Goal: Book appointment/travel/reservation

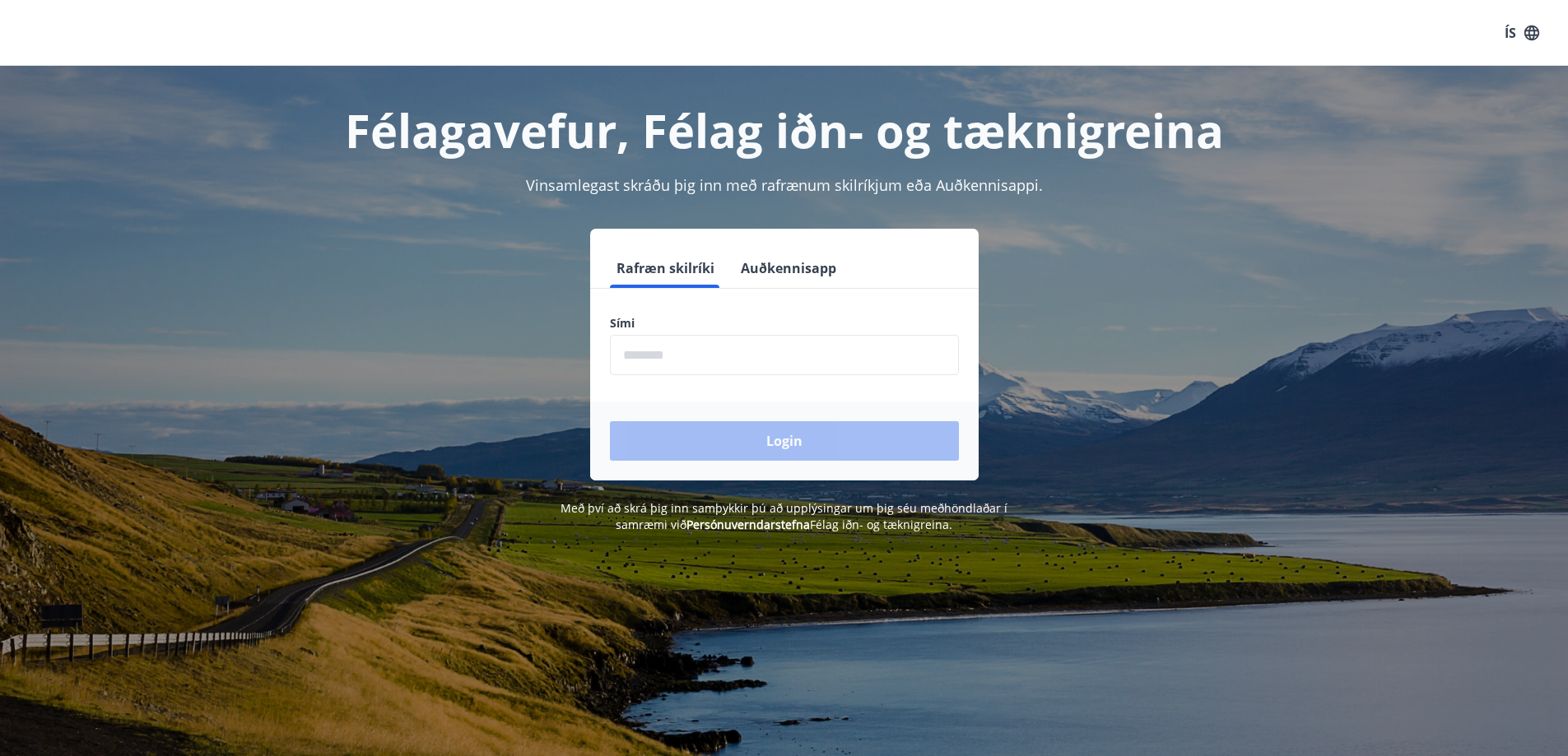
click at [1289, 30] on div "ÍS" at bounding box center [784, 32] width 1568 height 65
click at [673, 355] on input "phone" at bounding box center [784, 355] width 349 height 40
type input "********"
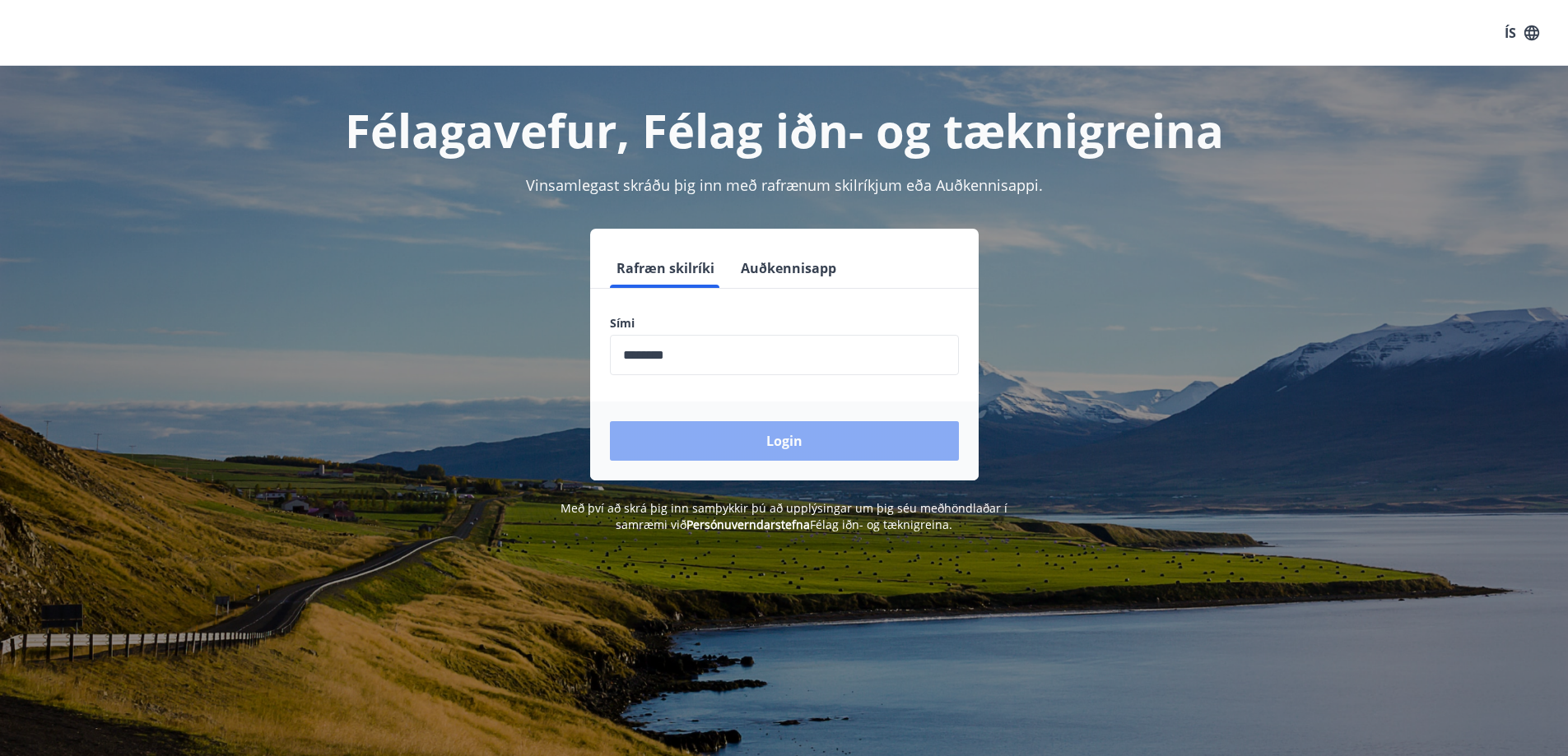
click at [700, 430] on button "Login" at bounding box center [784, 441] width 349 height 39
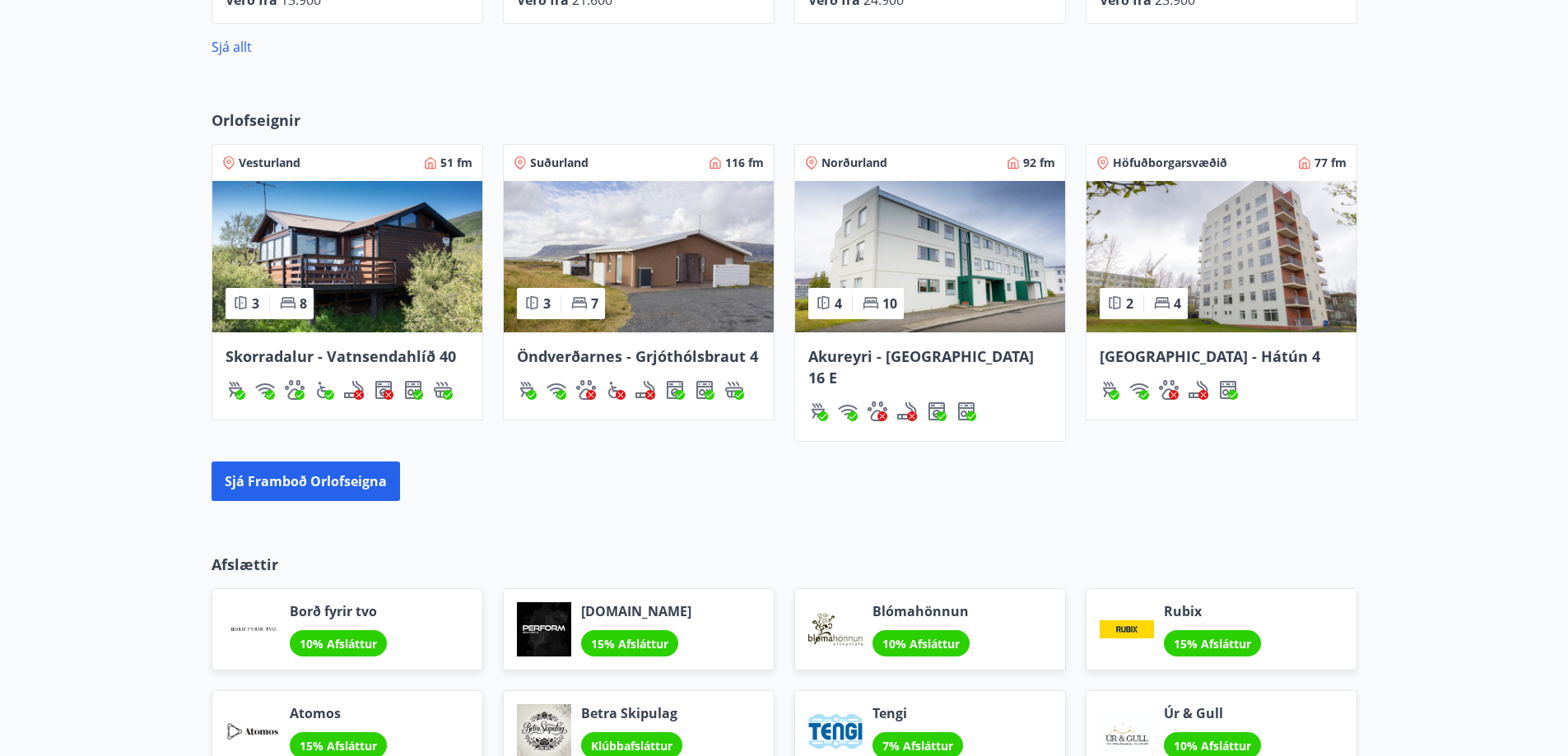
scroll to position [1002, 0]
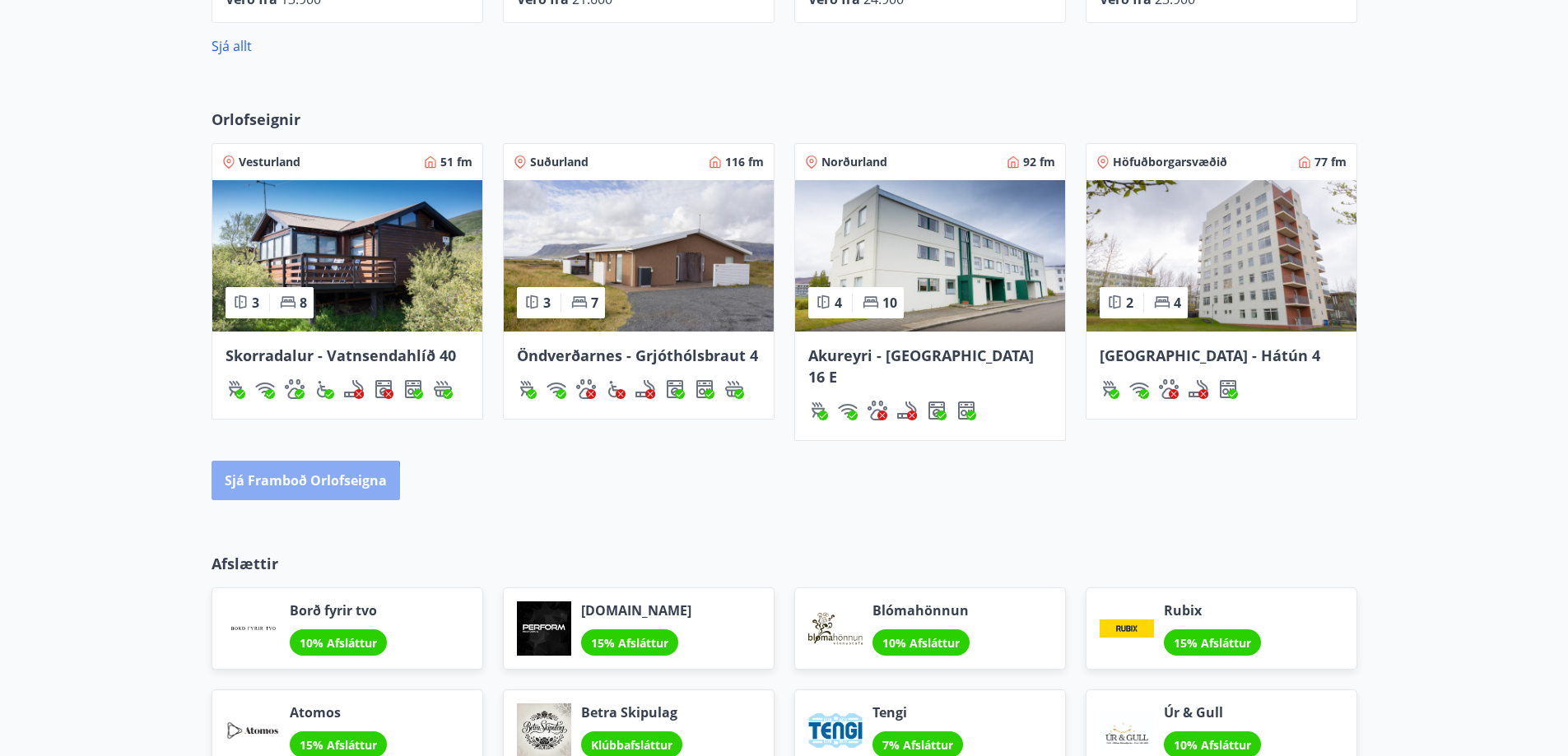
click at [246, 464] on button "Sjá framboð orlofseigna" at bounding box center [306, 480] width 188 height 39
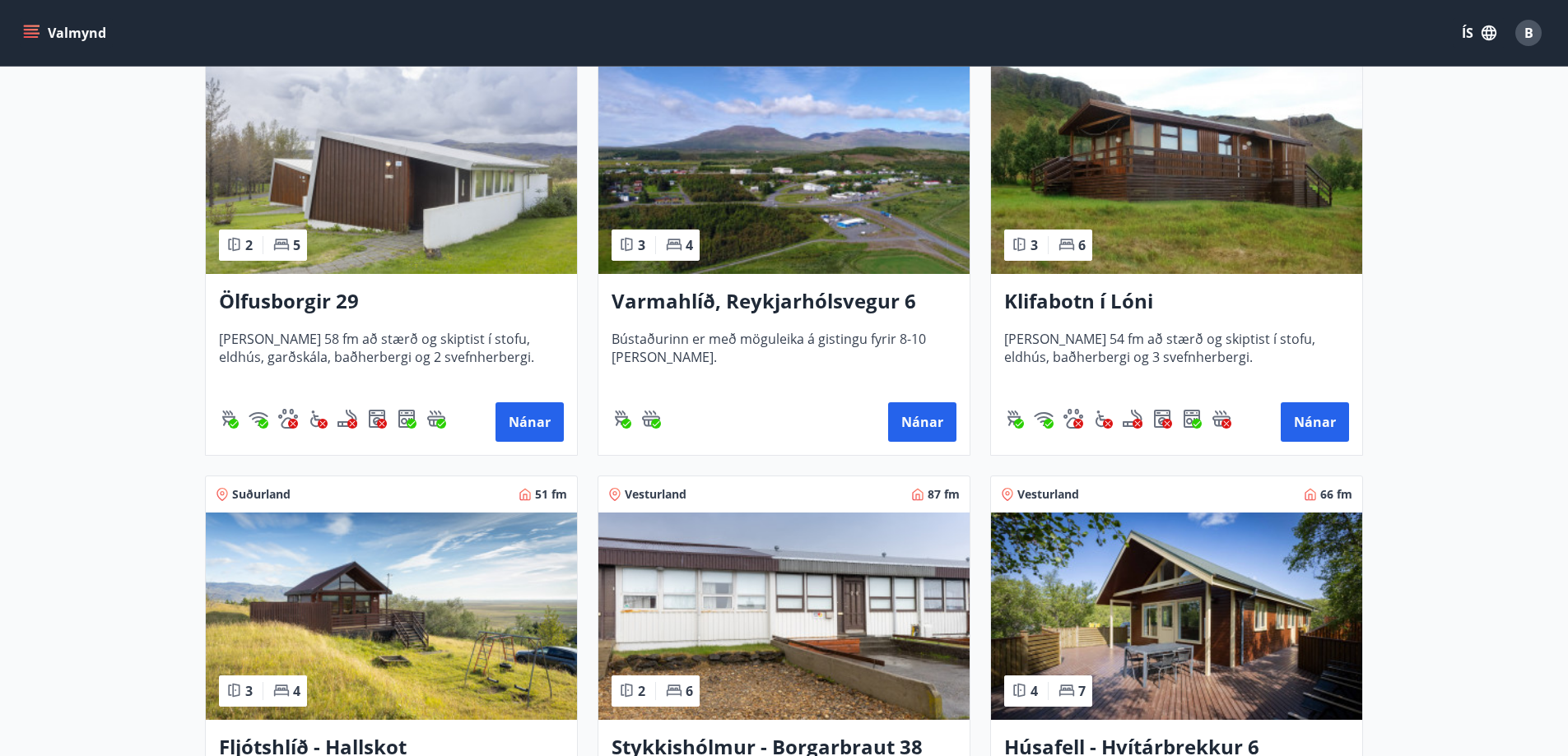
scroll to position [348, 0]
drag, startPoint x: 1078, startPoint y: 297, endPoint x: 1469, endPoint y: 498, distance: 439.6
drag, startPoint x: 1323, startPoint y: 427, endPoint x: 1492, endPoint y: 298, distance: 212.6
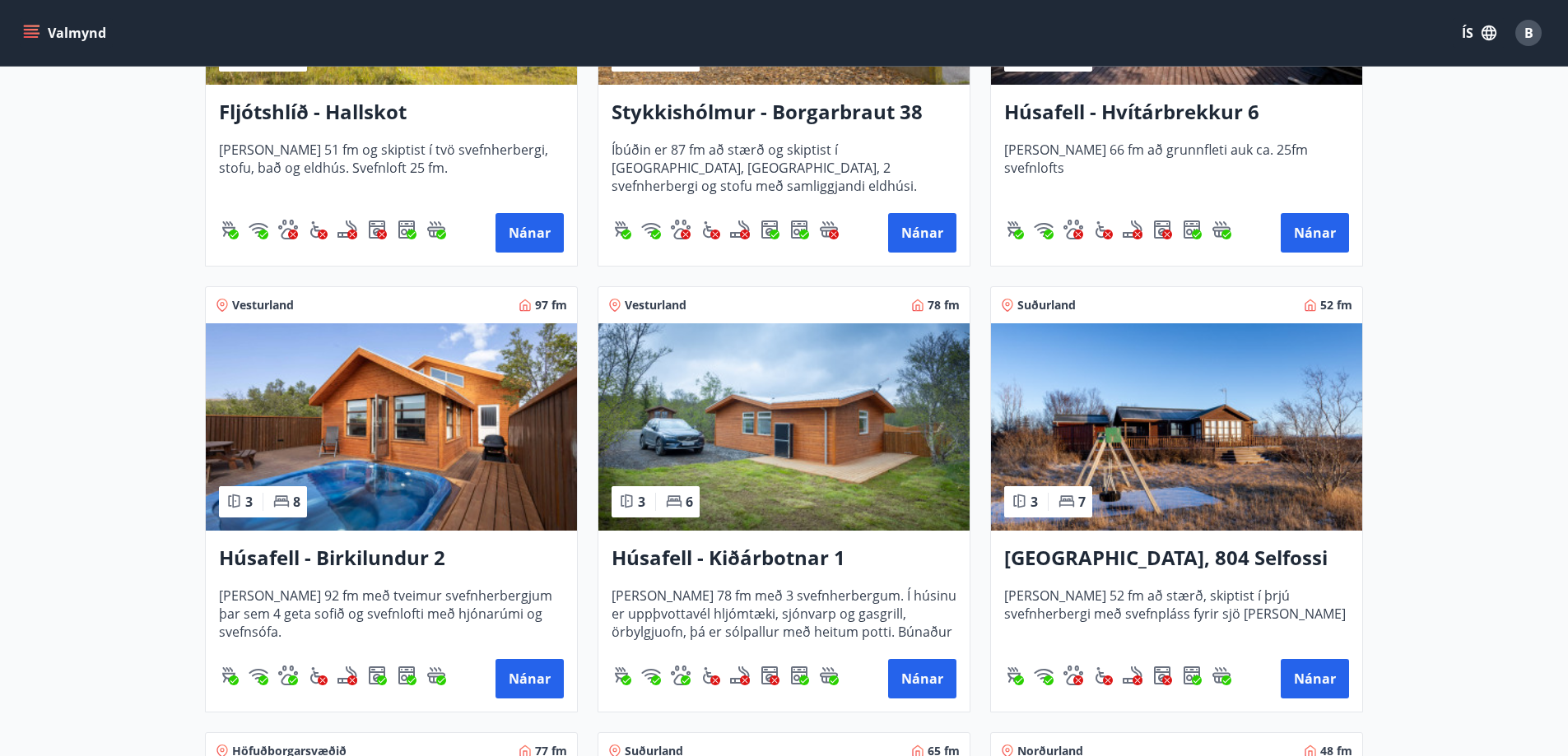
scroll to position [1029, 0]
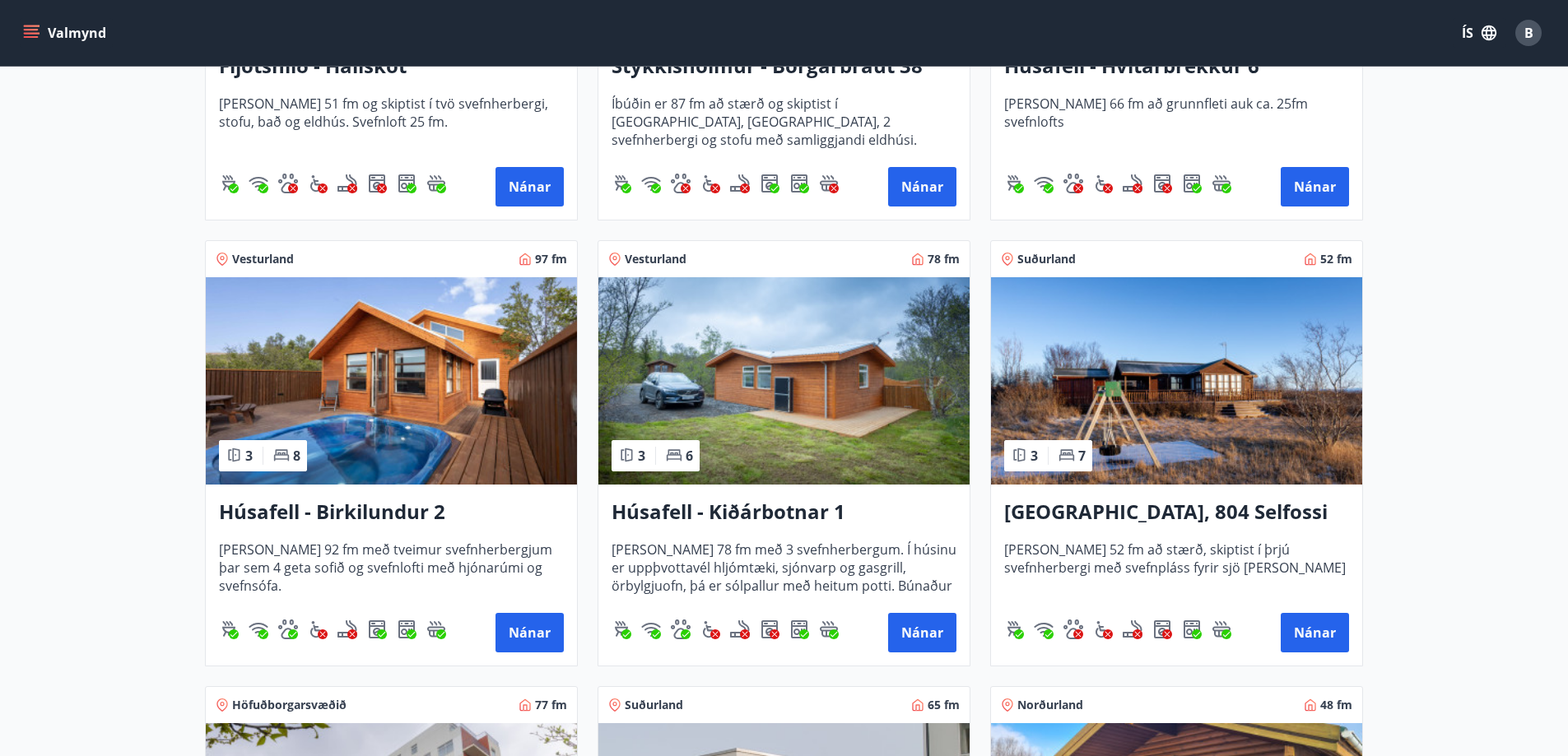
click at [1004, 543] on div "[GEOGRAPHIC_DATA], 804 Selfossi [PERSON_NAME] 52 fm að stærð, skiptist í þrjú s…" at bounding box center [1176, 575] width 371 height 181
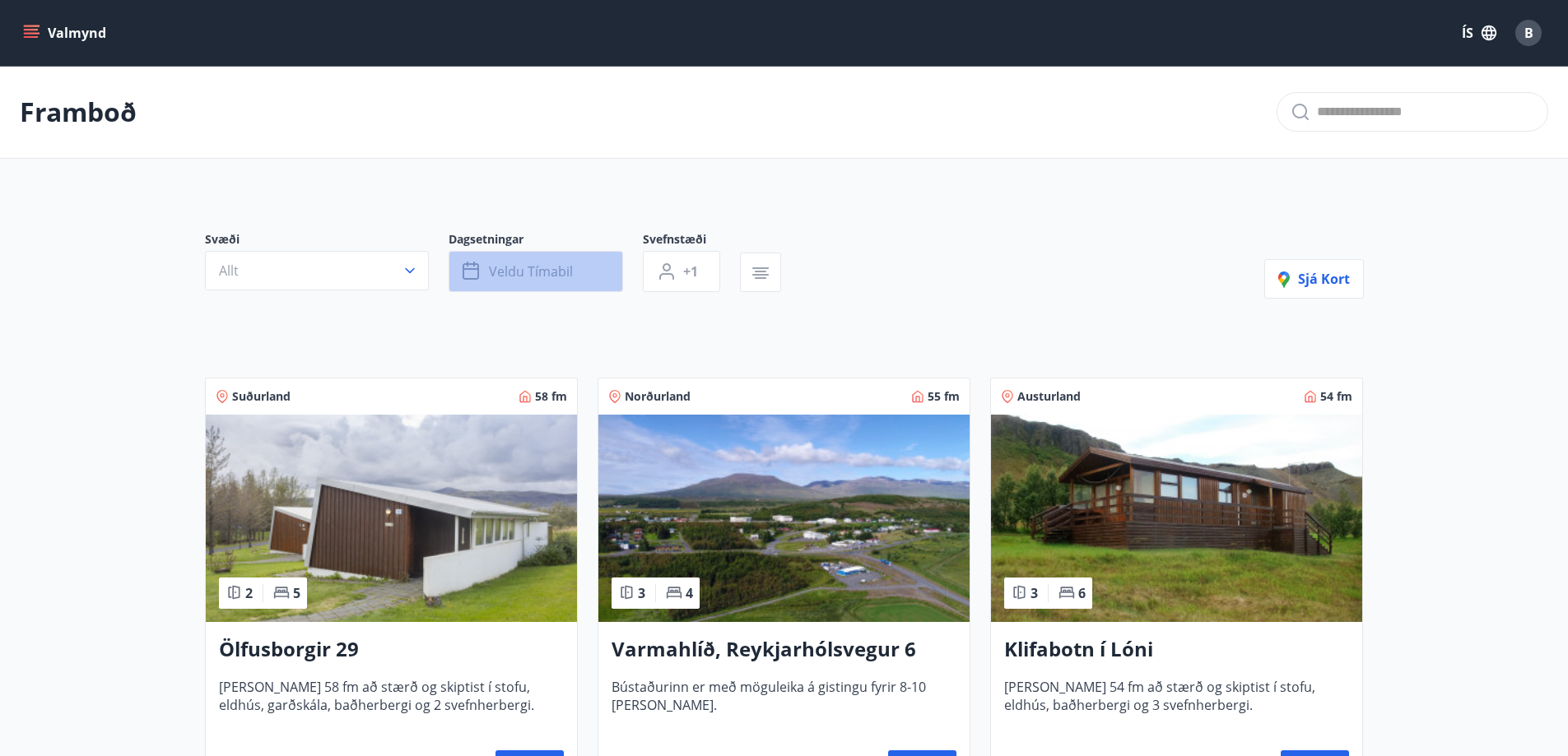
click at [555, 277] on span "Veldu tímabil" at bounding box center [531, 271] width 84 height 18
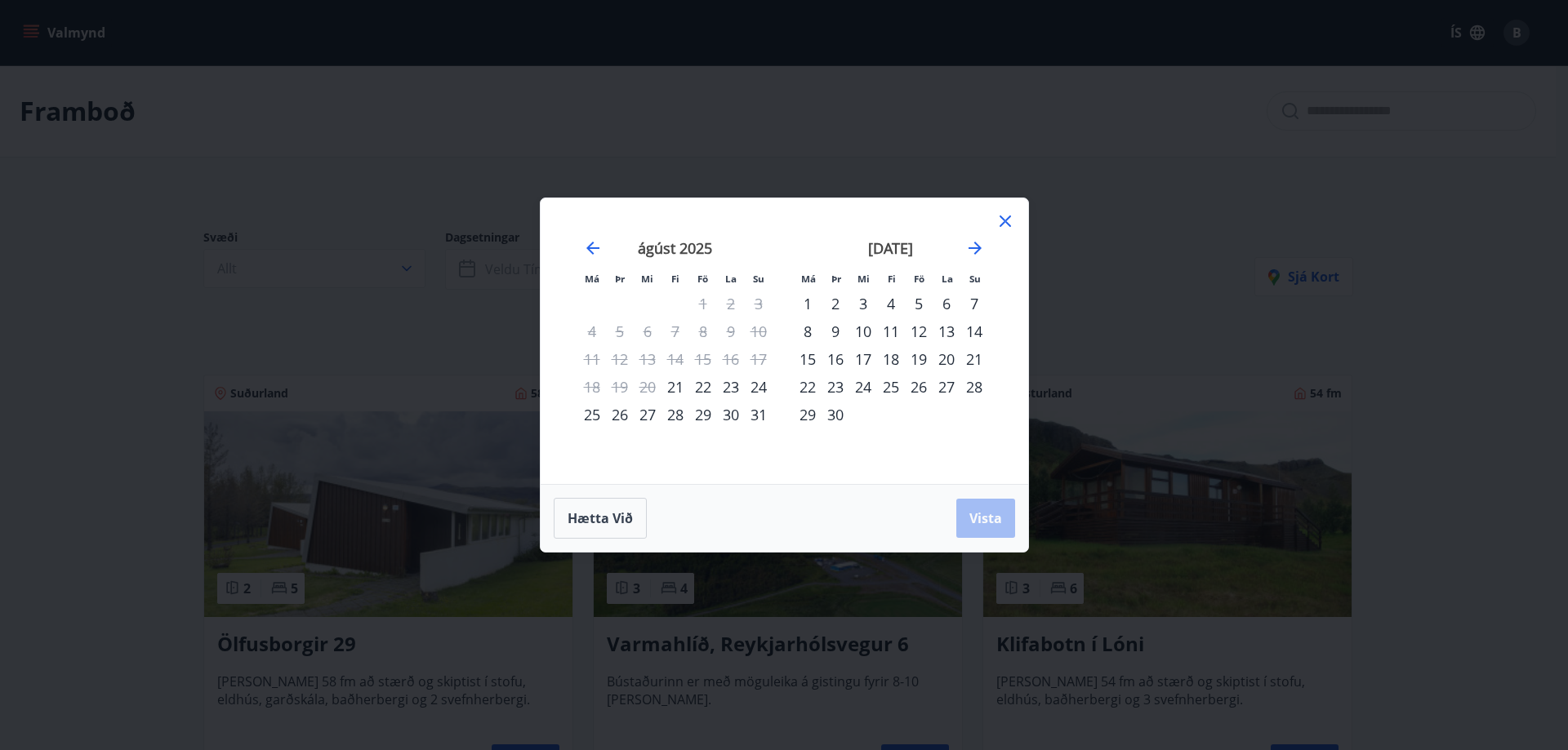
click at [893, 333] on div "11" at bounding box center [891, 331] width 28 height 28
click at [922, 339] on div "12" at bounding box center [918, 331] width 28 height 28
click at [888, 329] on div "11" at bounding box center [891, 331] width 28 height 28
click at [918, 330] on div "12" at bounding box center [918, 331] width 28 height 28
click at [1003, 233] on div at bounding box center [1005, 224] width 20 height 25
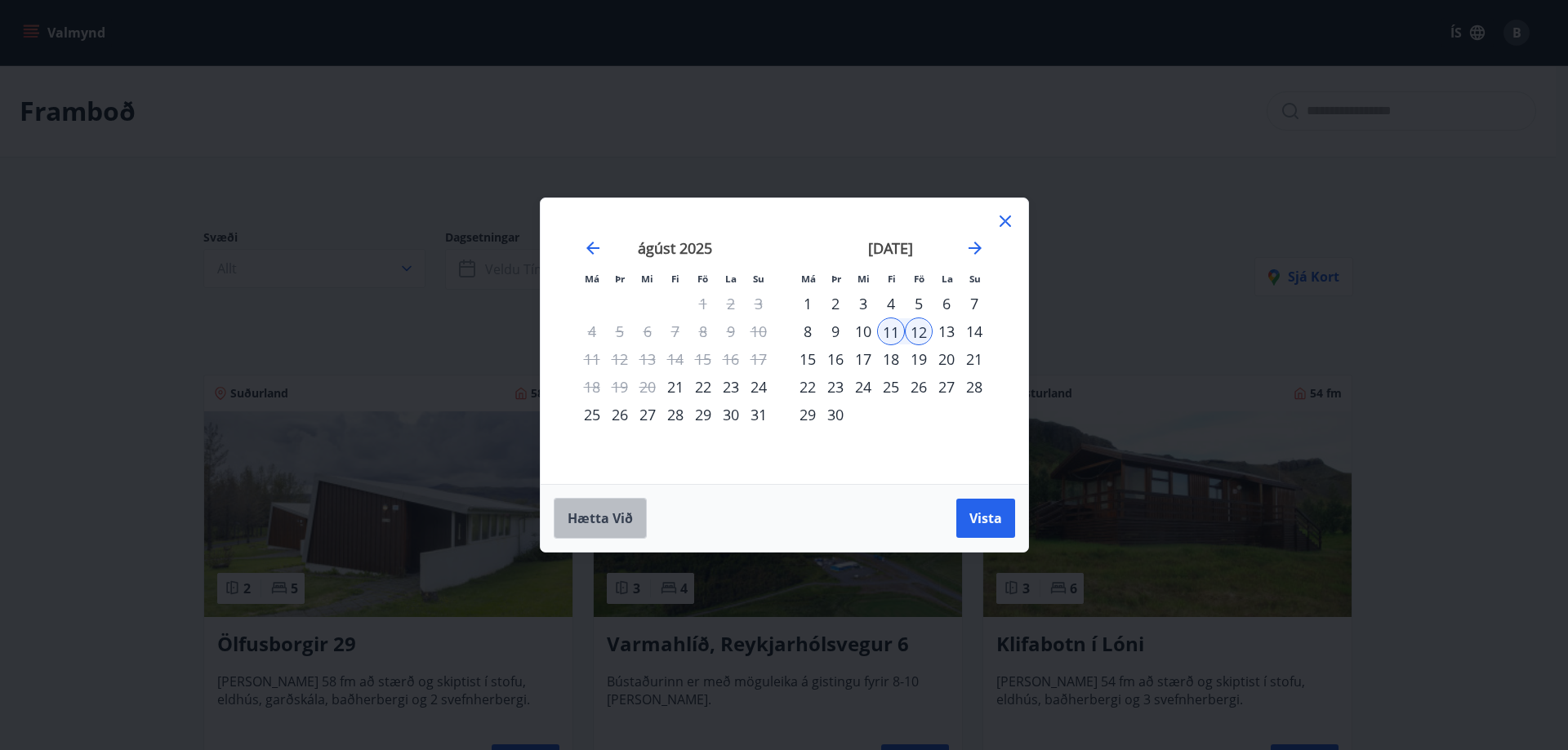
click at [608, 501] on button "Hætta við" at bounding box center [600, 518] width 93 height 41
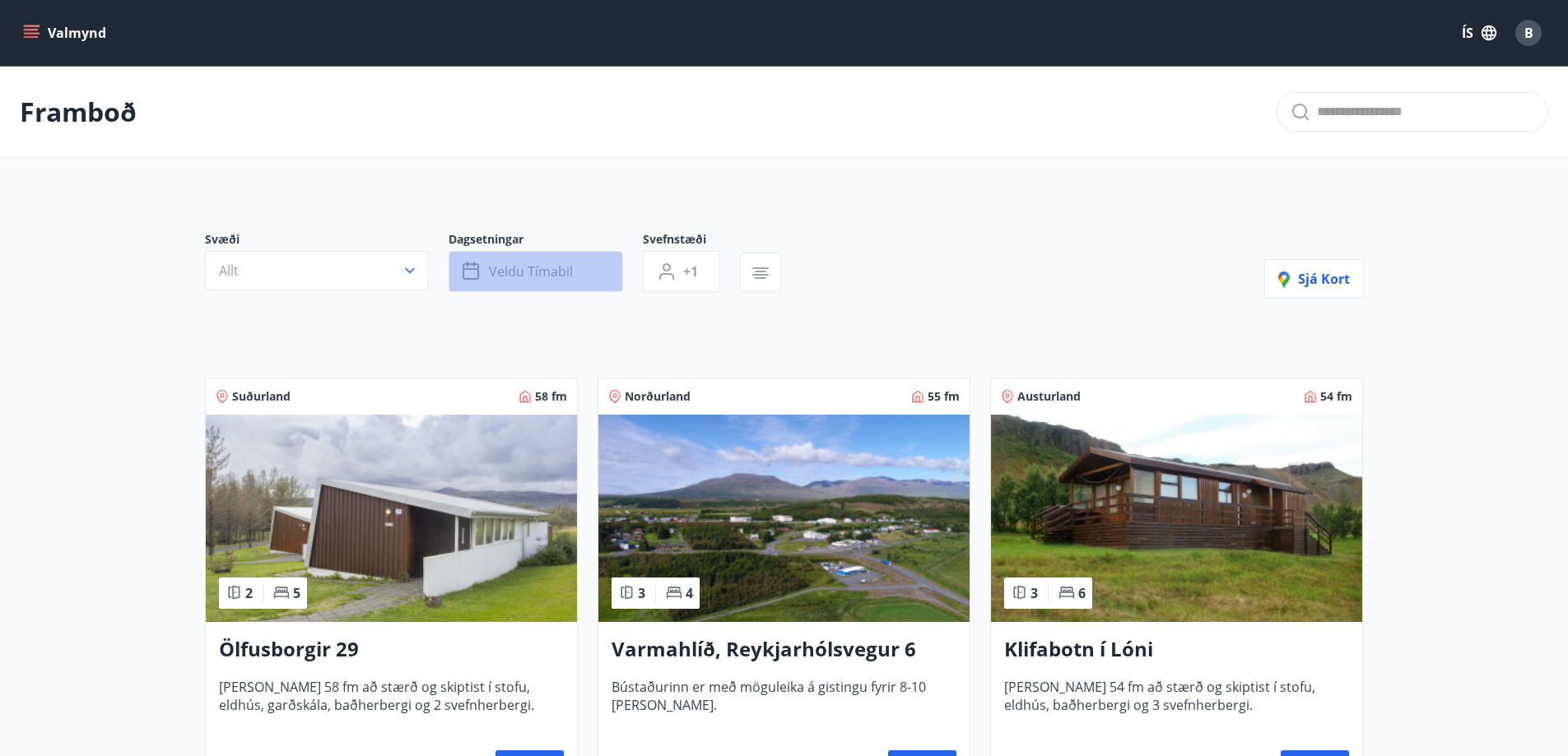
click at [549, 281] on button "Veldu tímabil" at bounding box center [536, 271] width 175 height 41
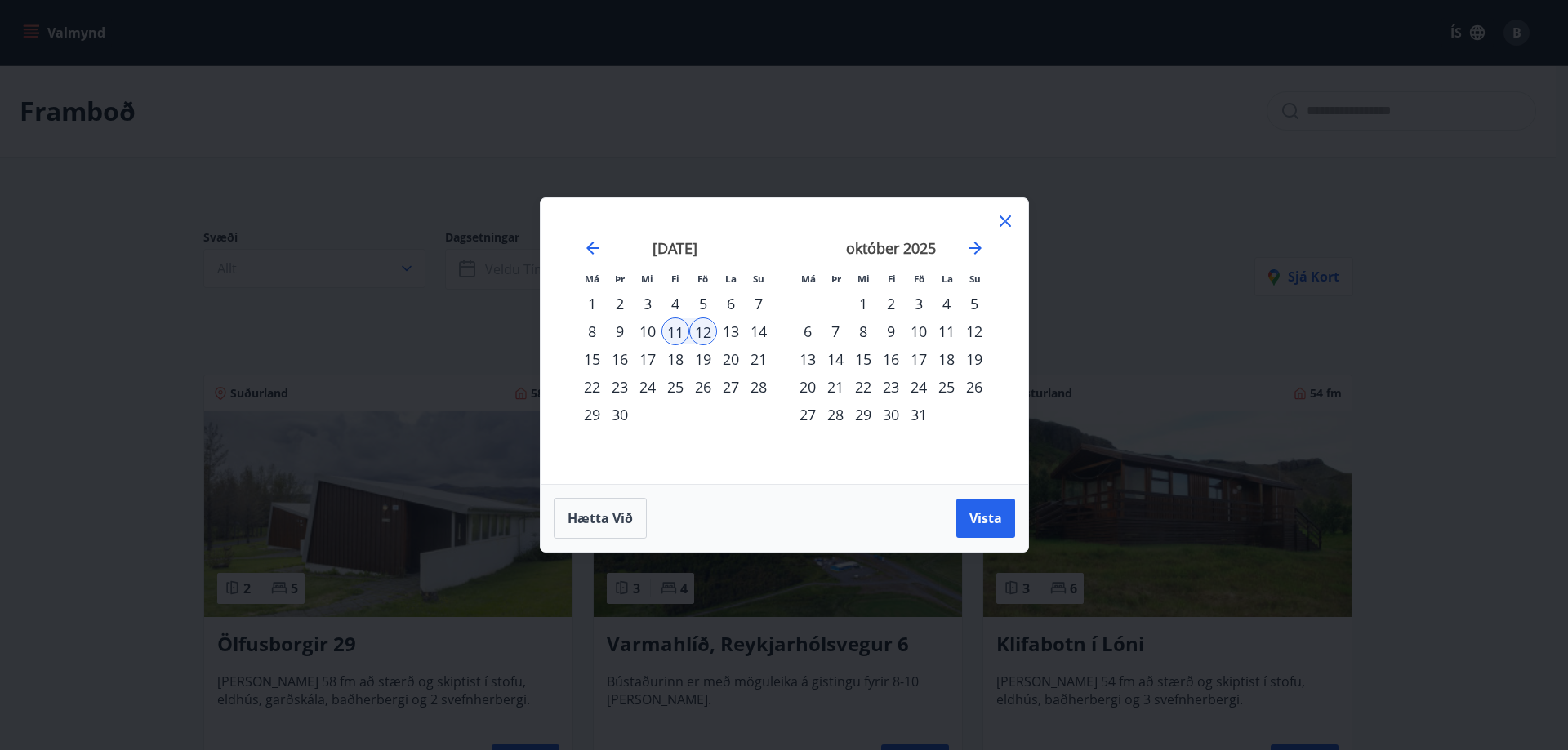
click at [700, 329] on div "12" at bounding box center [702, 331] width 28 height 28
click at [763, 326] on div "14" at bounding box center [758, 331] width 28 height 28
click at [1003, 516] on button "Vista" at bounding box center [986, 518] width 59 height 39
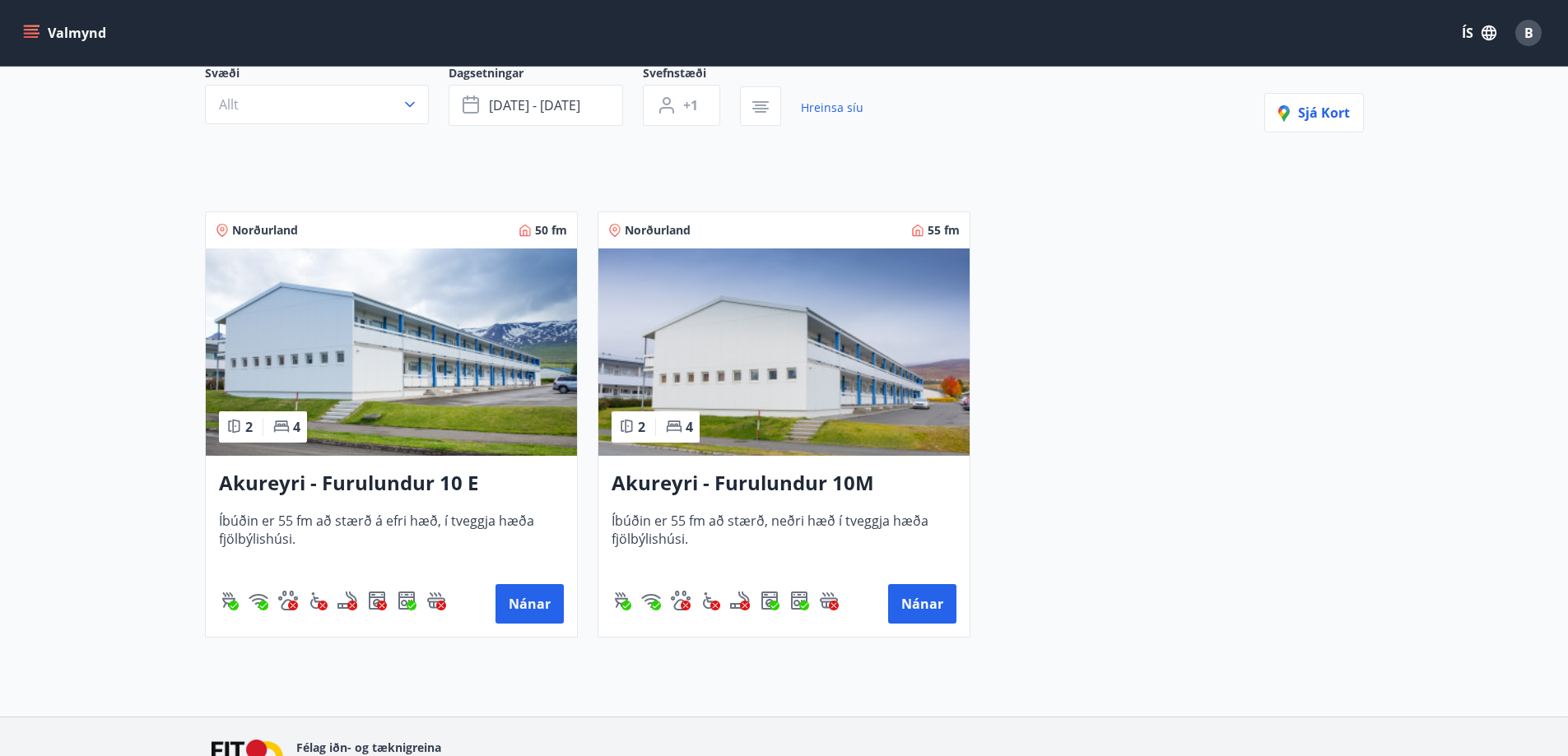
scroll to position [174, 0]
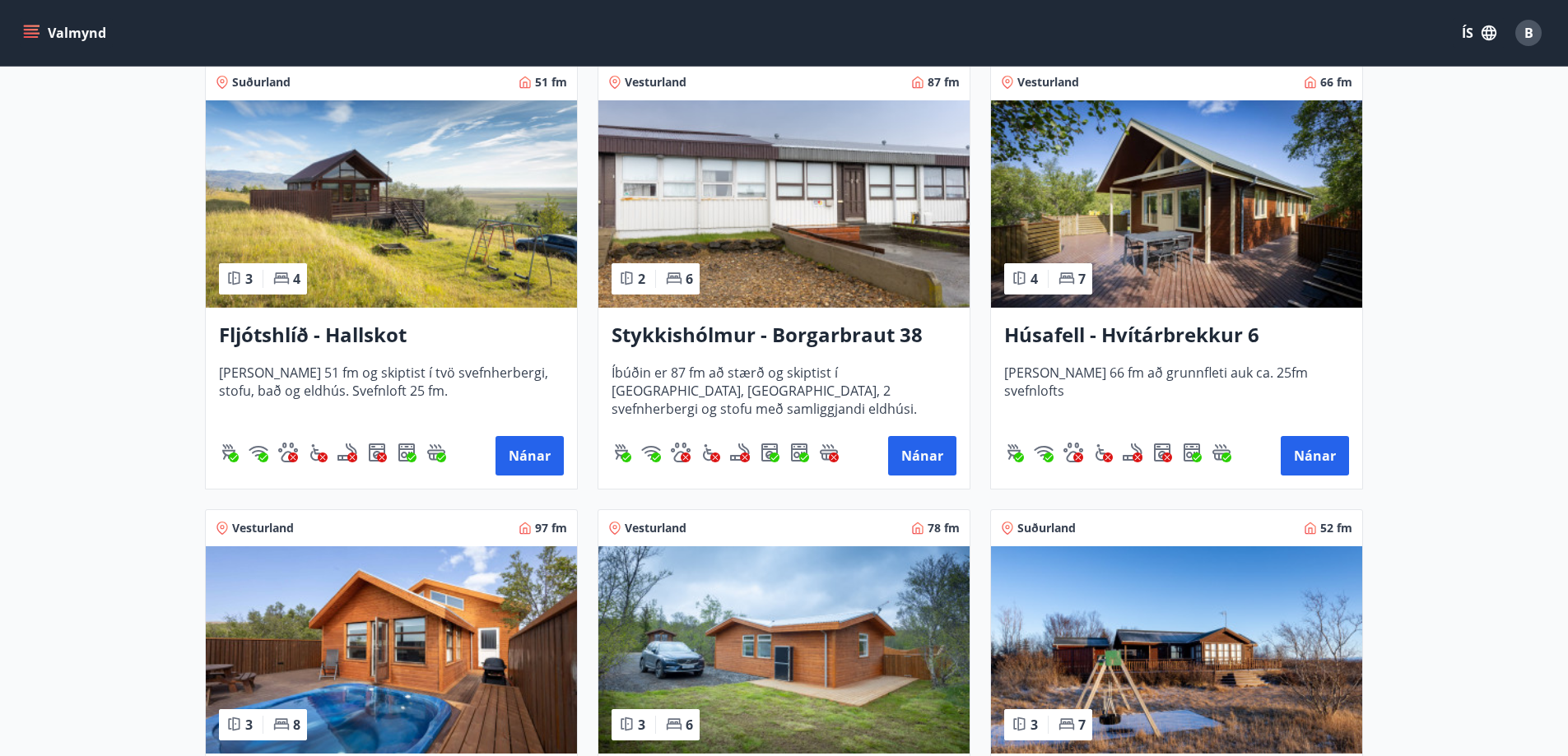
scroll to position [761, 0]
click at [1320, 460] on button "Nánar" at bounding box center [1314, 455] width 68 height 39
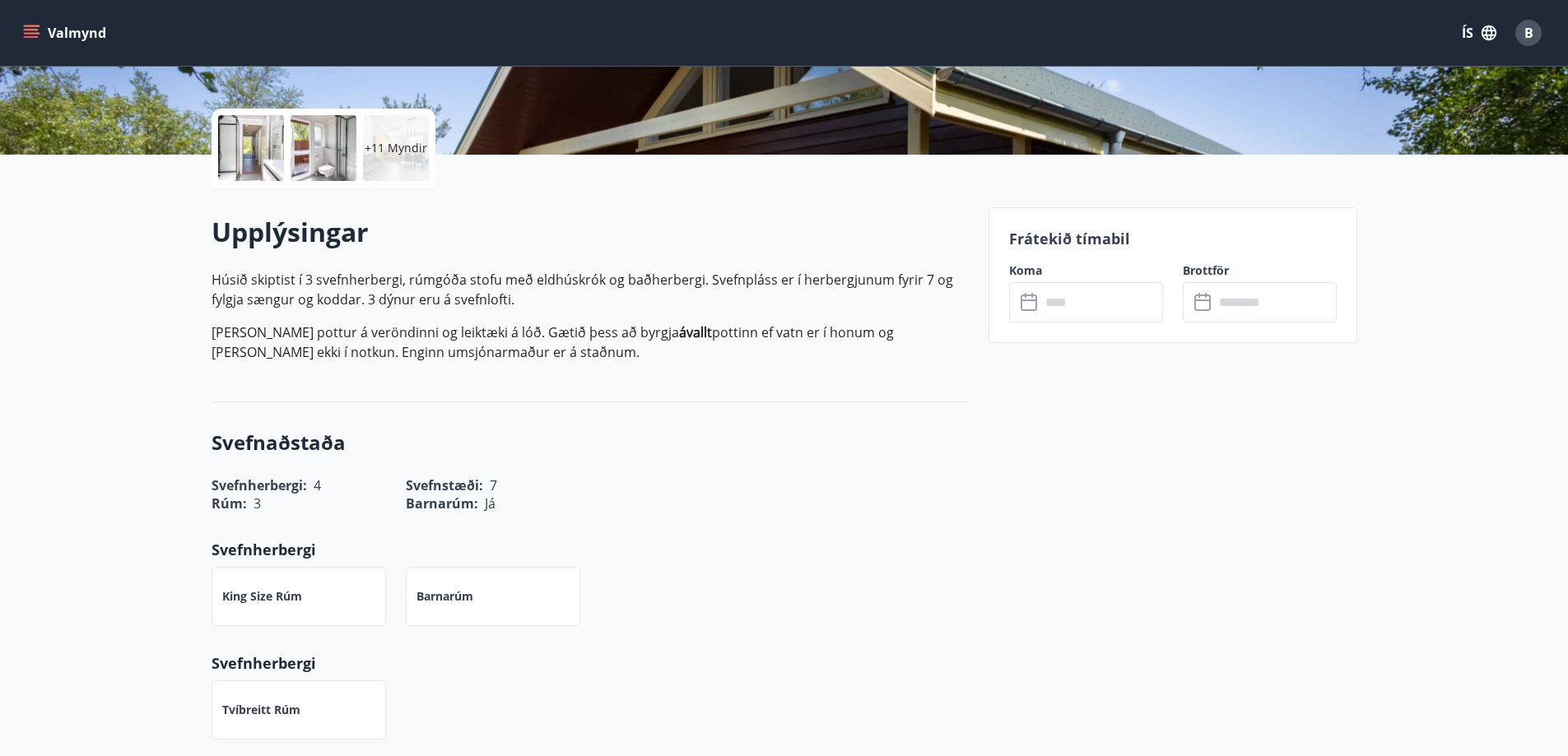
scroll to position [339, 0]
click at [1064, 307] on input "text" at bounding box center [1101, 301] width 123 height 40
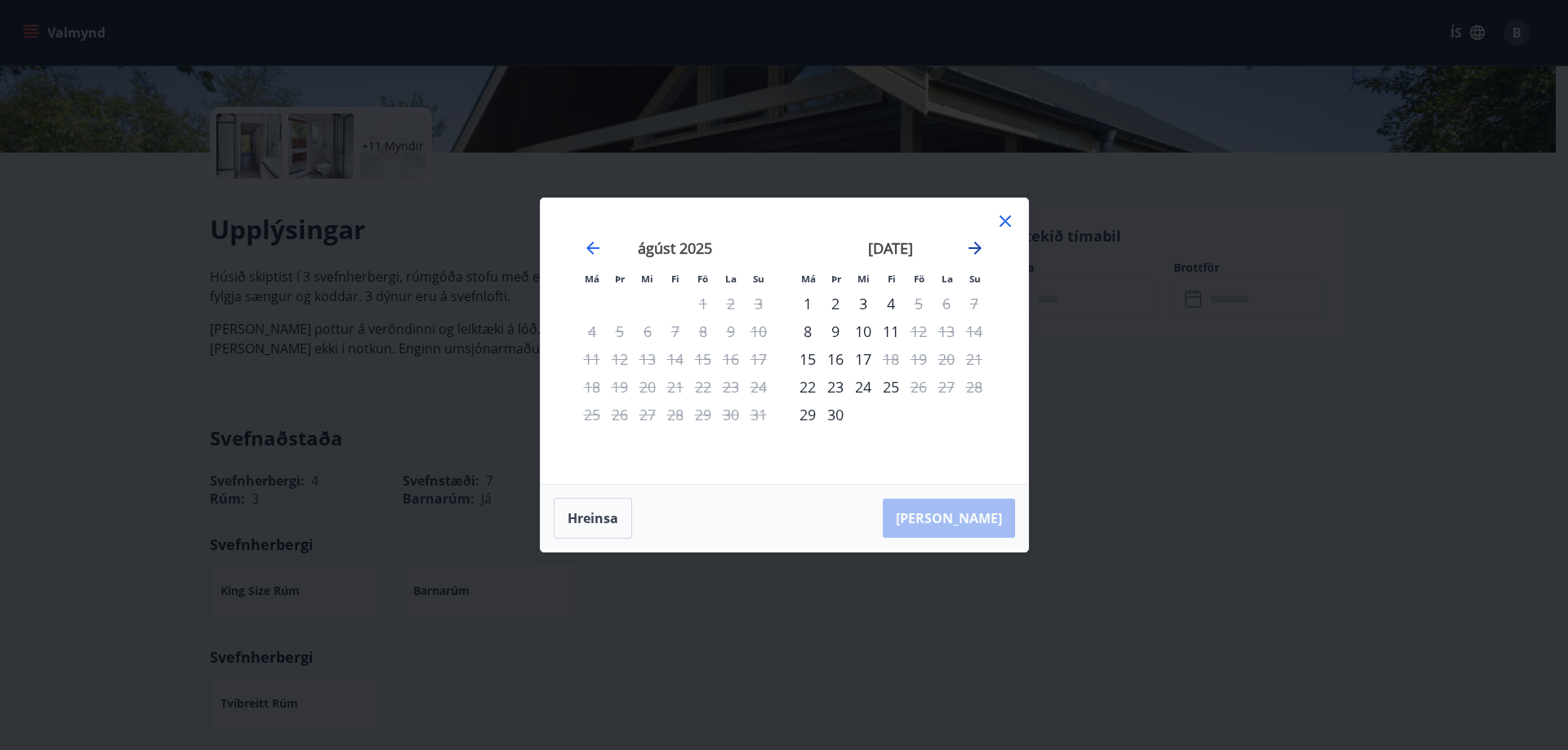
click at [980, 246] on icon "Move forward to switch to the next month." at bounding box center [975, 248] width 20 height 20
click at [963, 422] on td "Calendar" at bounding box center [973, 414] width 28 height 28
click at [978, 245] on icon "Move forward to switch to the next month." at bounding box center [974, 248] width 13 height 13
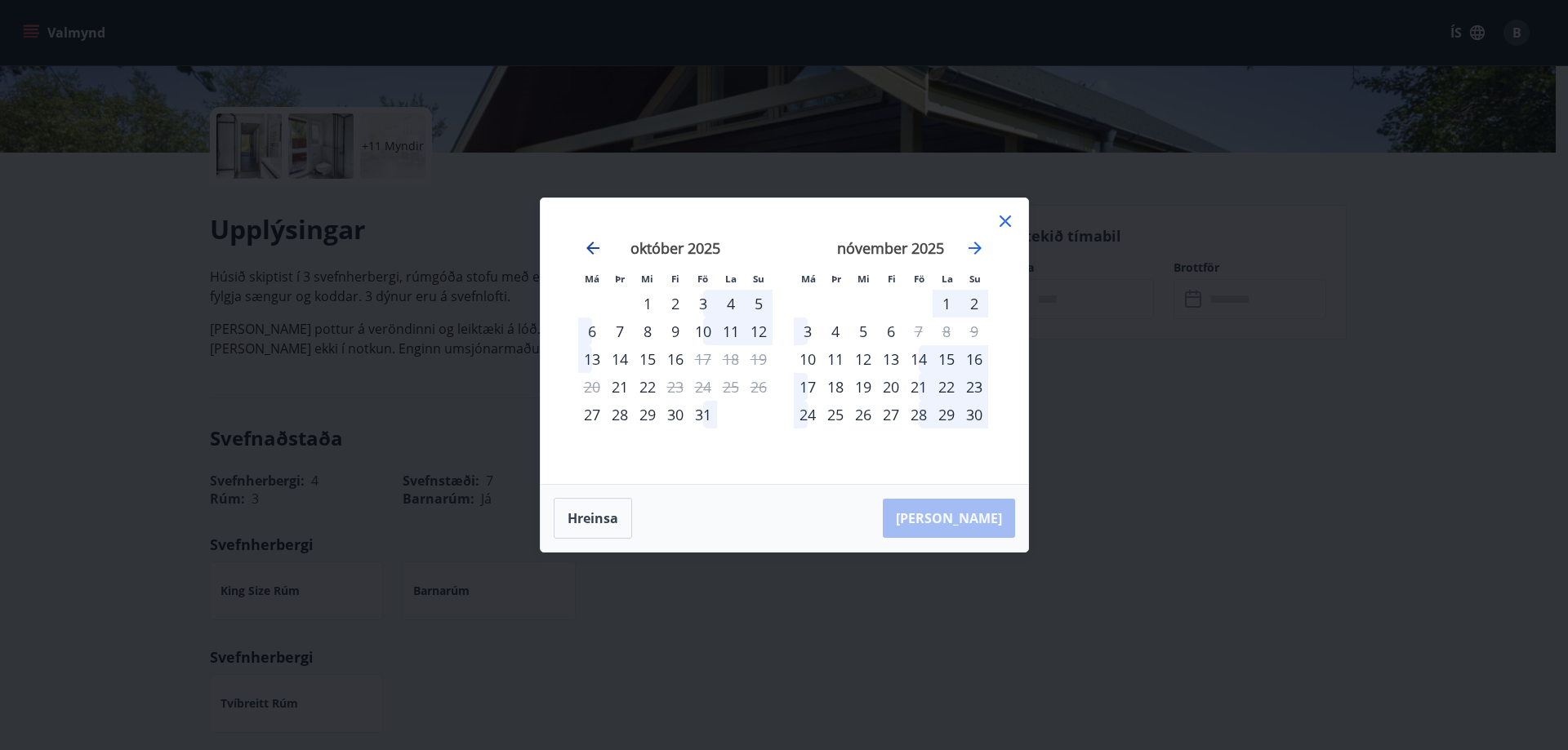
click at [584, 243] on icon "Move backward to switch to the previous month." at bounding box center [593, 248] width 20 height 20
click at [969, 207] on div "Má Þr Mi Fi Fö La Su Má Þr Mi Fi Fö La Su [DATE] 1 2 3 4 5 6 7 8 9 10 11 12 13 …" at bounding box center [784, 341] width 487 height 286
click at [998, 221] on div "Má Þr Mi Fi Fö La Su Má Þr Mi Fi Fö La Su [DATE] 1 2 3 4 5 6 7 8 9 10 11 12 13 …" at bounding box center [784, 341] width 487 height 286
click at [998, 221] on icon at bounding box center [1005, 221] width 20 height 20
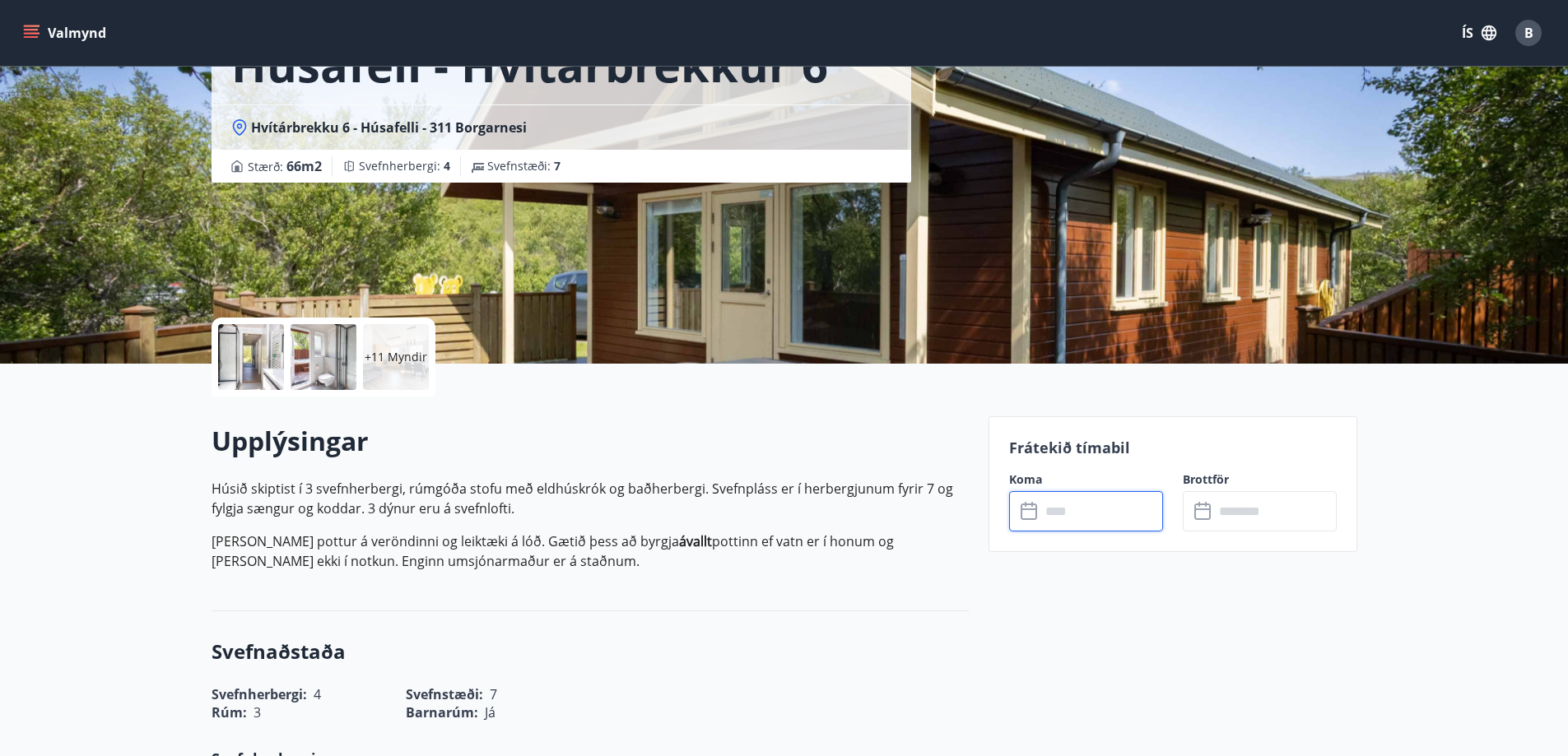
scroll to position [0, 0]
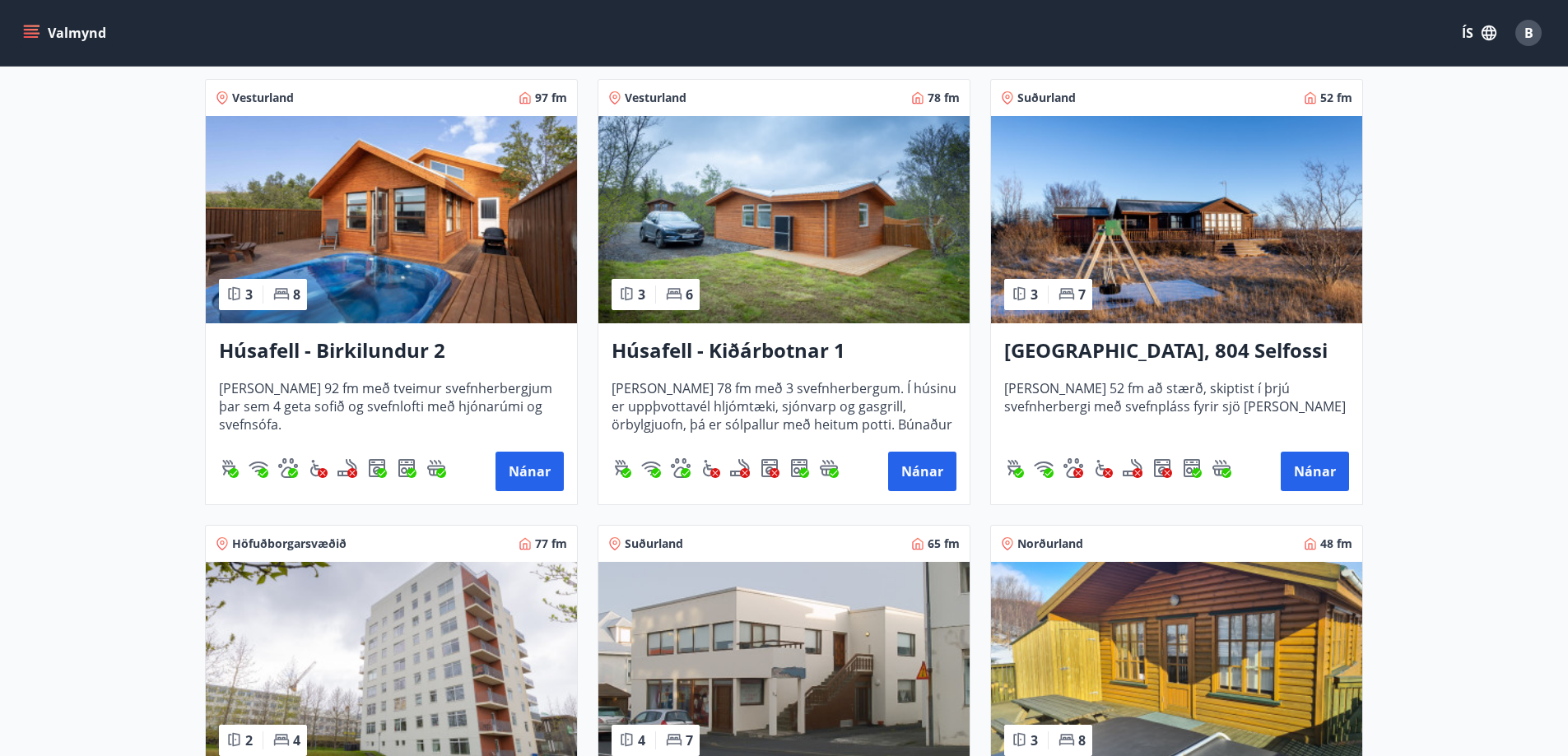
scroll to position [1191, 0]
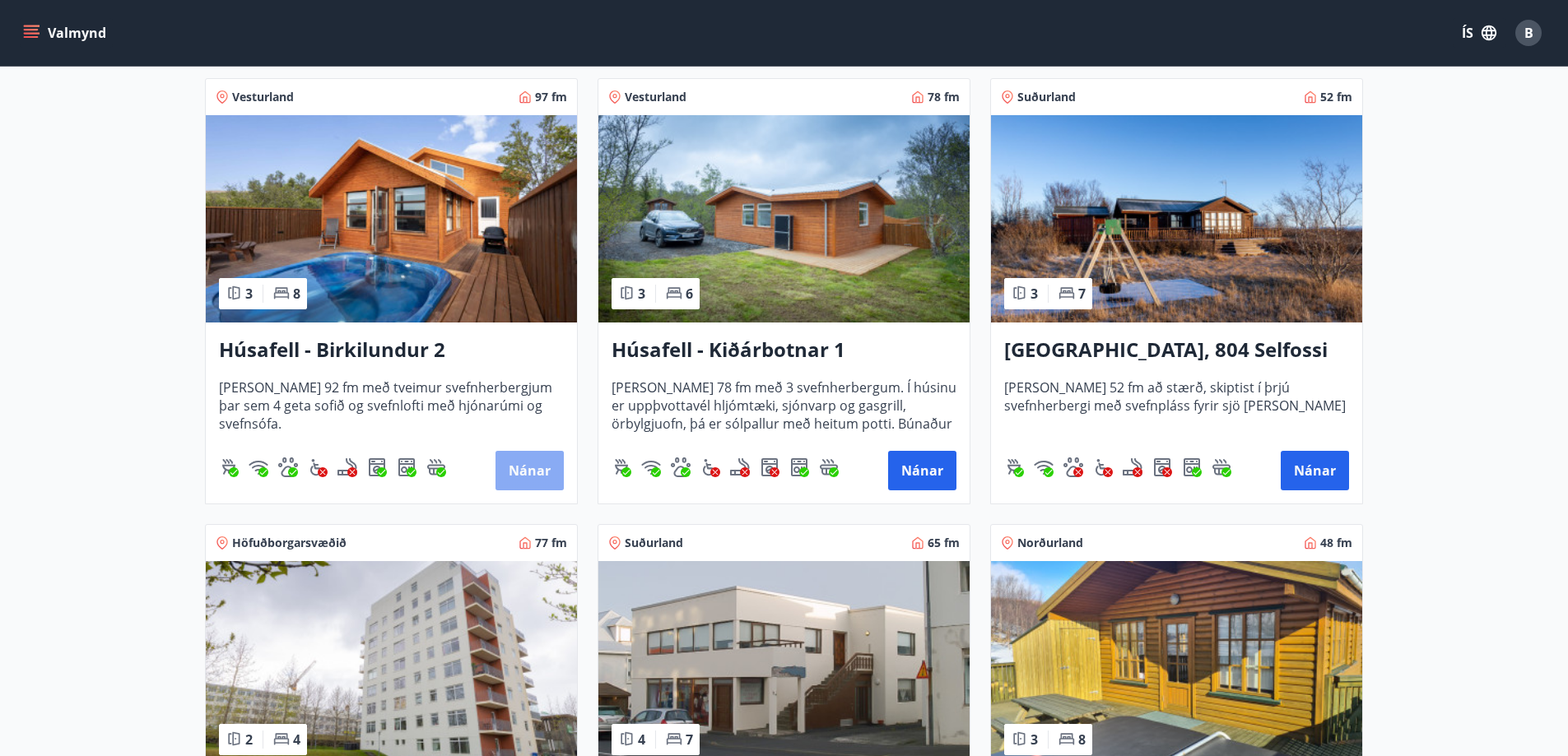
click at [528, 464] on button "Nánar" at bounding box center [530, 470] width 68 height 39
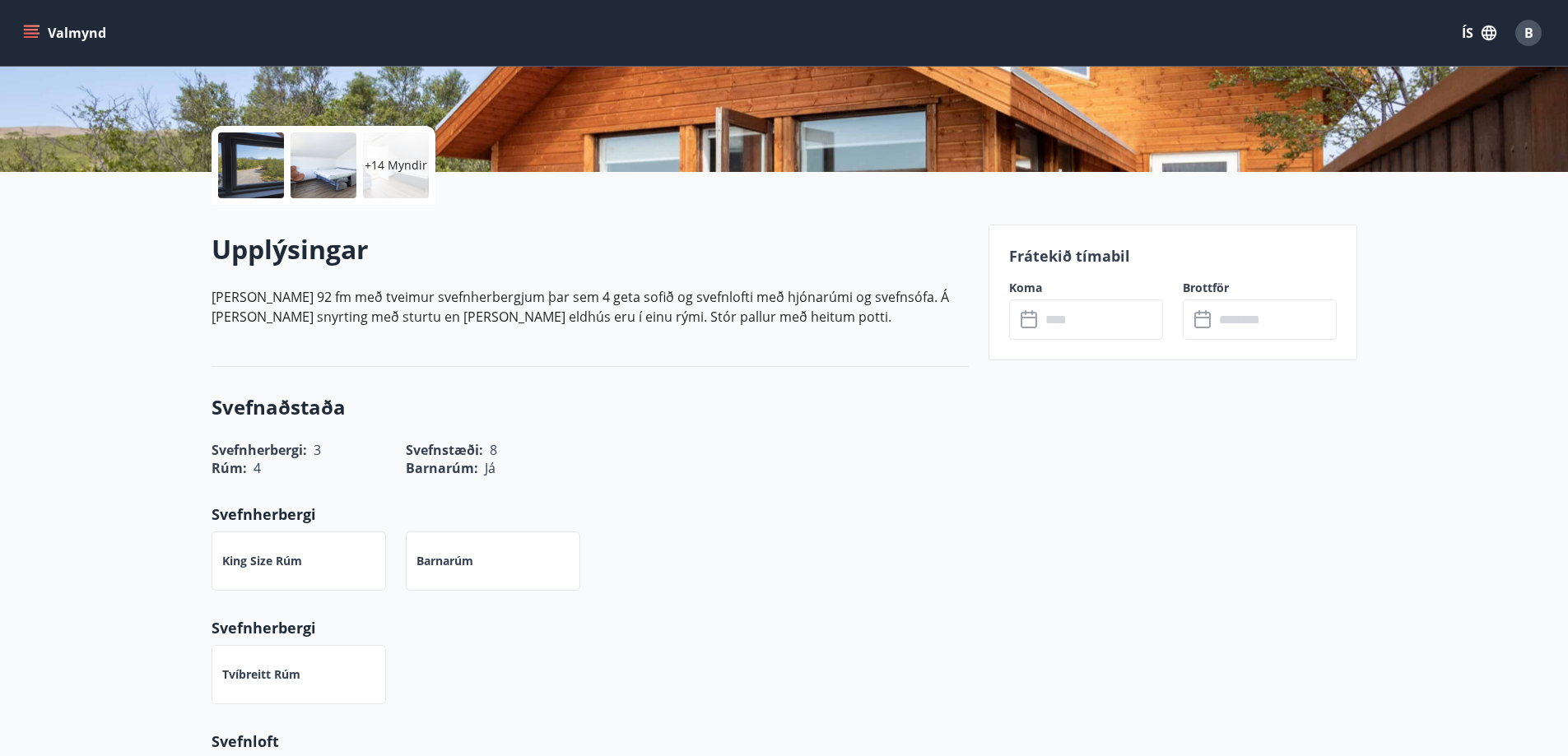
scroll to position [322, 0]
click at [1077, 318] on input "text" at bounding box center [1101, 318] width 123 height 40
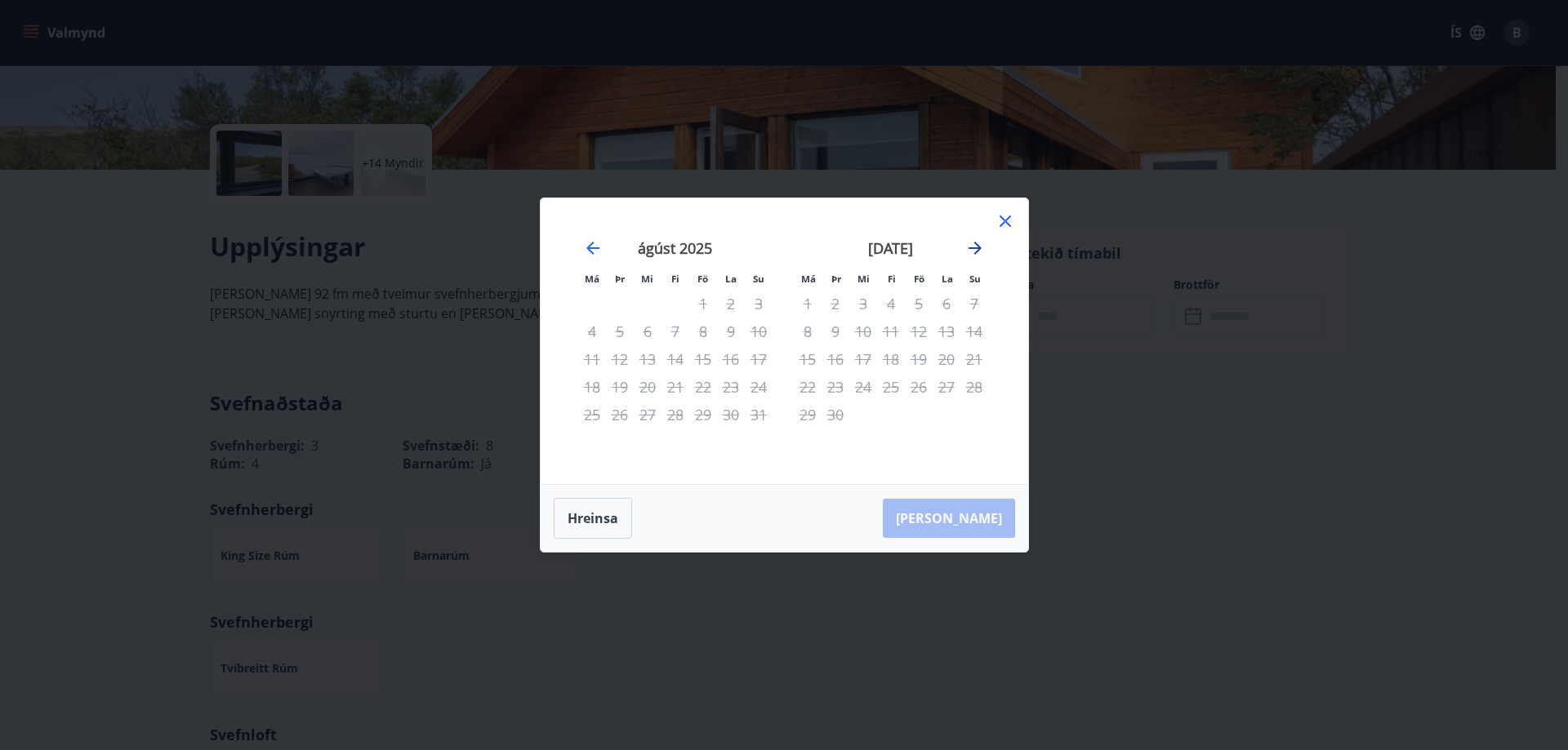
click at [984, 251] on icon "Move forward to switch to the next month." at bounding box center [975, 248] width 20 height 20
click at [1003, 228] on icon at bounding box center [1005, 221] width 20 height 20
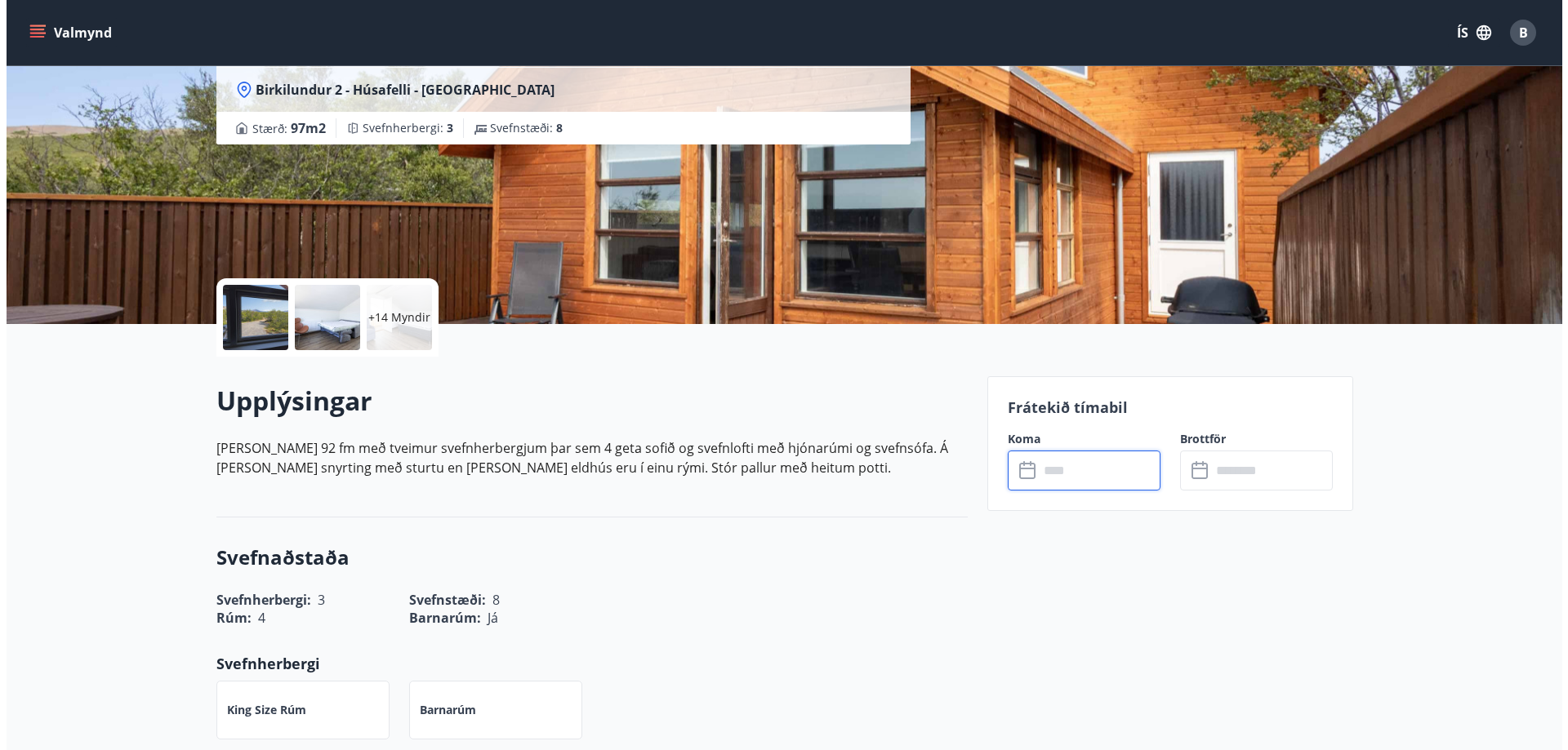
scroll to position [0, 0]
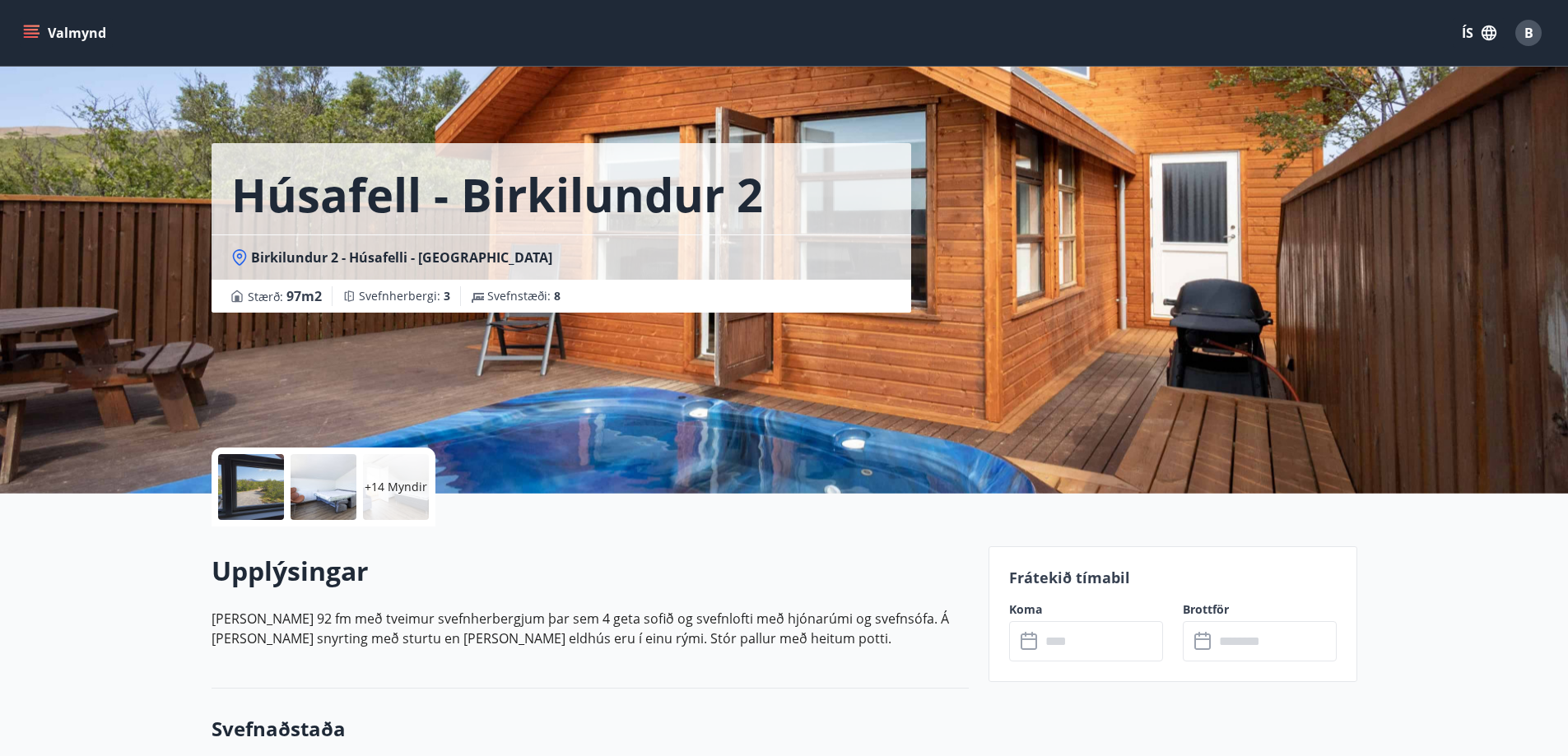
click at [265, 479] on div at bounding box center [250, 486] width 65 height 65
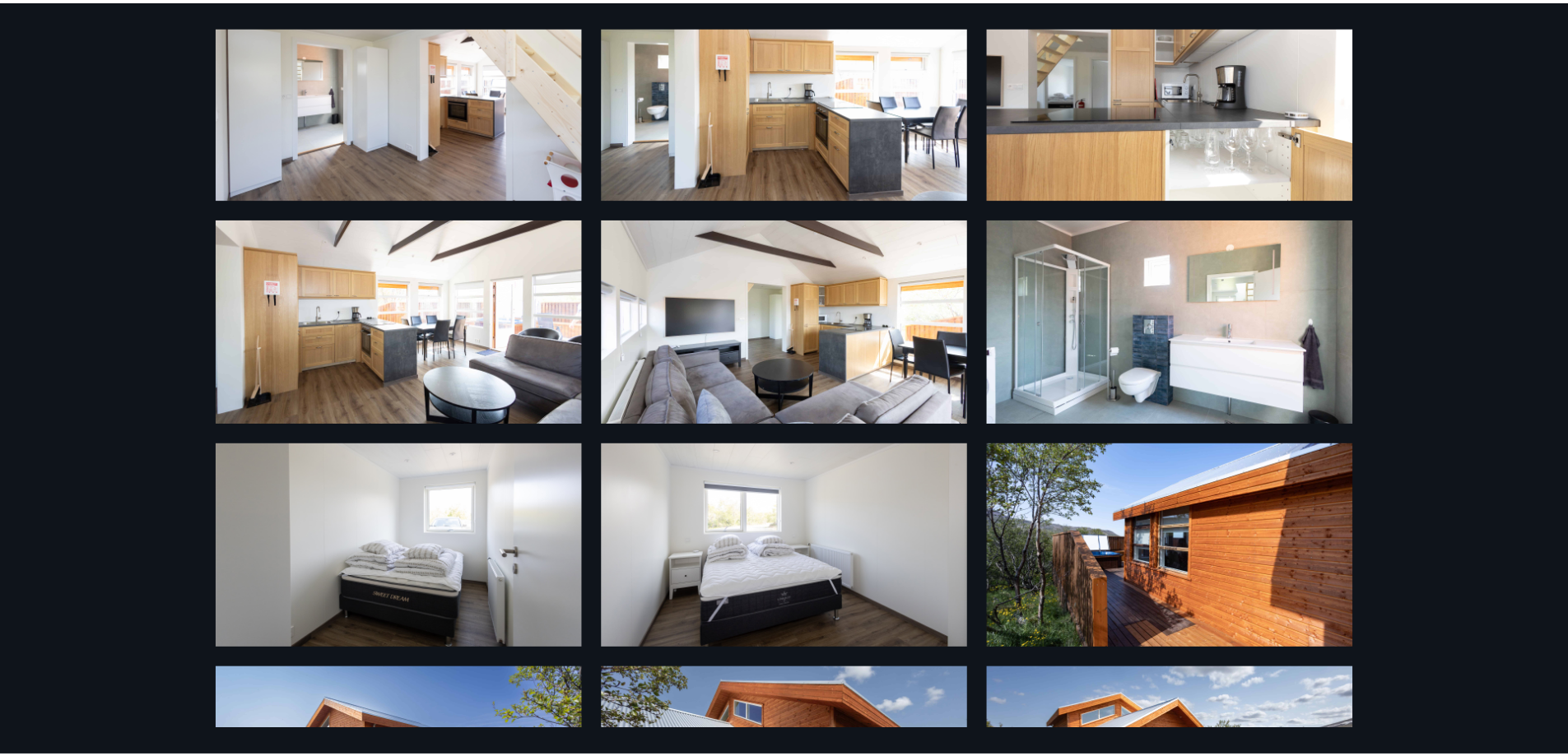
scroll to position [548, 0]
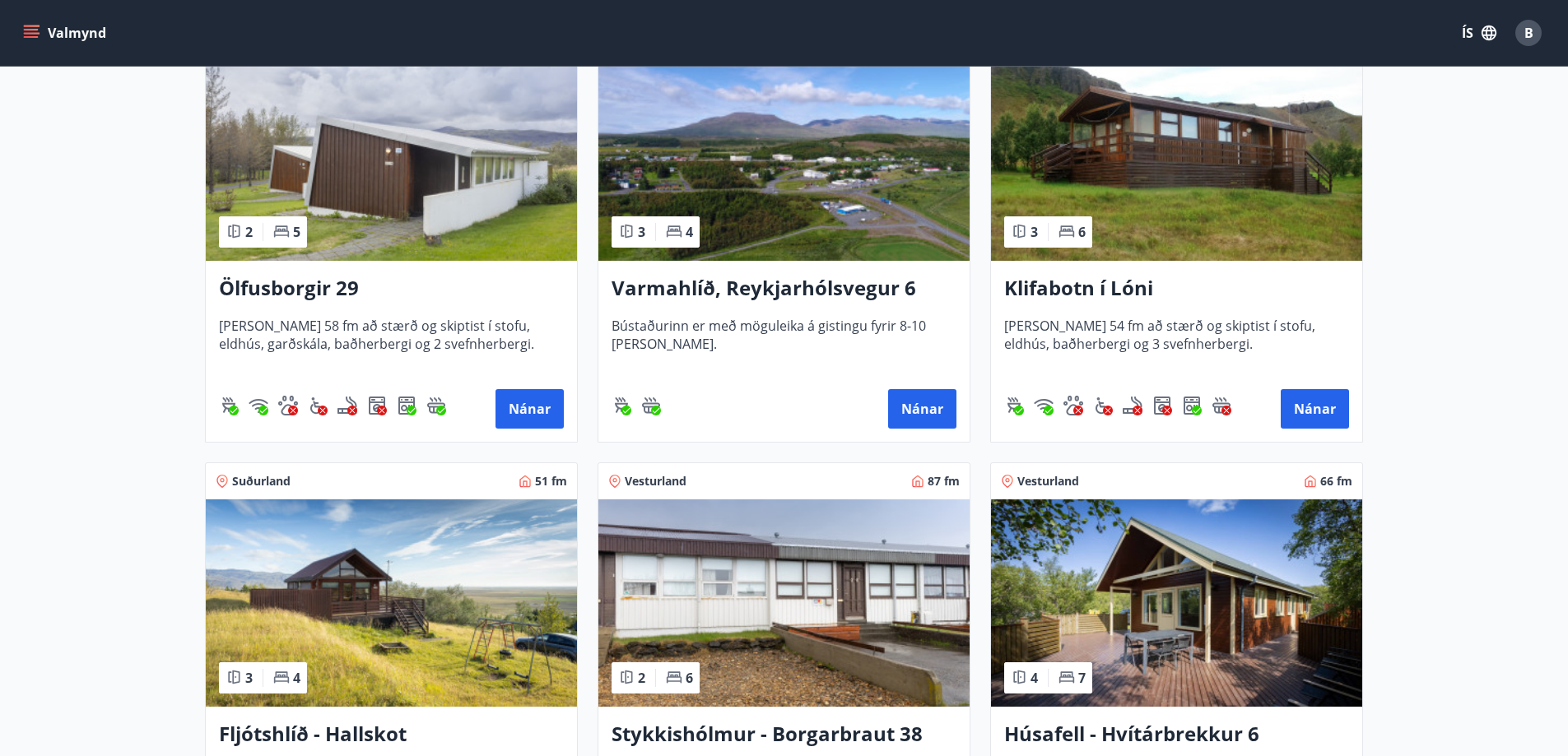
scroll to position [364, 0]
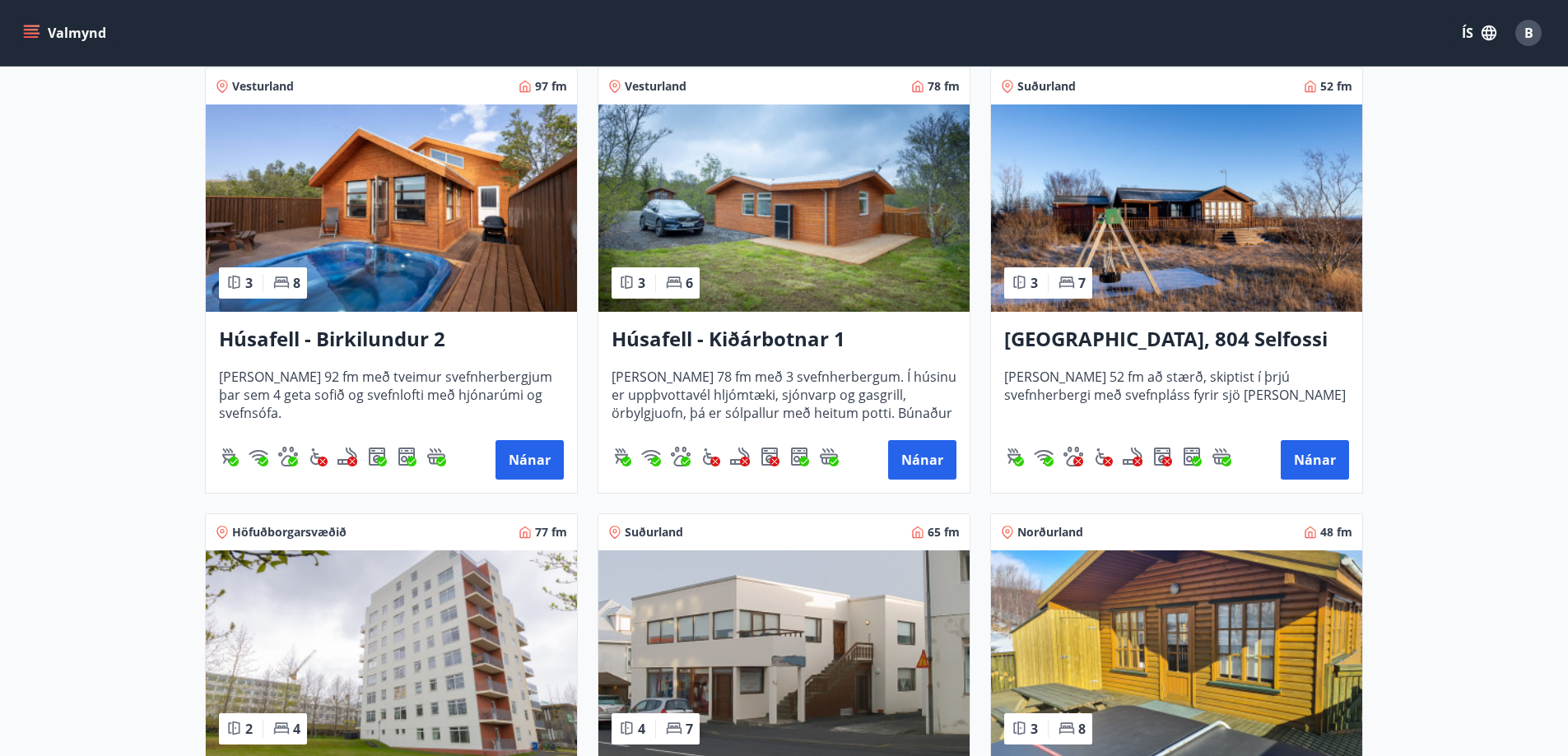
scroll to position [1212, 0]
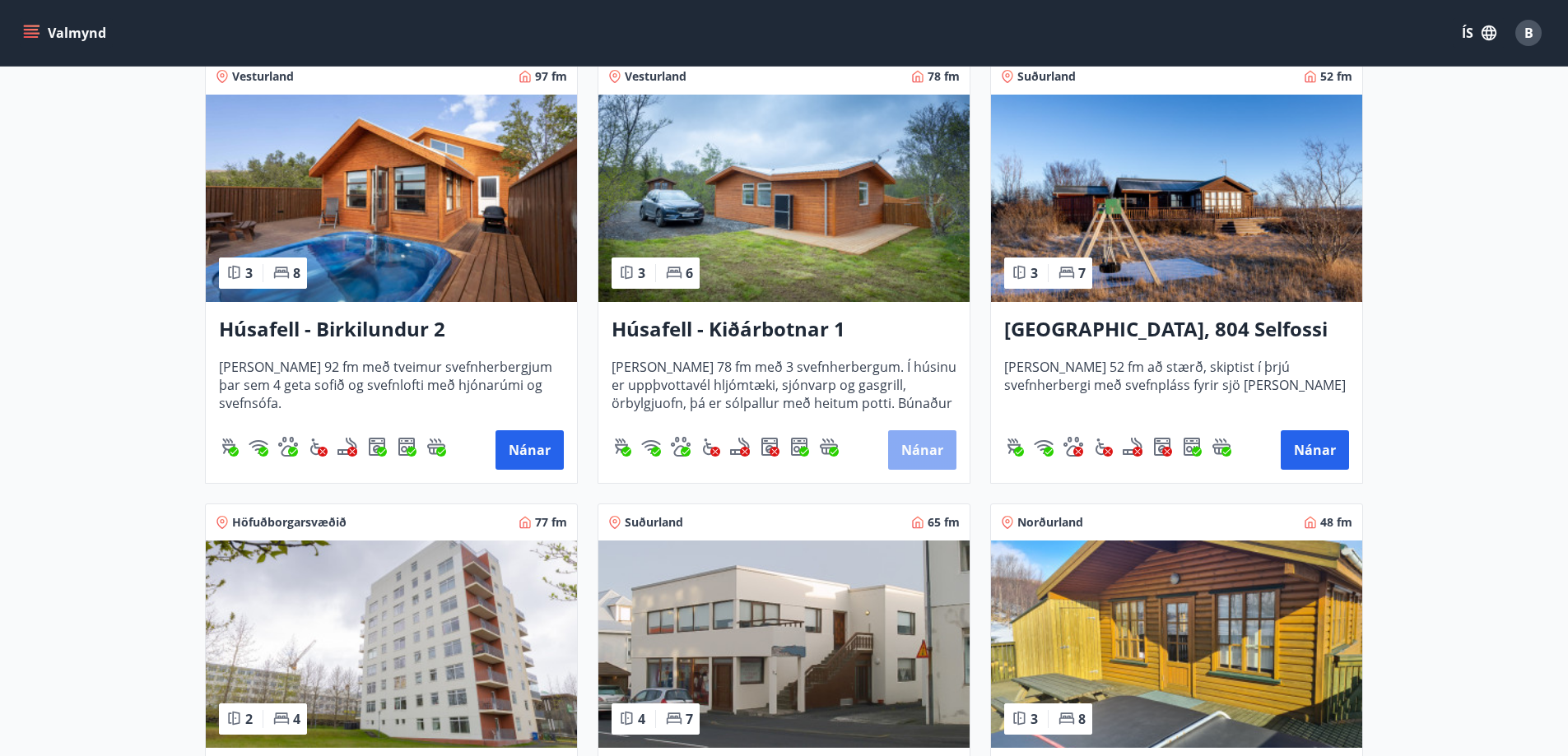
click at [927, 444] on button "Nánar" at bounding box center [922, 450] width 68 height 39
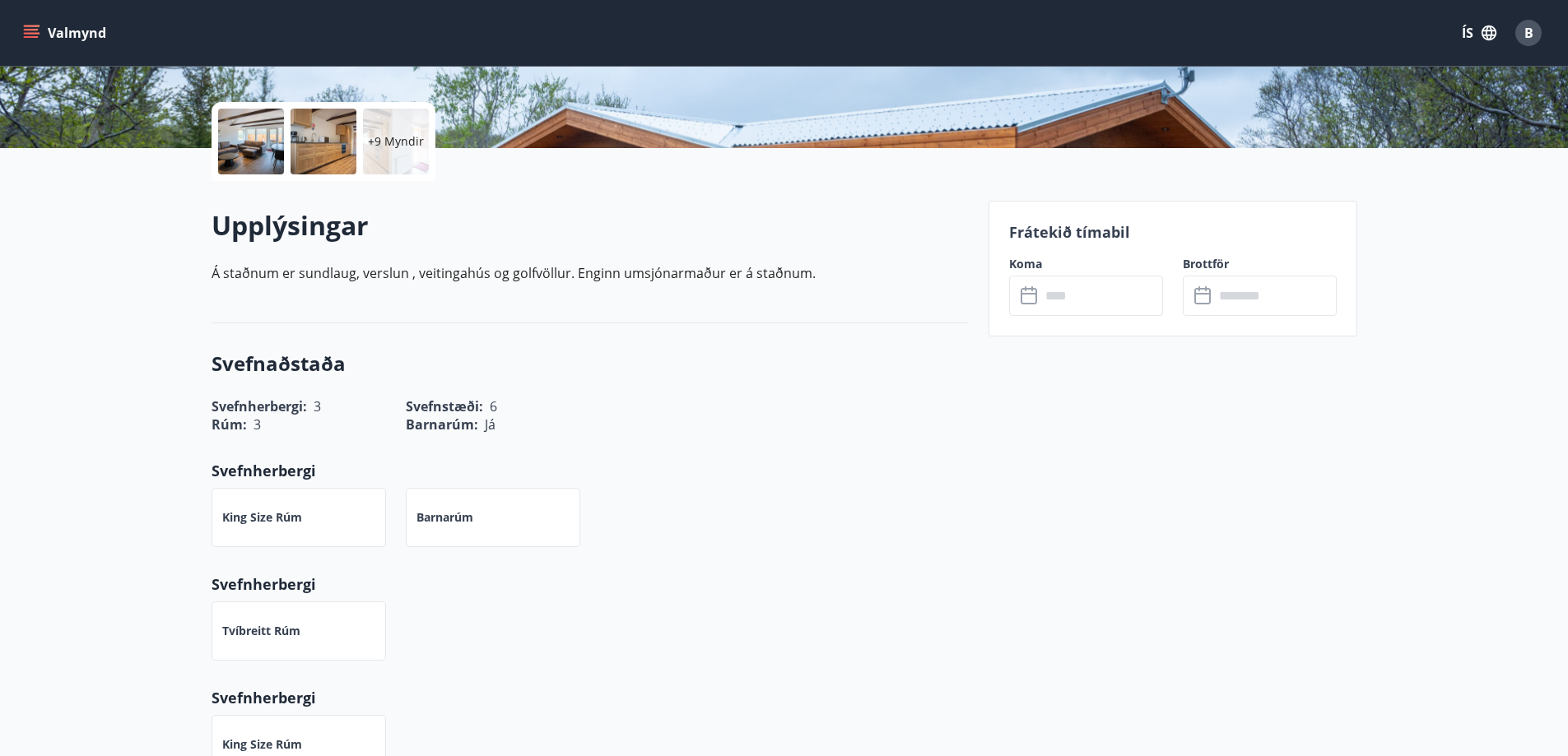
scroll to position [347, 0]
click at [1077, 296] on input "text" at bounding box center [1101, 295] width 123 height 40
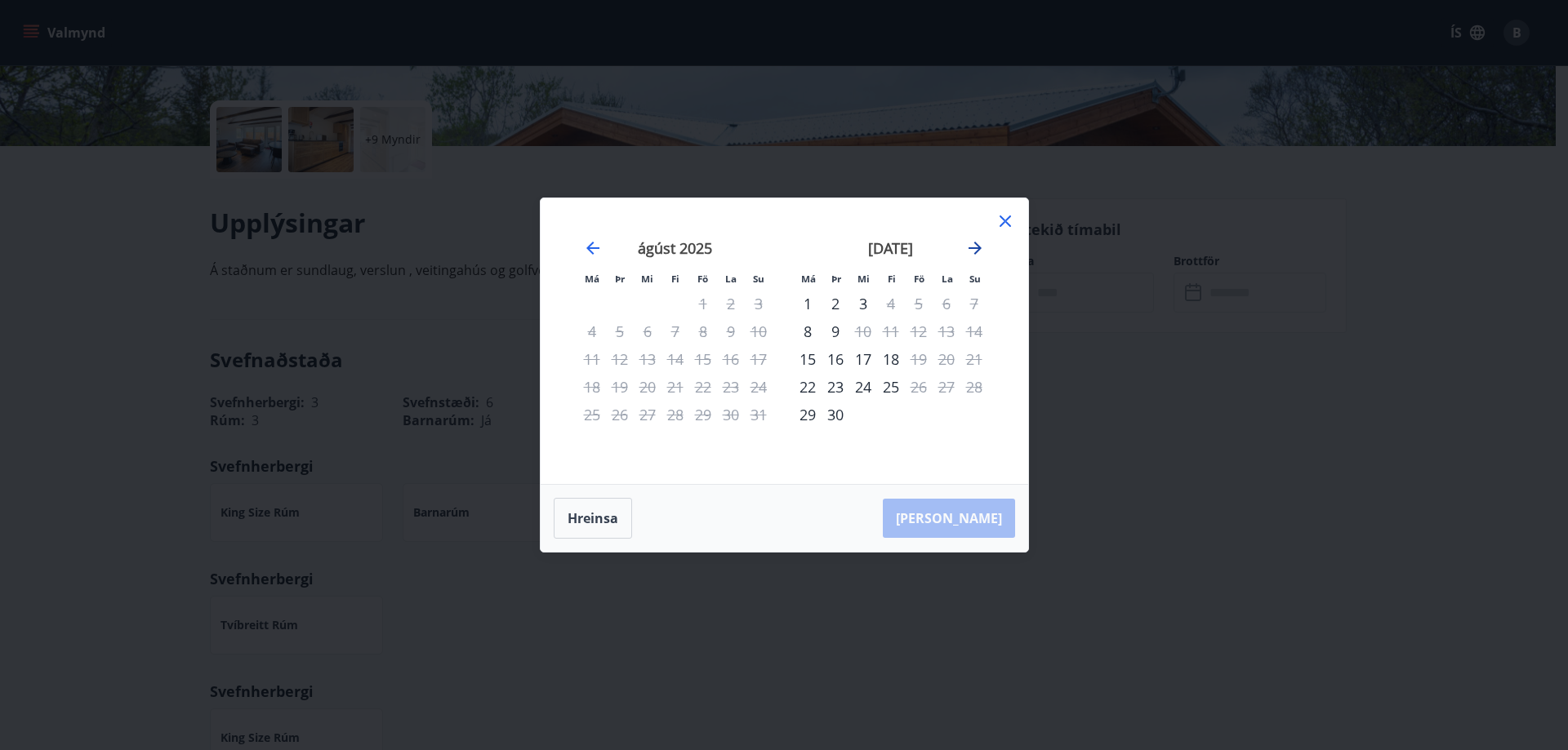
click at [973, 256] on icon "Move forward to switch to the next month." at bounding box center [975, 248] width 20 height 20
click at [980, 252] on icon "Move forward to switch to the next month." at bounding box center [975, 248] width 20 height 20
click at [968, 244] on icon "Move forward to switch to the next month." at bounding box center [975, 248] width 20 height 20
click at [1009, 216] on icon at bounding box center [1005, 221] width 20 height 20
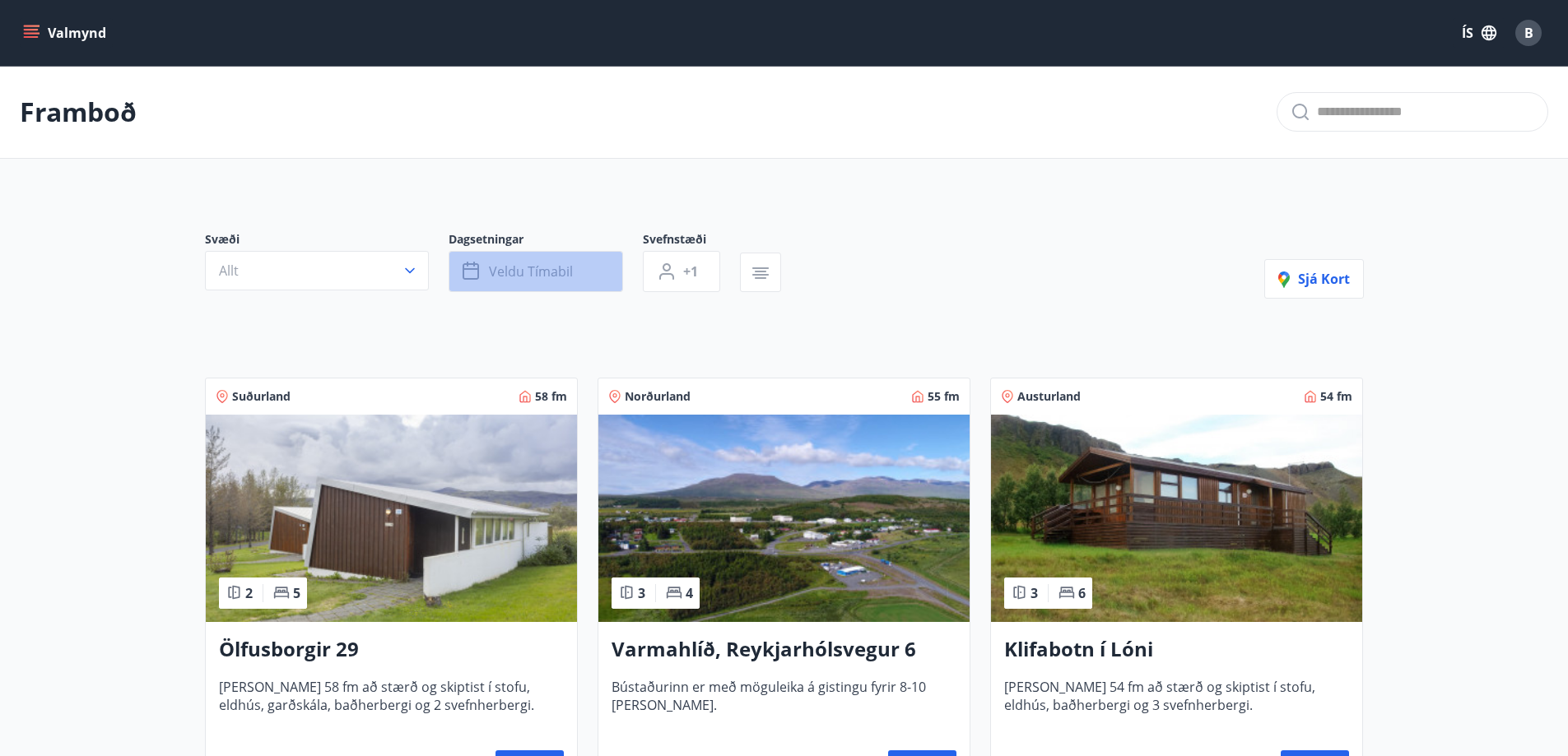
click at [510, 273] on span "Veldu tímabil" at bounding box center [531, 271] width 84 height 18
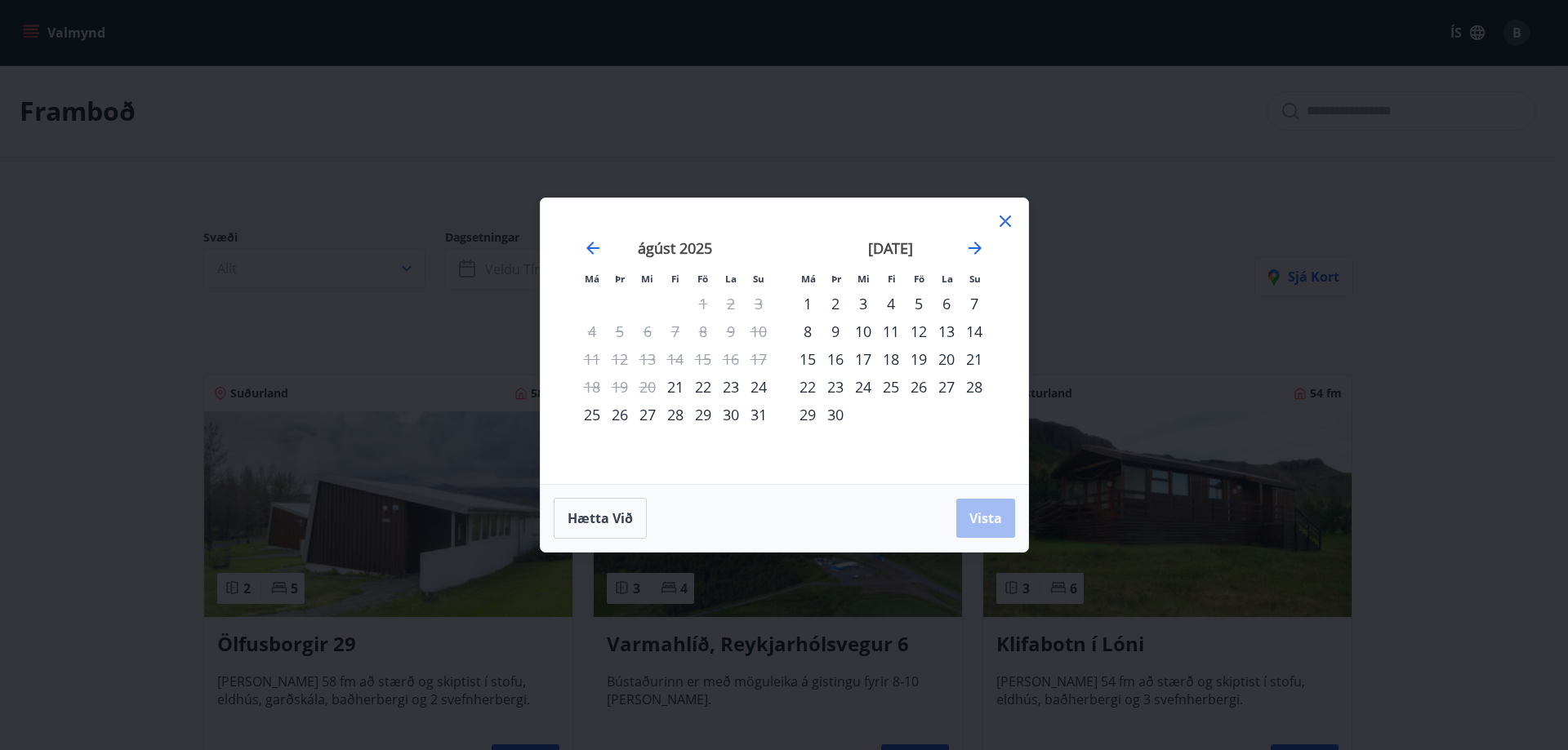
click at [701, 385] on div "22" at bounding box center [702, 387] width 28 height 28
click at [762, 394] on div "24" at bounding box center [758, 387] width 28 height 28
click at [985, 526] on span "Vista" at bounding box center [985, 518] width 33 height 18
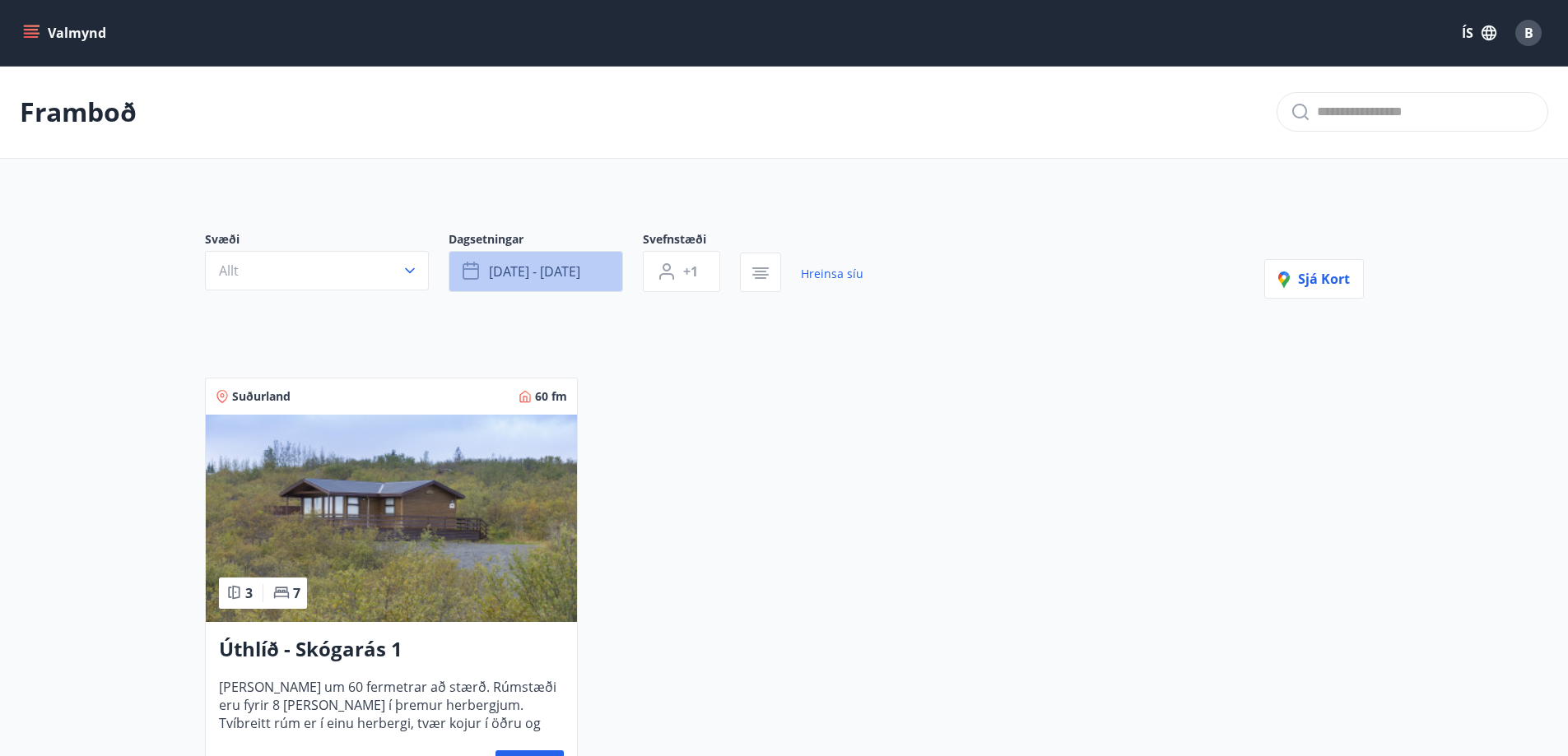
click at [511, 290] on button "[DATE] - [DATE]" at bounding box center [536, 271] width 175 height 41
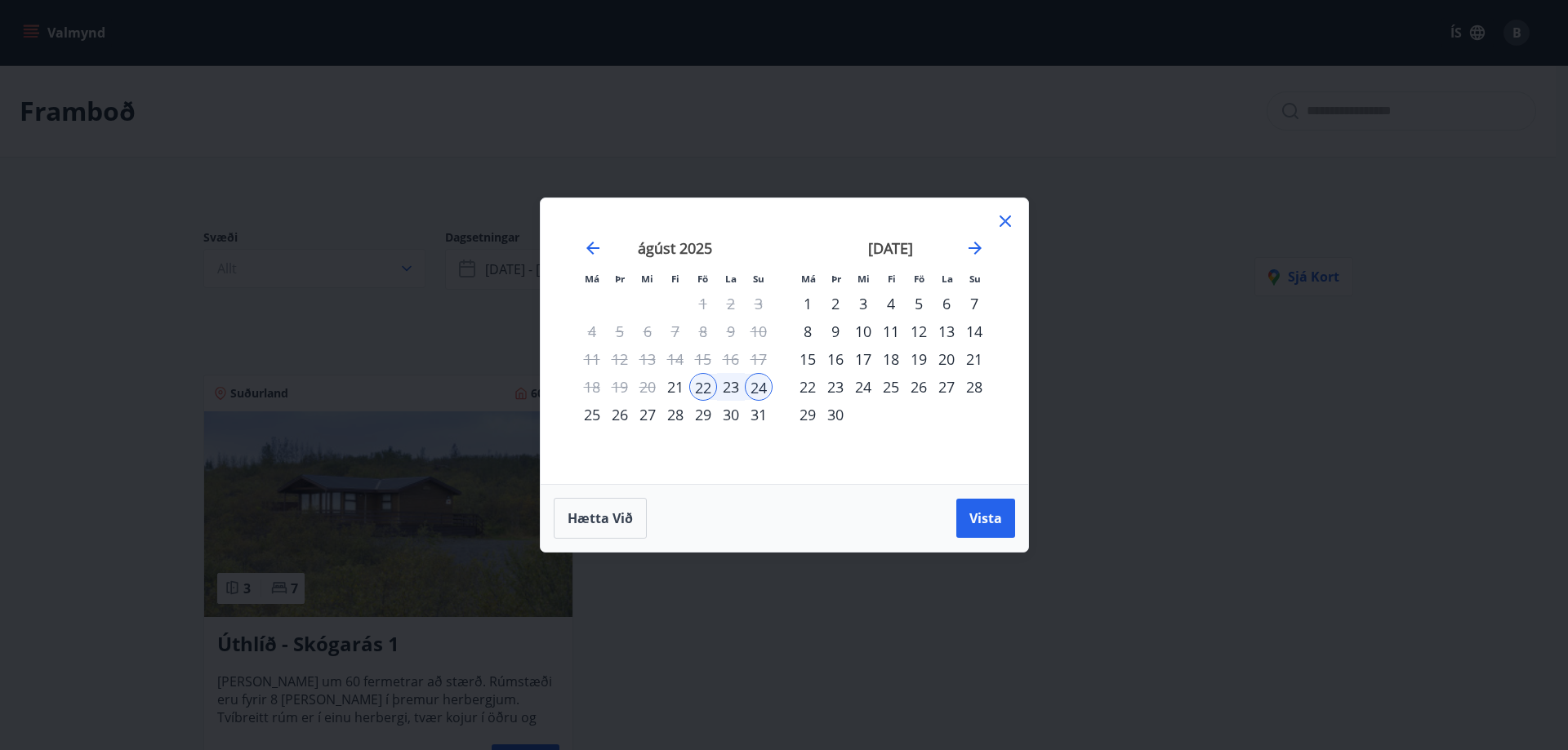
click at [698, 410] on div "29" at bounding box center [702, 414] width 28 height 28
click at [757, 411] on div "31" at bounding box center [758, 414] width 28 height 28
click at [972, 524] on span "Vista" at bounding box center [985, 518] width 33 height 18
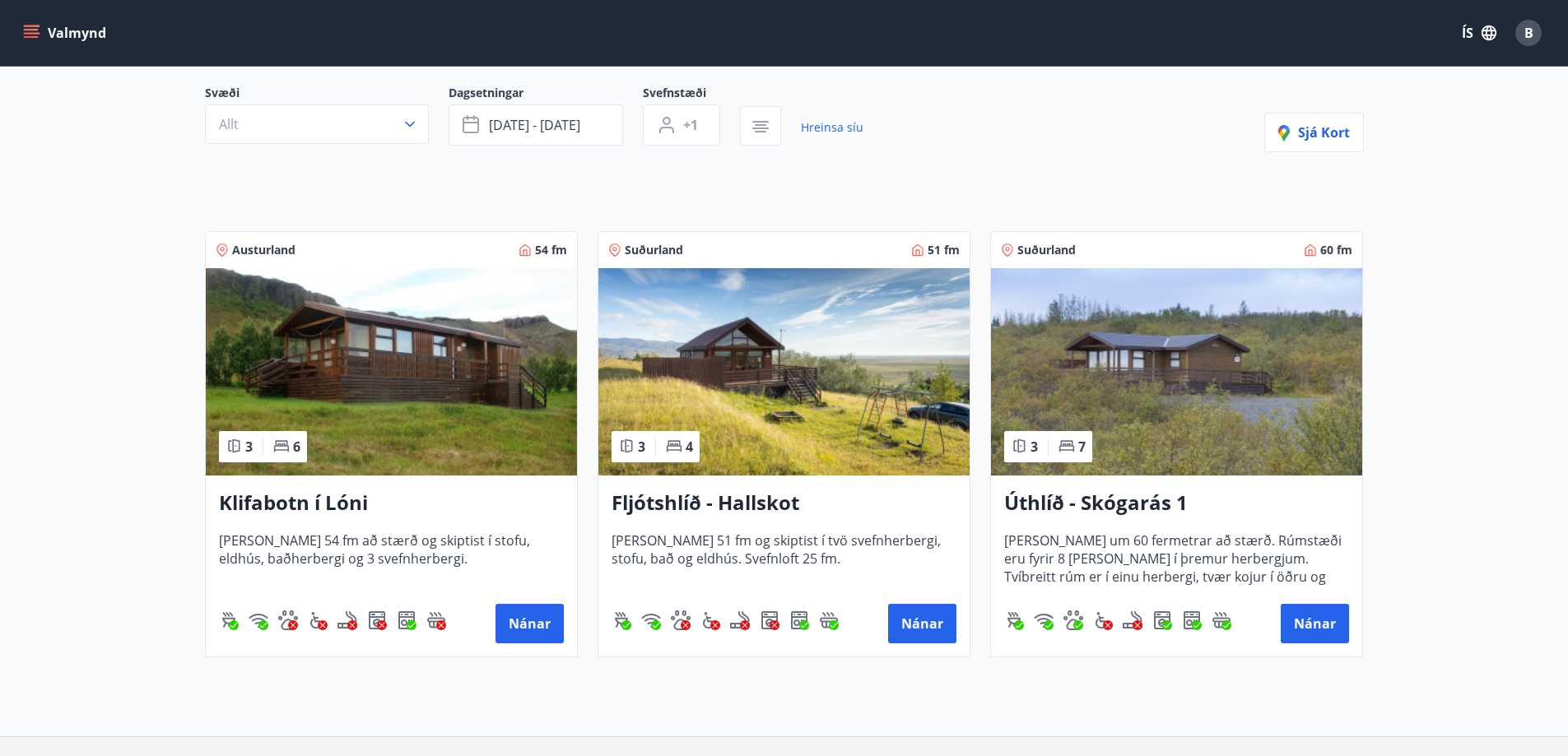
scroll to position [147, 0]
click at [536, 124] on span "[DATE] - [DATE]" at bounding box center [535, 125] width 91 height 18
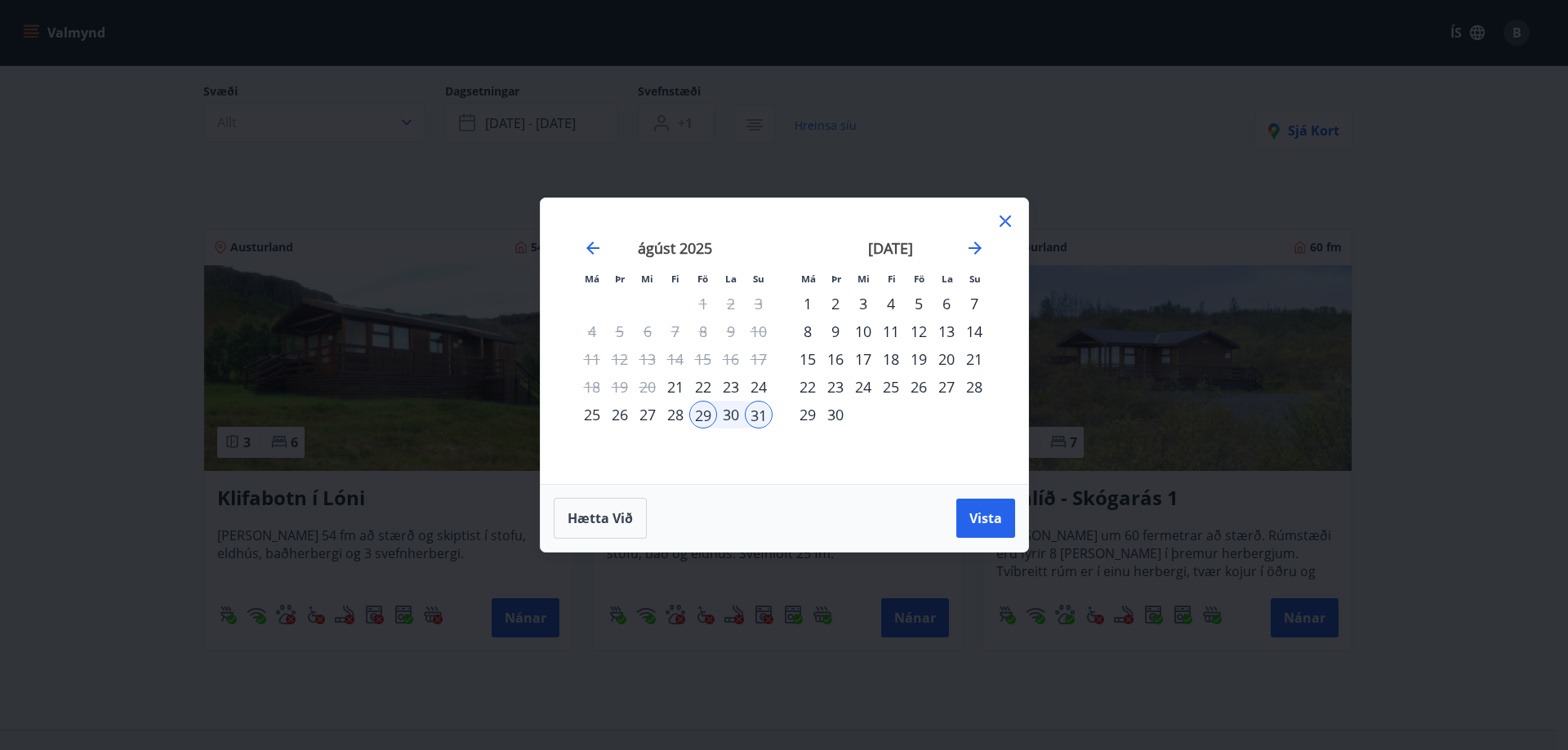
click at [923, 296] on div "5" at bounding box center [918, 303] width 28 height 28
click at [970, 299] on div "7" at bounding box center [973, 303] width 28 height 28
click at [976, 510] on span "Vista" at bounding box center [985, 518] width 33 height 18
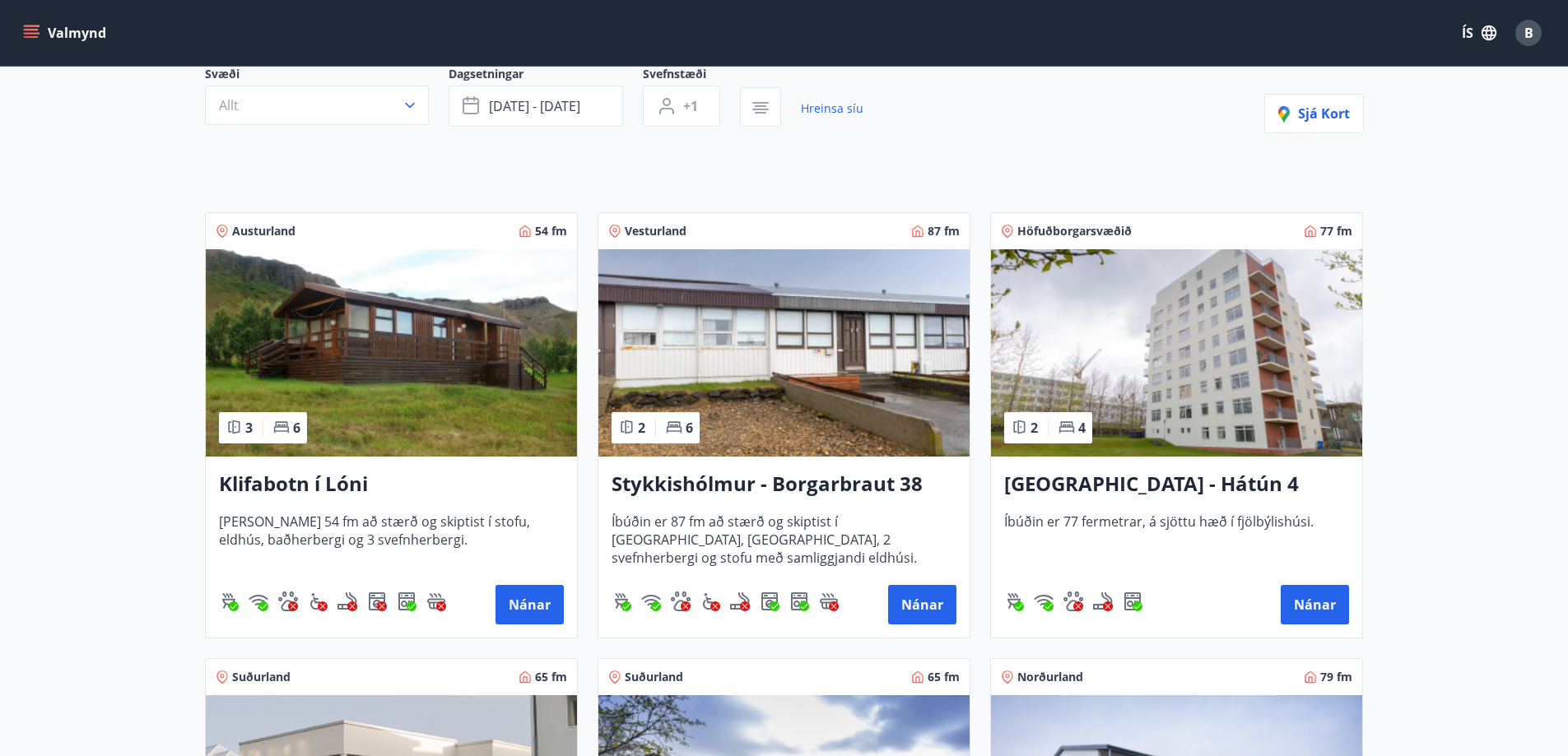
scroll to position [168, 0]
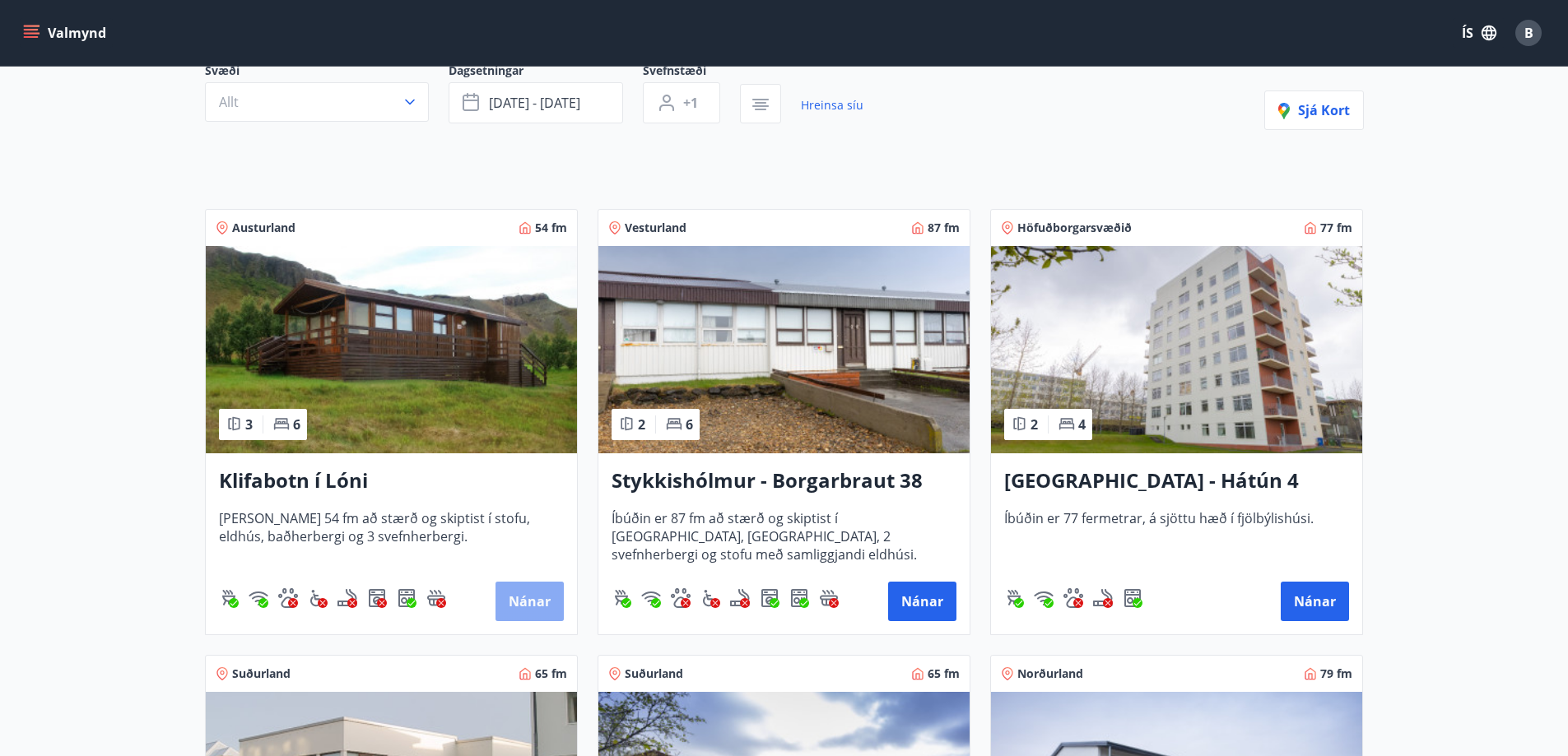
click at [507, 599] on button "Nánar" at bounding box center [530, 601] width 68 height 39
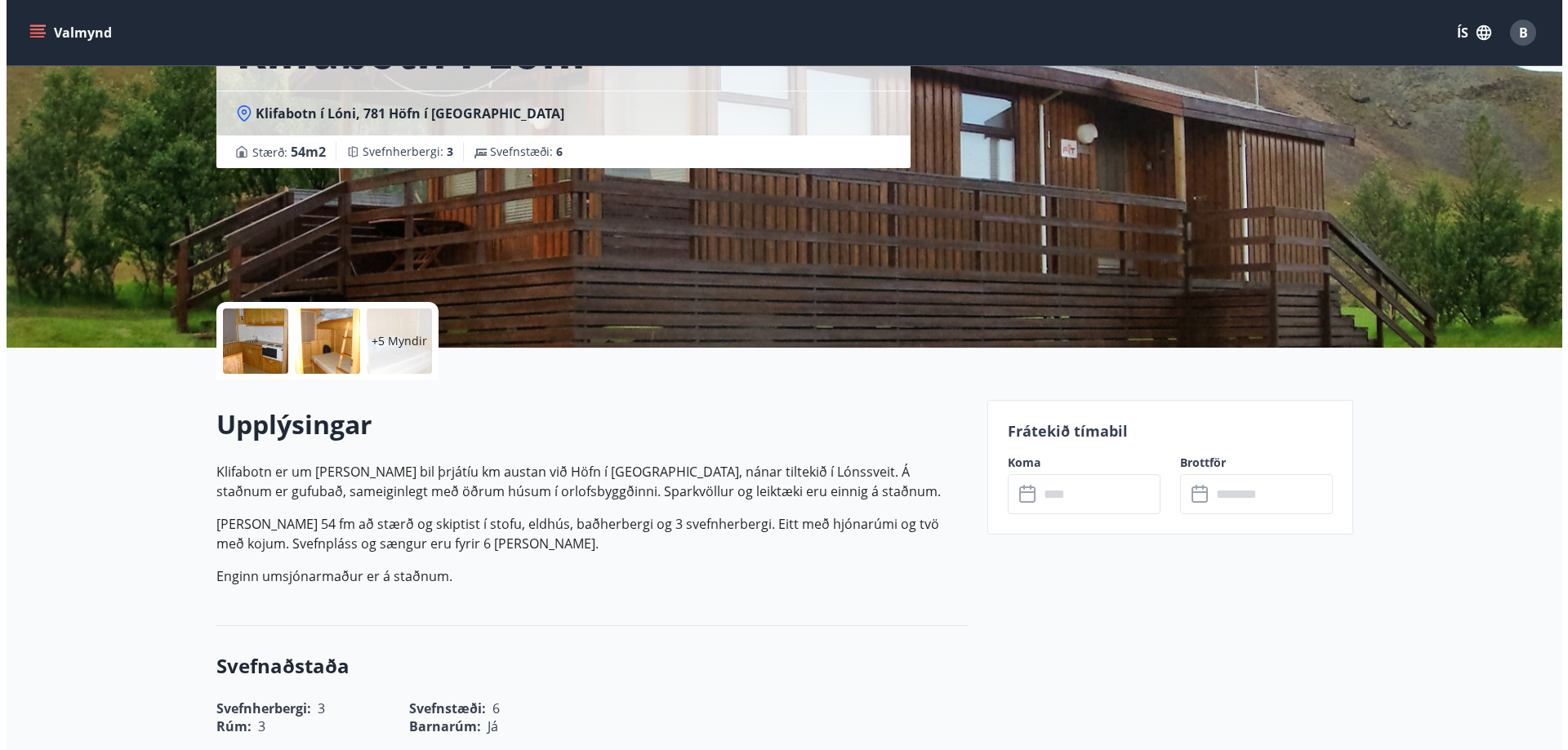
scroll to position [143, 0]
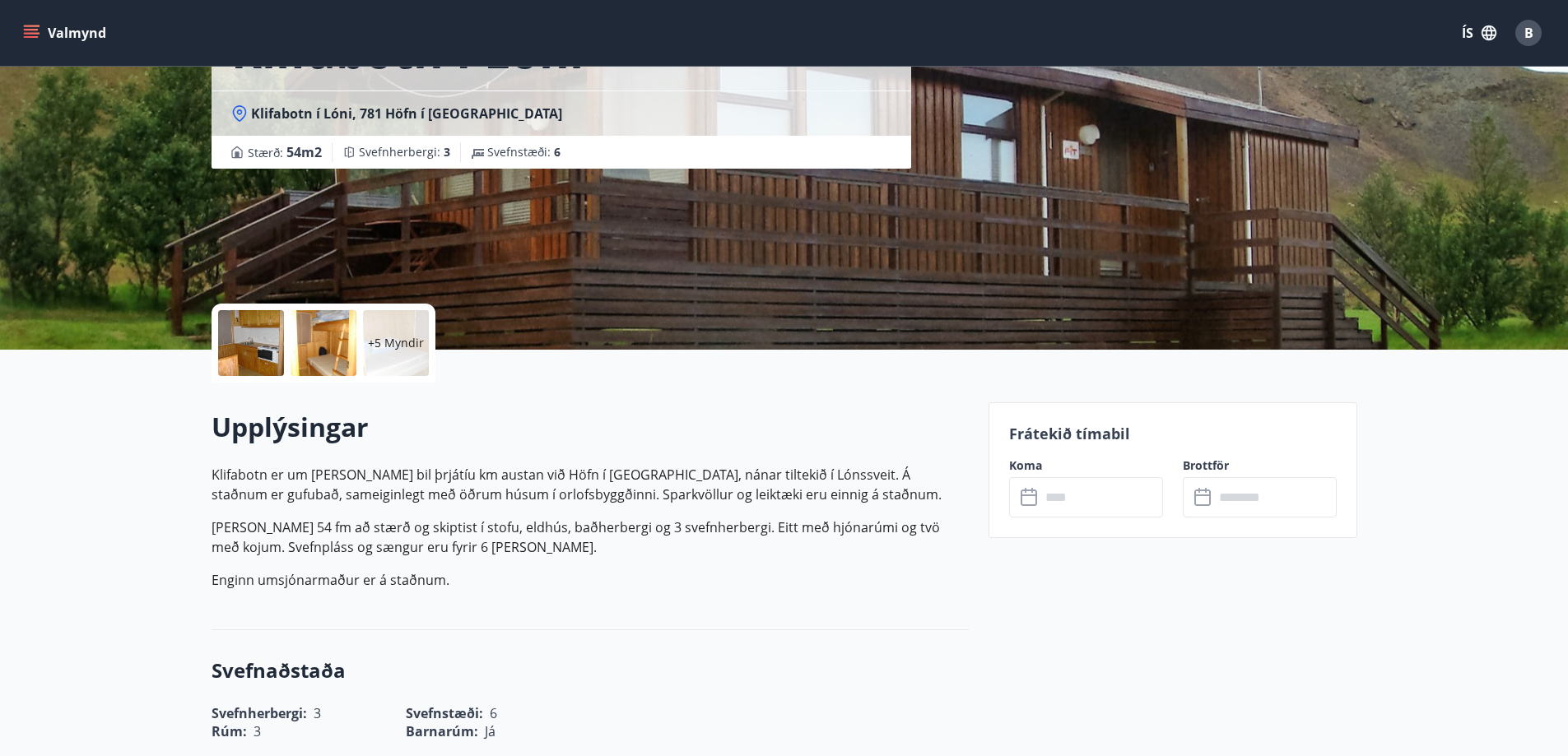
click at [246, 359] on div at bounding box center [250, 342] width 65 height 65
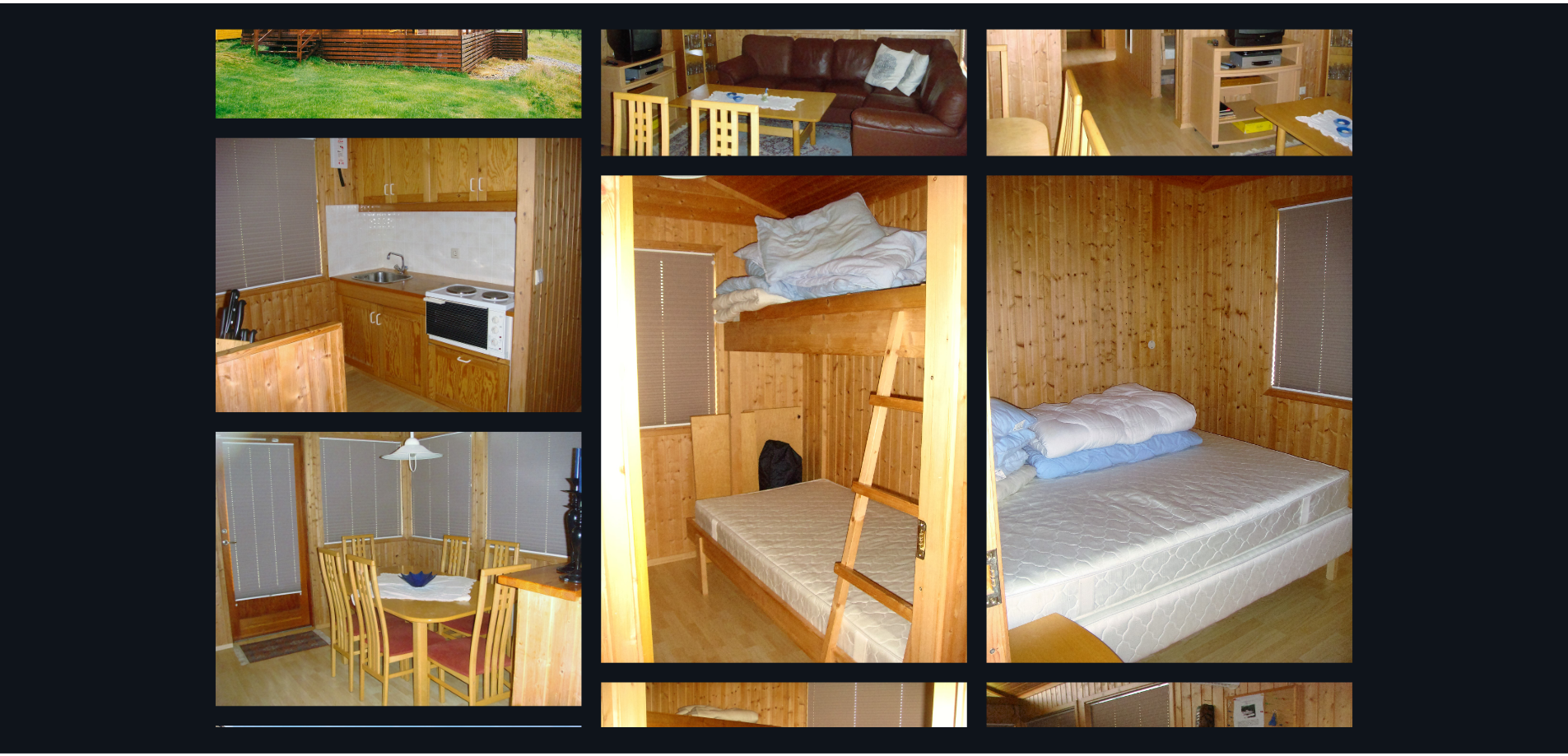
scroll to position [0, 0]
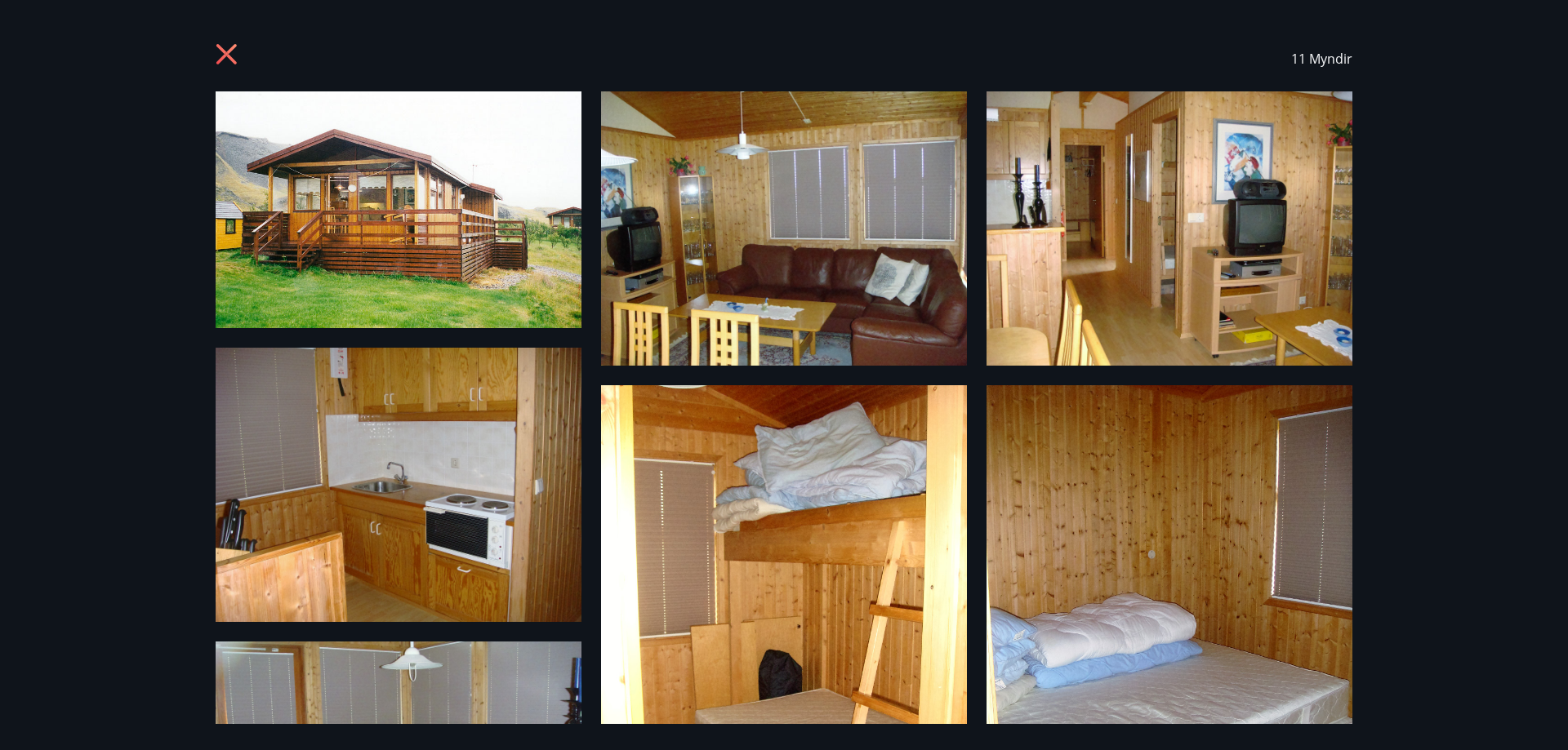
click at [229, 36] on div "11 Myndir" at bounding box center [784, 58] width 1137 height 65
click at [227, 29] on div "11 Myndir" at bounding box center [784, 58] width 1137 height 65
click at [147, 55] on div "11 Myndir" at bounding box center [784, 375] width 1568 height 750
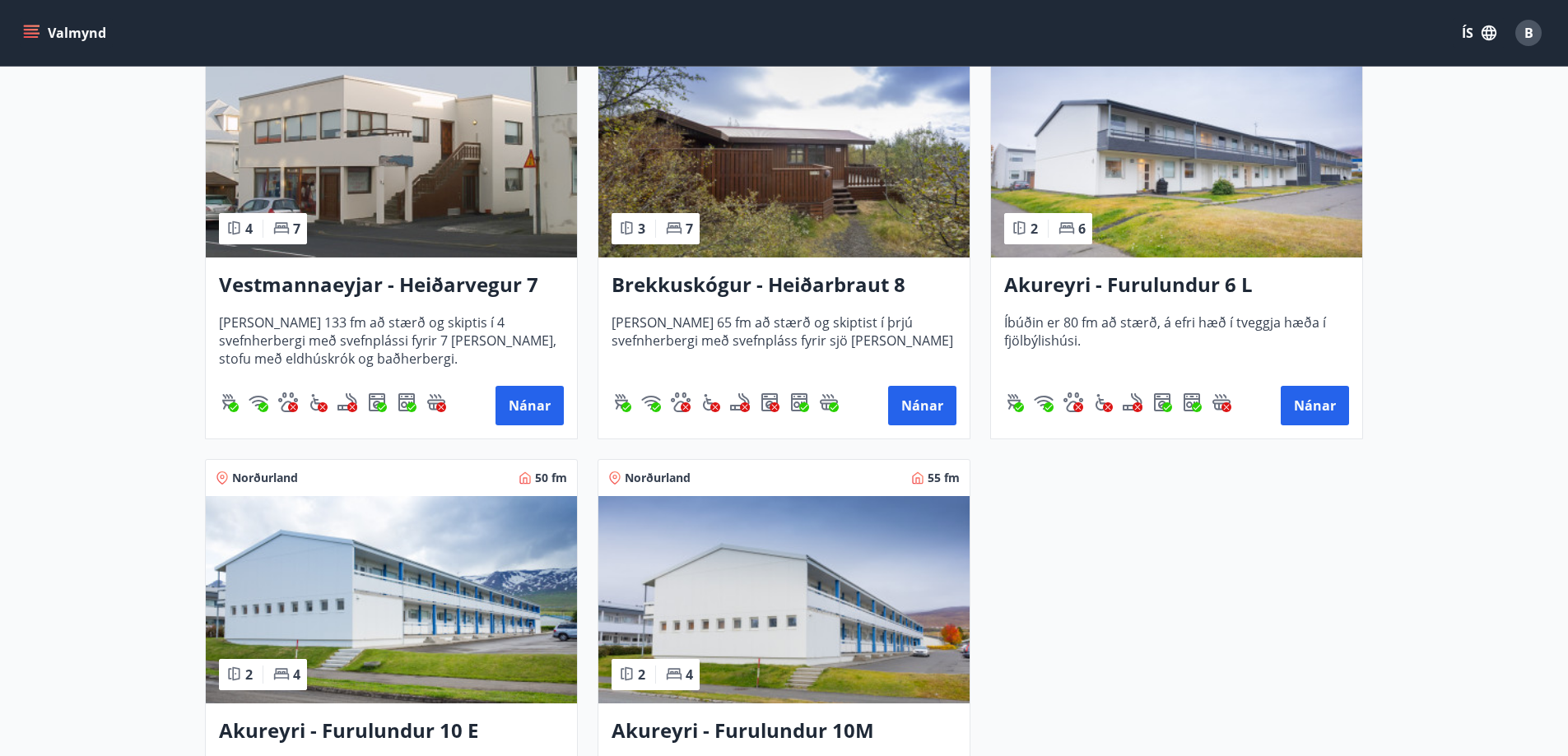
scroll to position [766, 0]
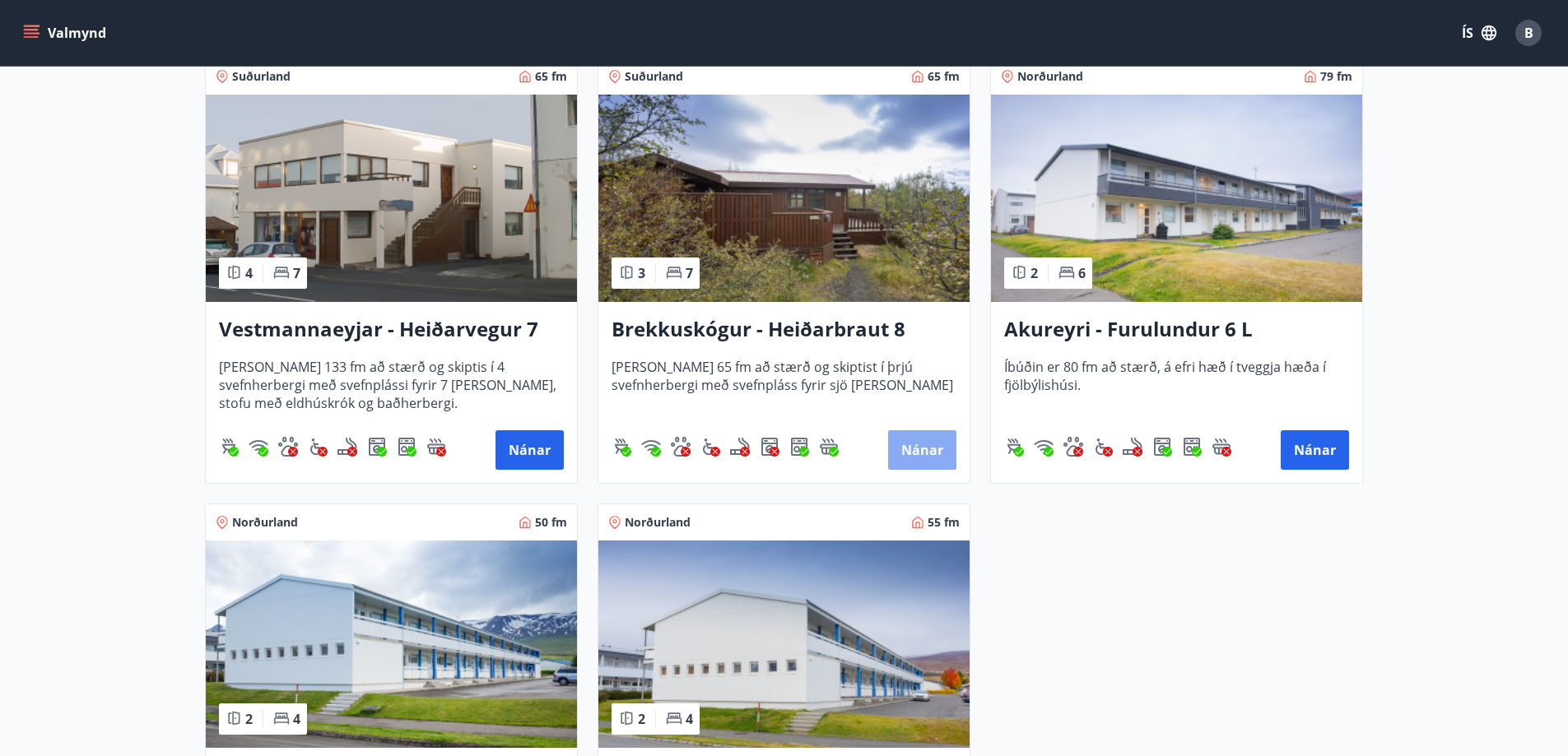
click at [923, 442] on button "Nánar" at bounding box center [922, 450] width 68 height 39
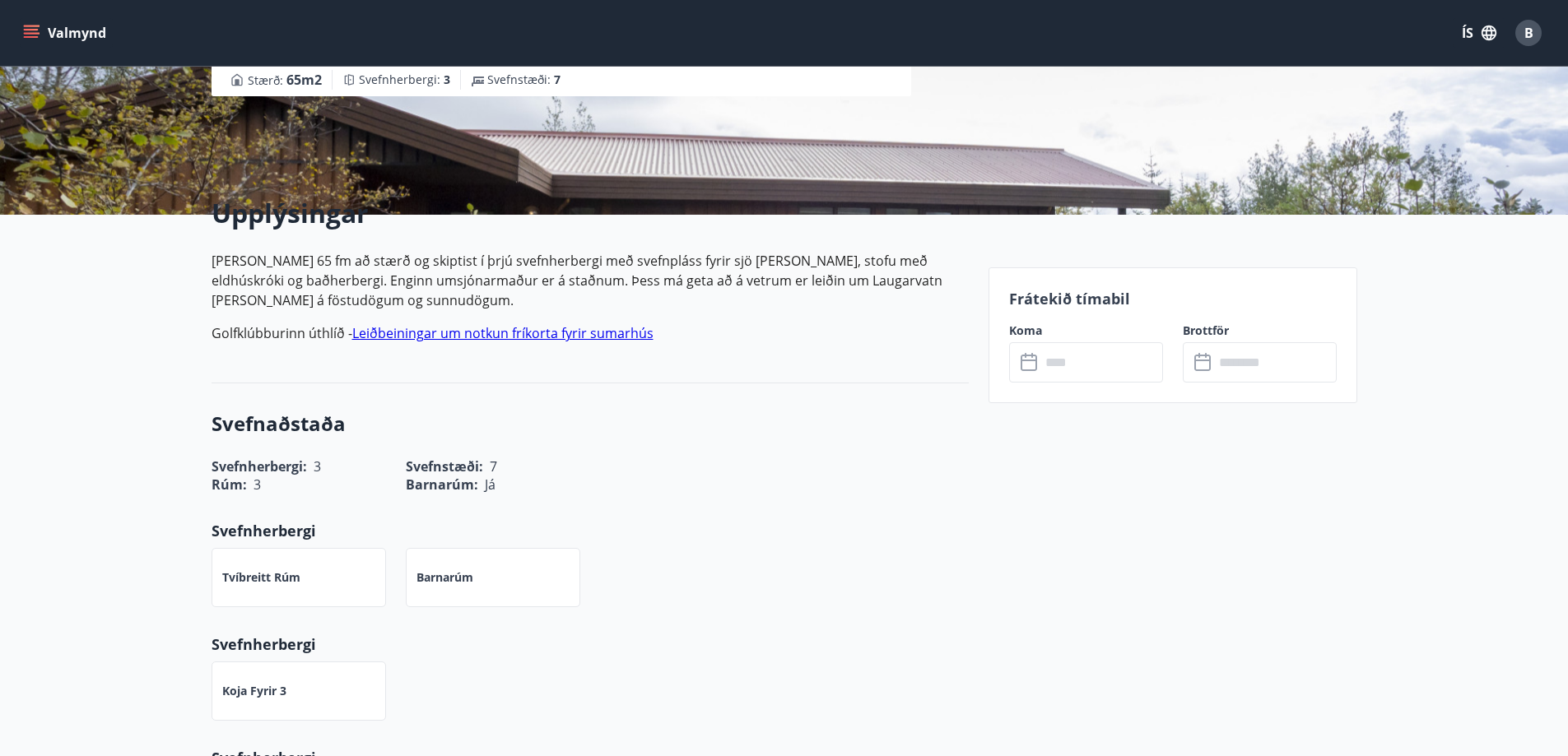
scroll to position [279, 0]
click at [1070, 360] on input "text" at bounding box center [1101, 361] width 123 height 40
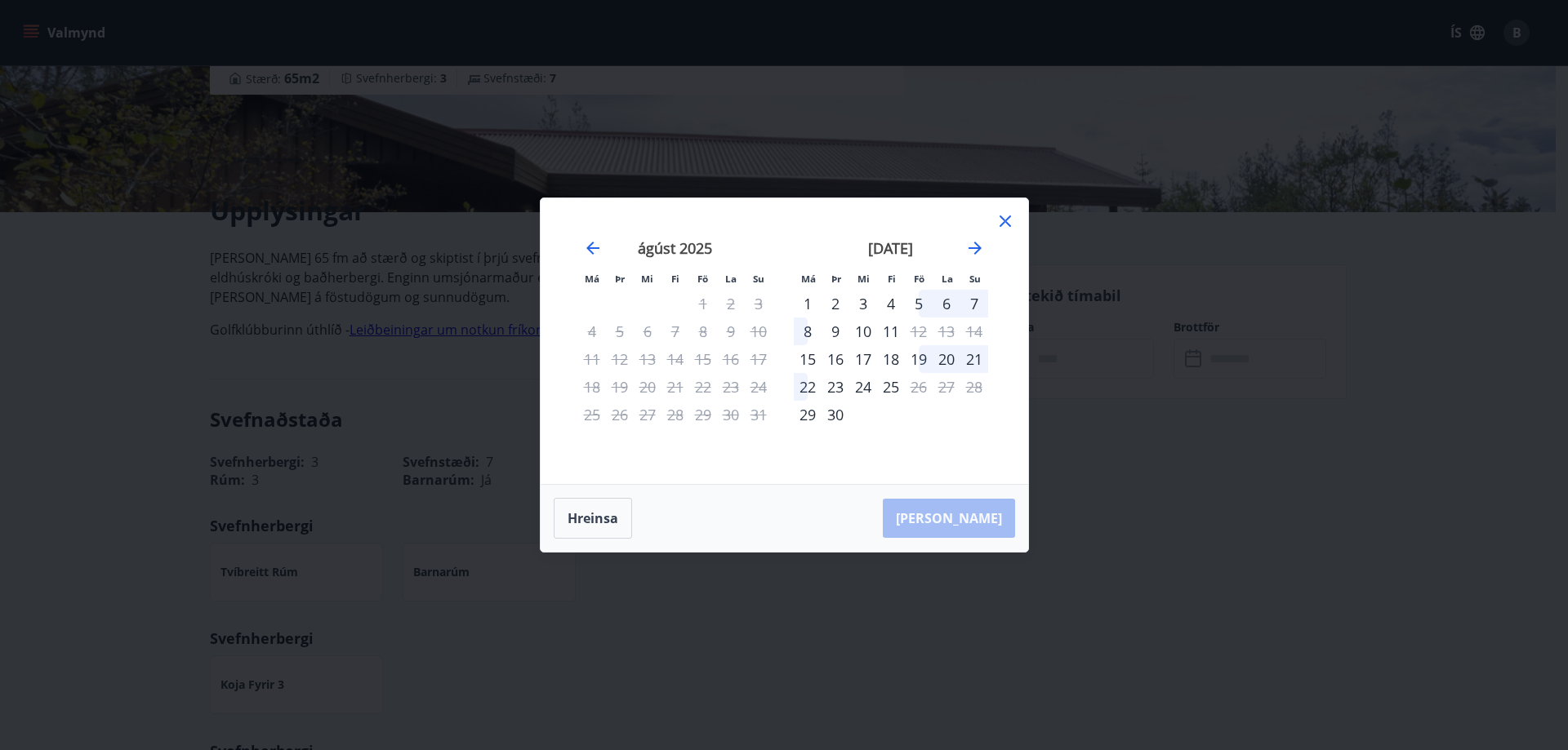
click at [918, 303] on div "5" at bounding box center [918, 303] width 28 height 28
click at [972, 300] on div "7" at bounding box center [973, 303] width 28 height 28
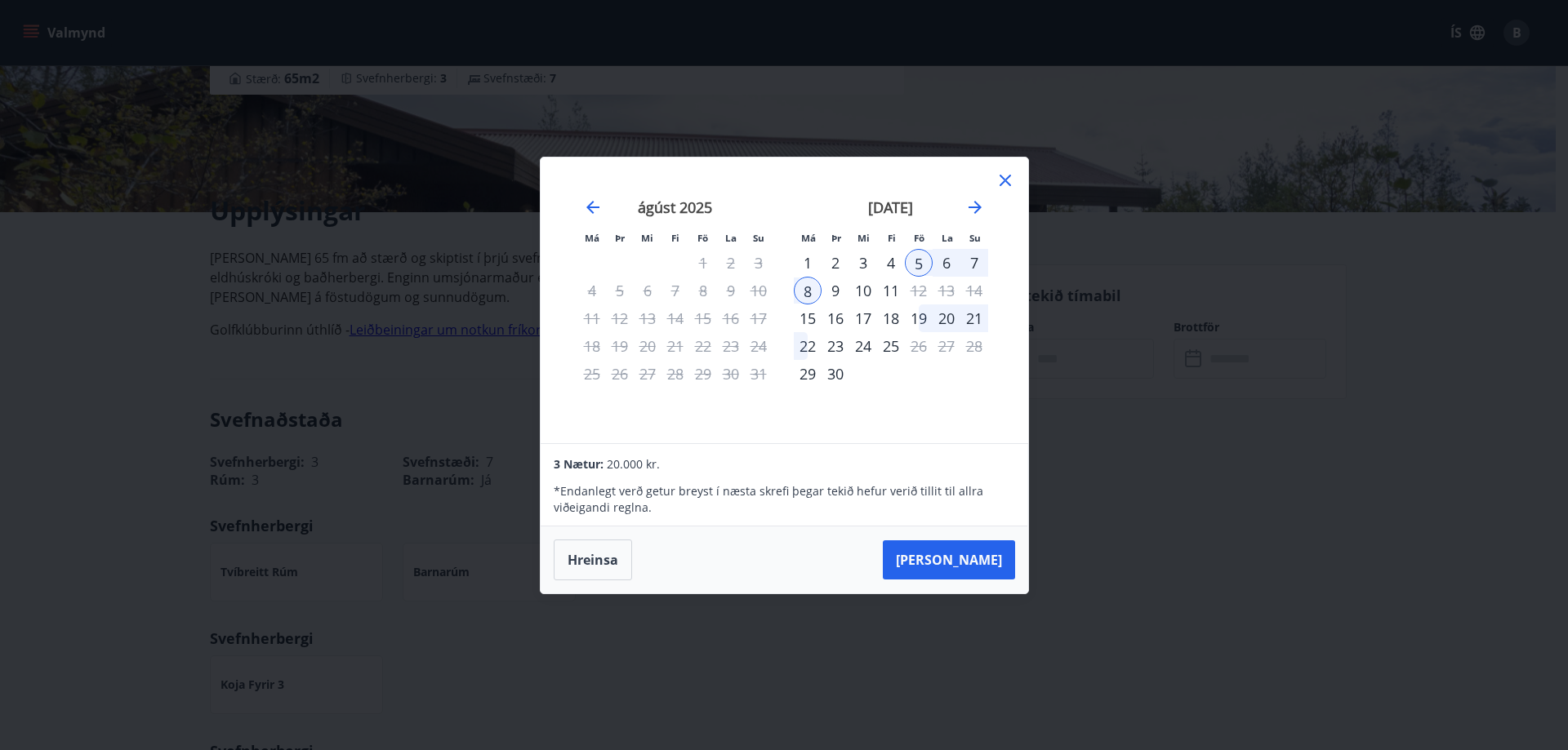
click at [974, 255] on div "7" at bounding box center [973, 262] width 28 height 28
click at [588, 571] on button "Hreinsa" at bounding box center [593, 560] width 78 height 41
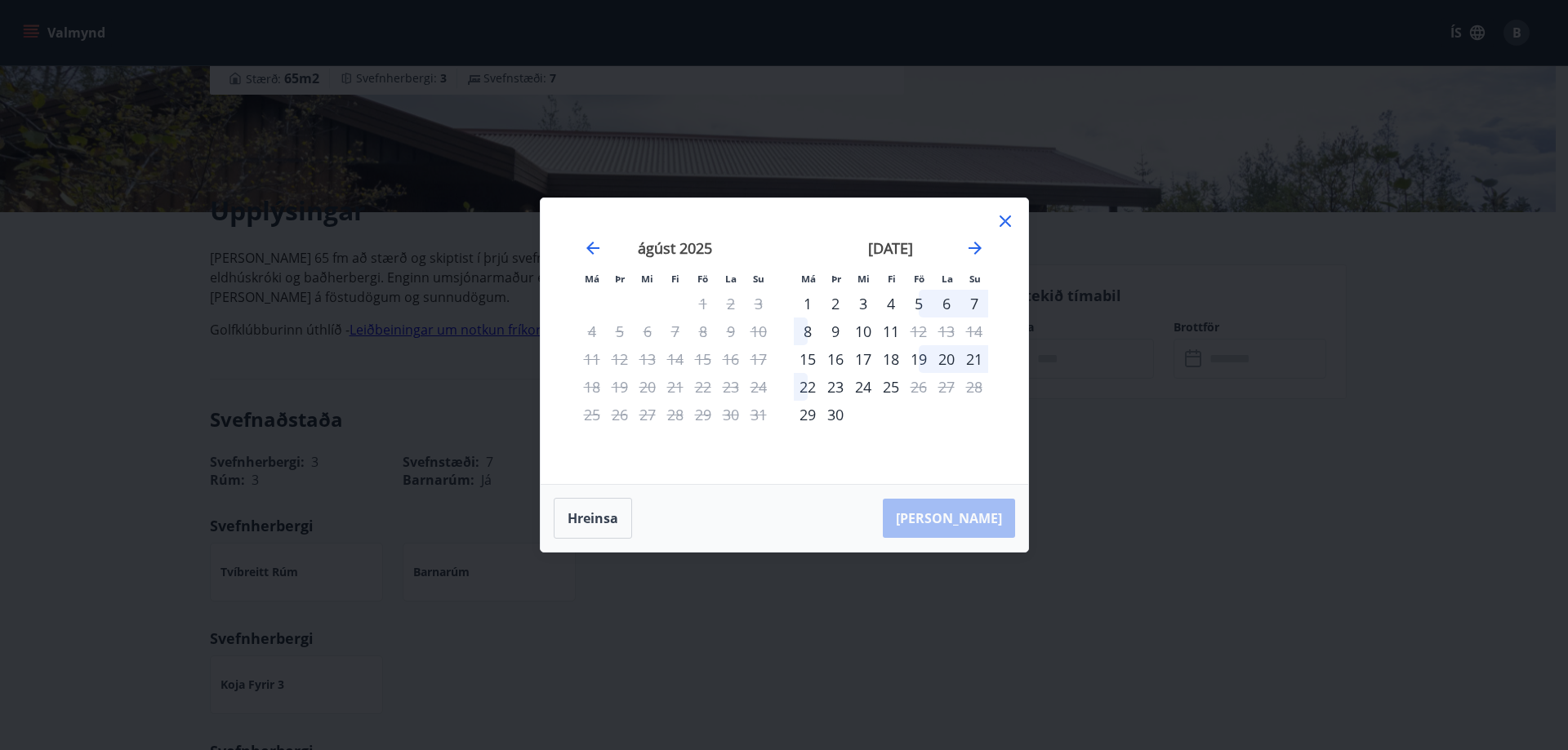
click at [922, 307] on div "5" at bounding box center [918, 303] width 28 height 28
click at [981, 307] on div "7" at bounding box center [973, 303] width 28 height 28
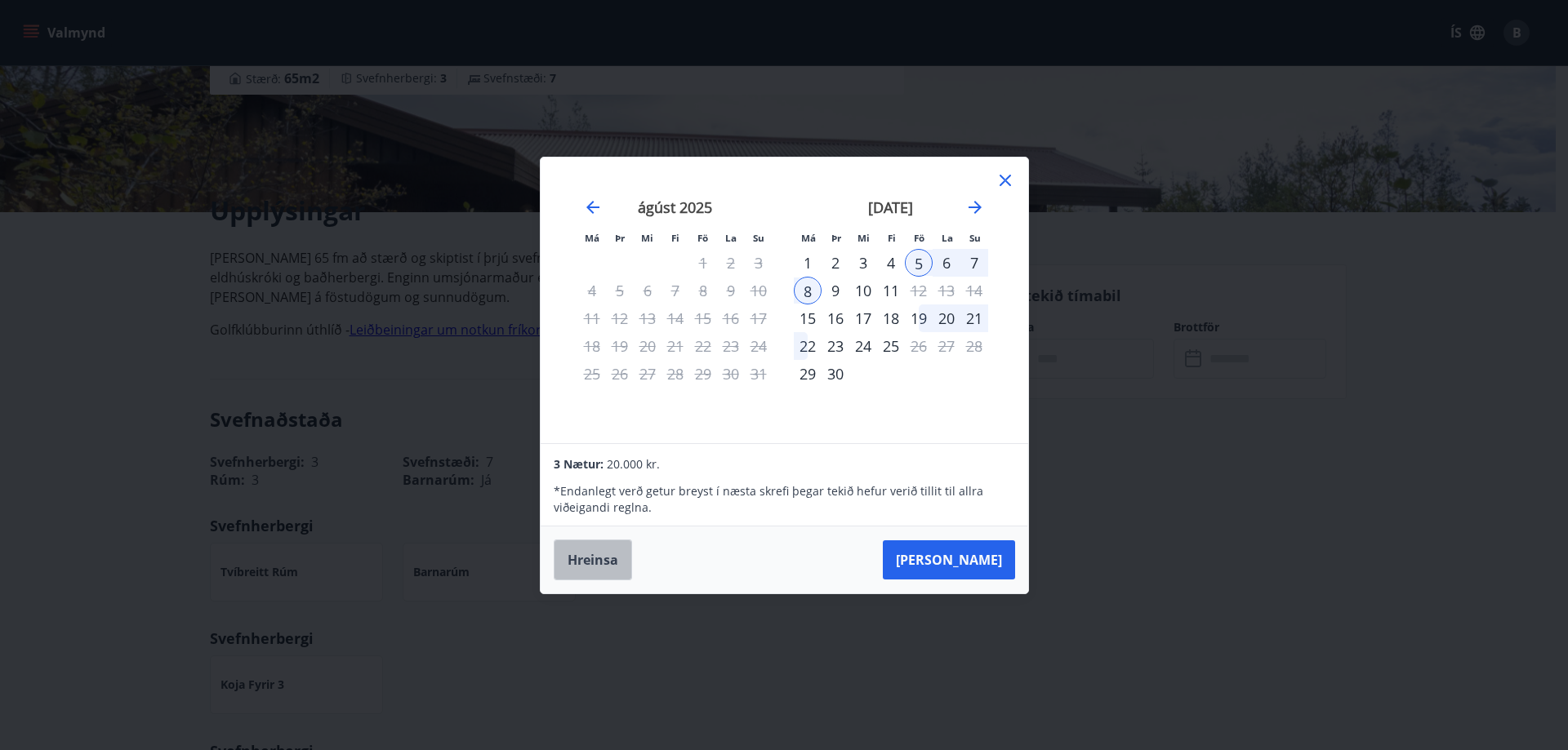
click at [609, 545] on button "Hreinsa" at bounding box center [593, 560] width 78 height 41
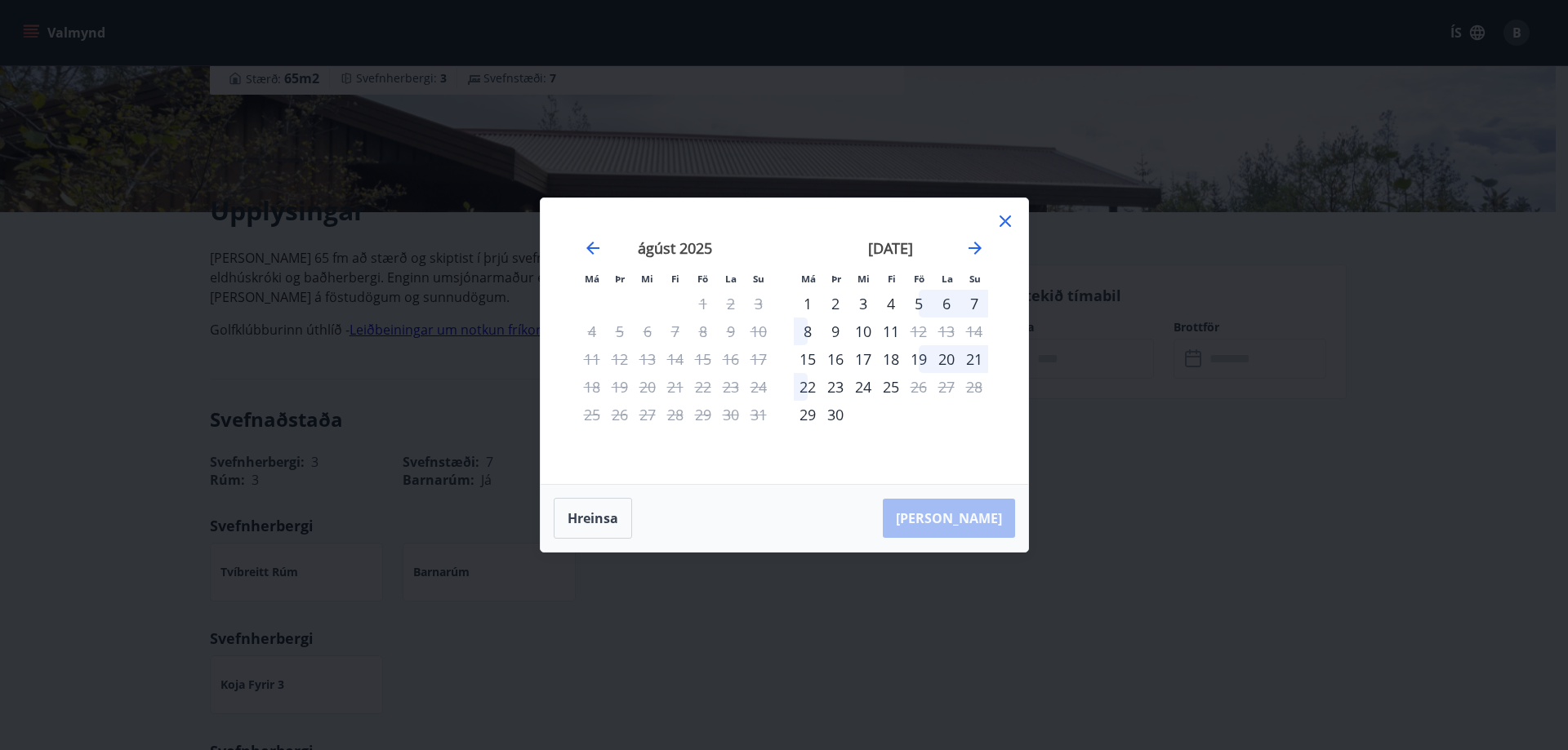
click at [912, 304] on div "5" at bounding box center [918, 303] width 28 height 28
click at [946, 302] on div "6" at bounding box center [946, 303] width 28 height 28
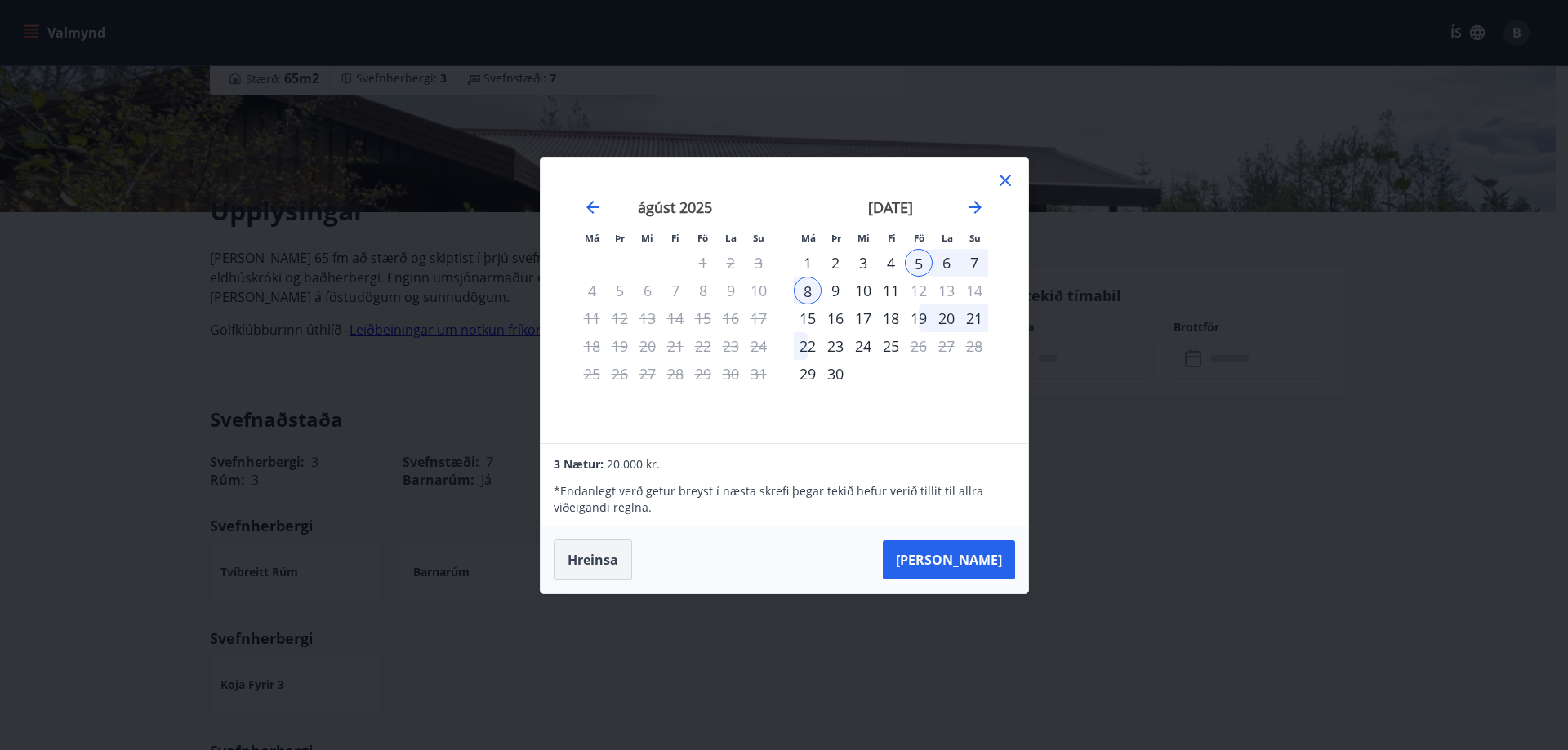
click at [604, 556] on button "Hreinsa" at bounding box center [593, 560] width 78 height 41
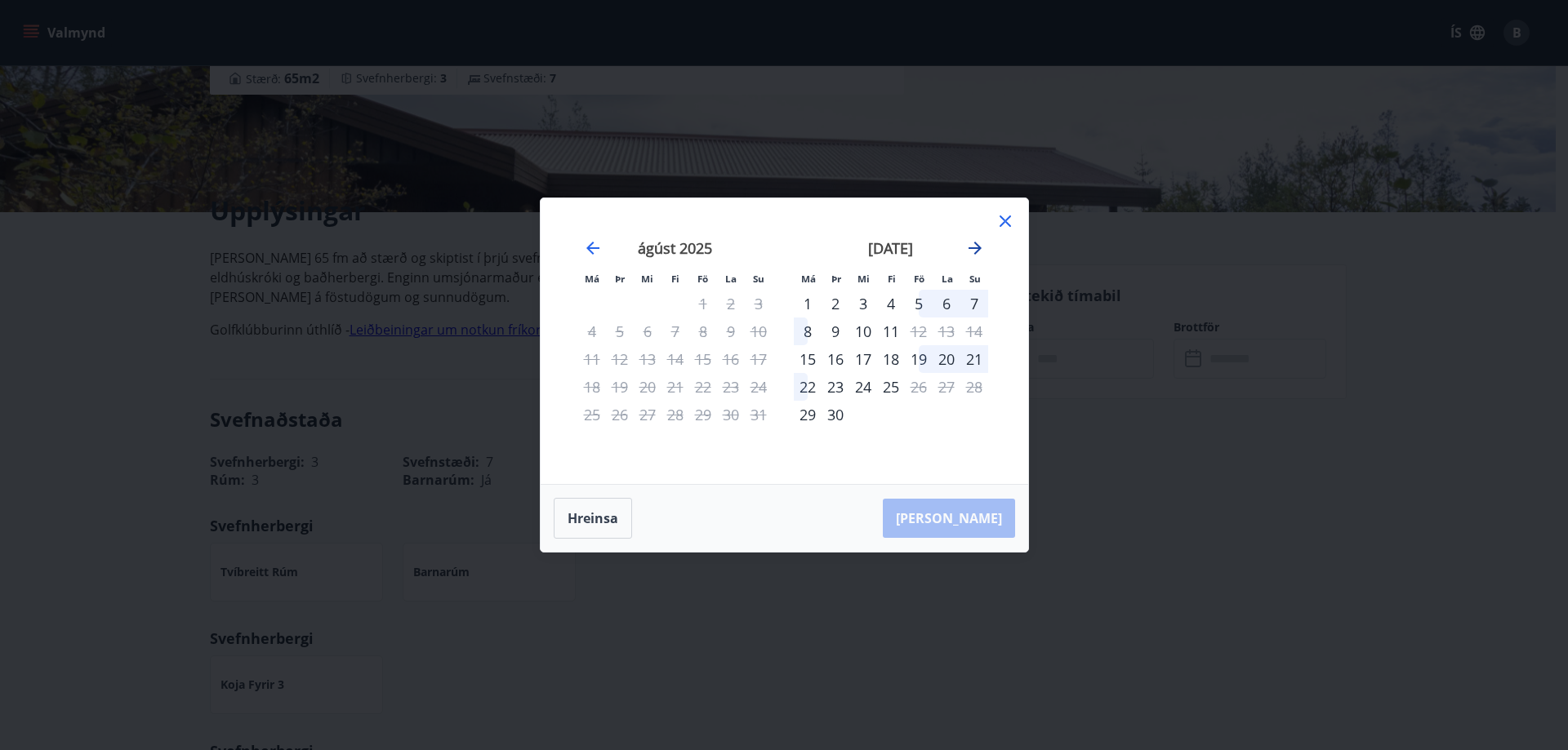
click at [976, 246] on icon "Move forward to switch to the next month." at bounding box center [975, 248] width 20 height 20
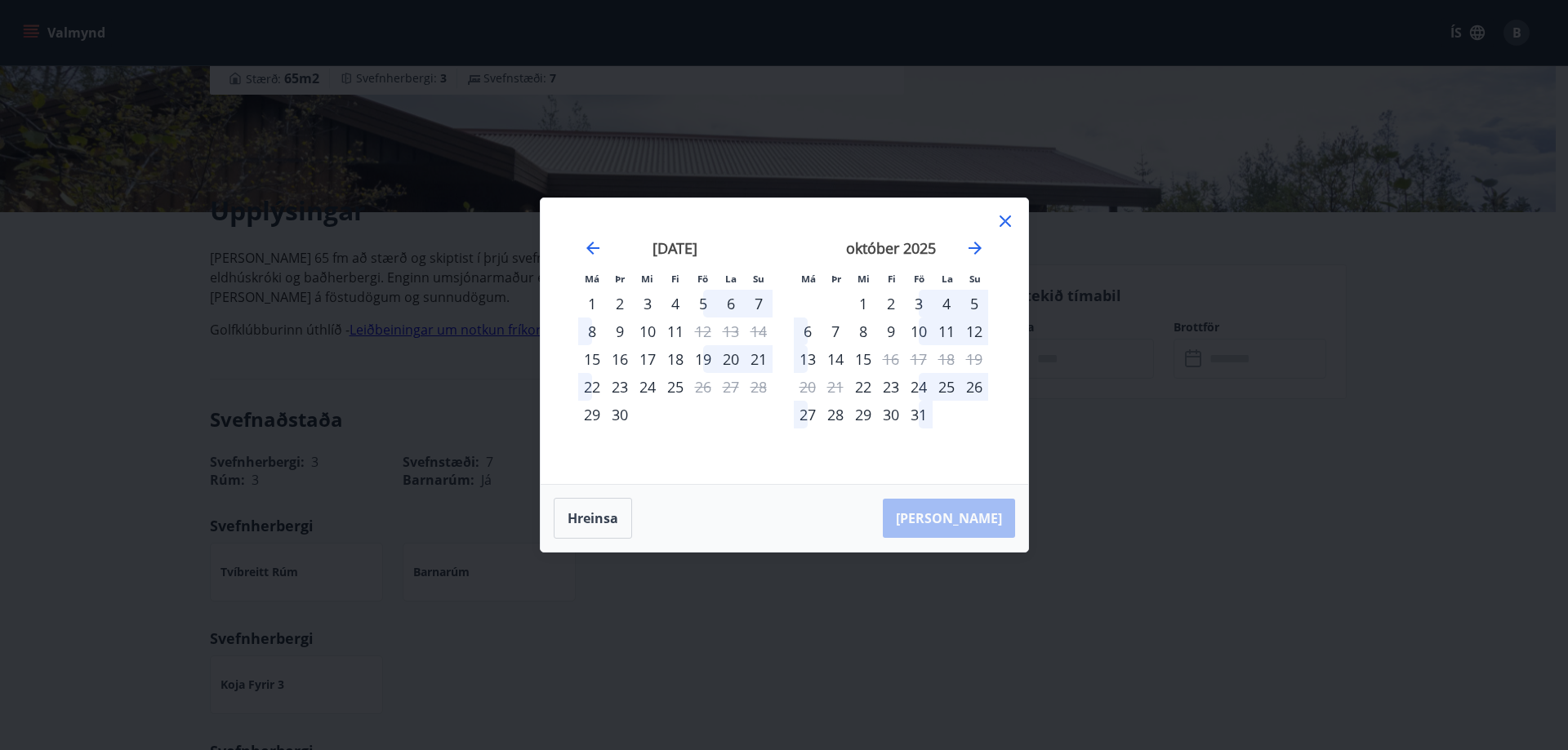
click at [1009, 224] on icon at bounding box center [1005, 221] width 20 height 20
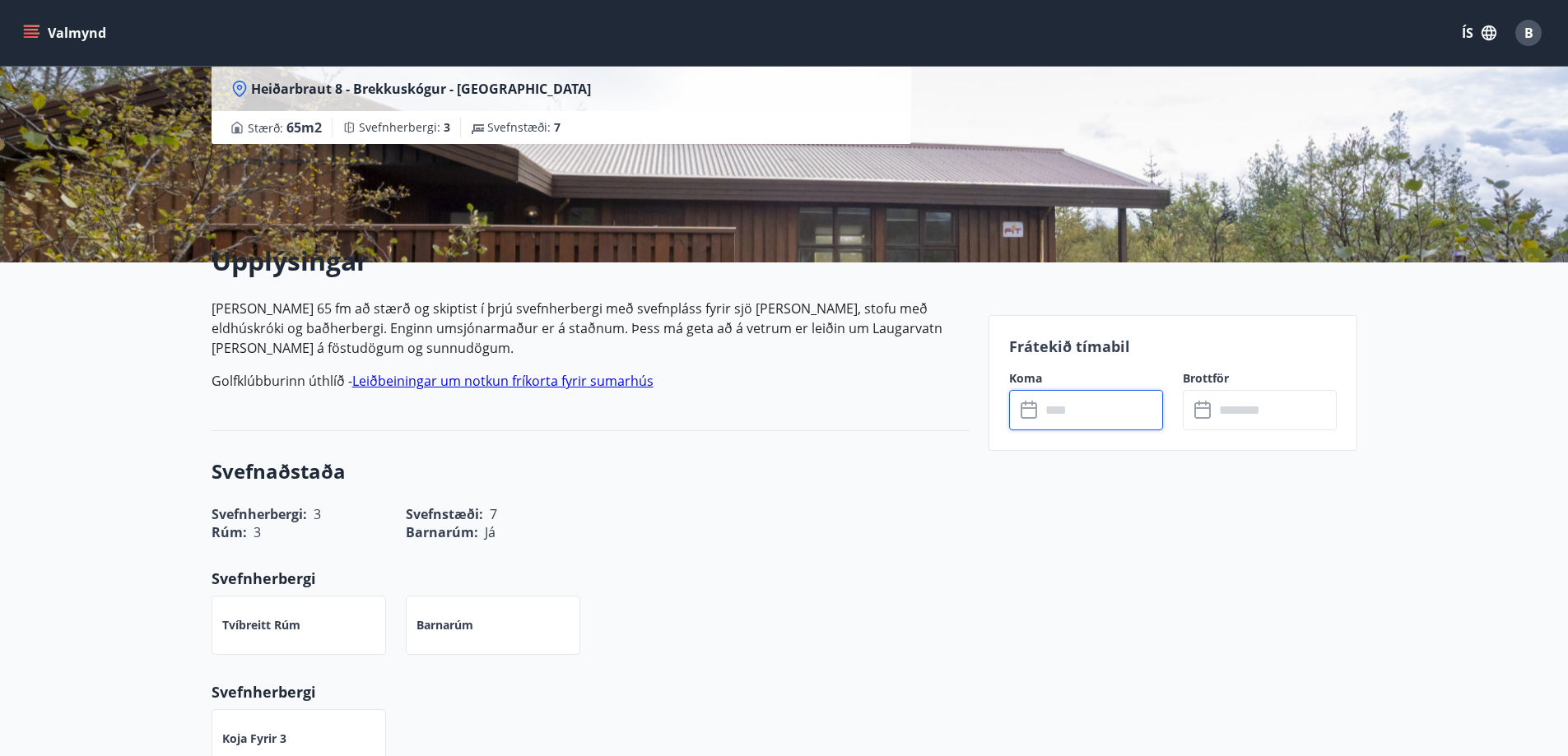
scroll to position [0, 0]
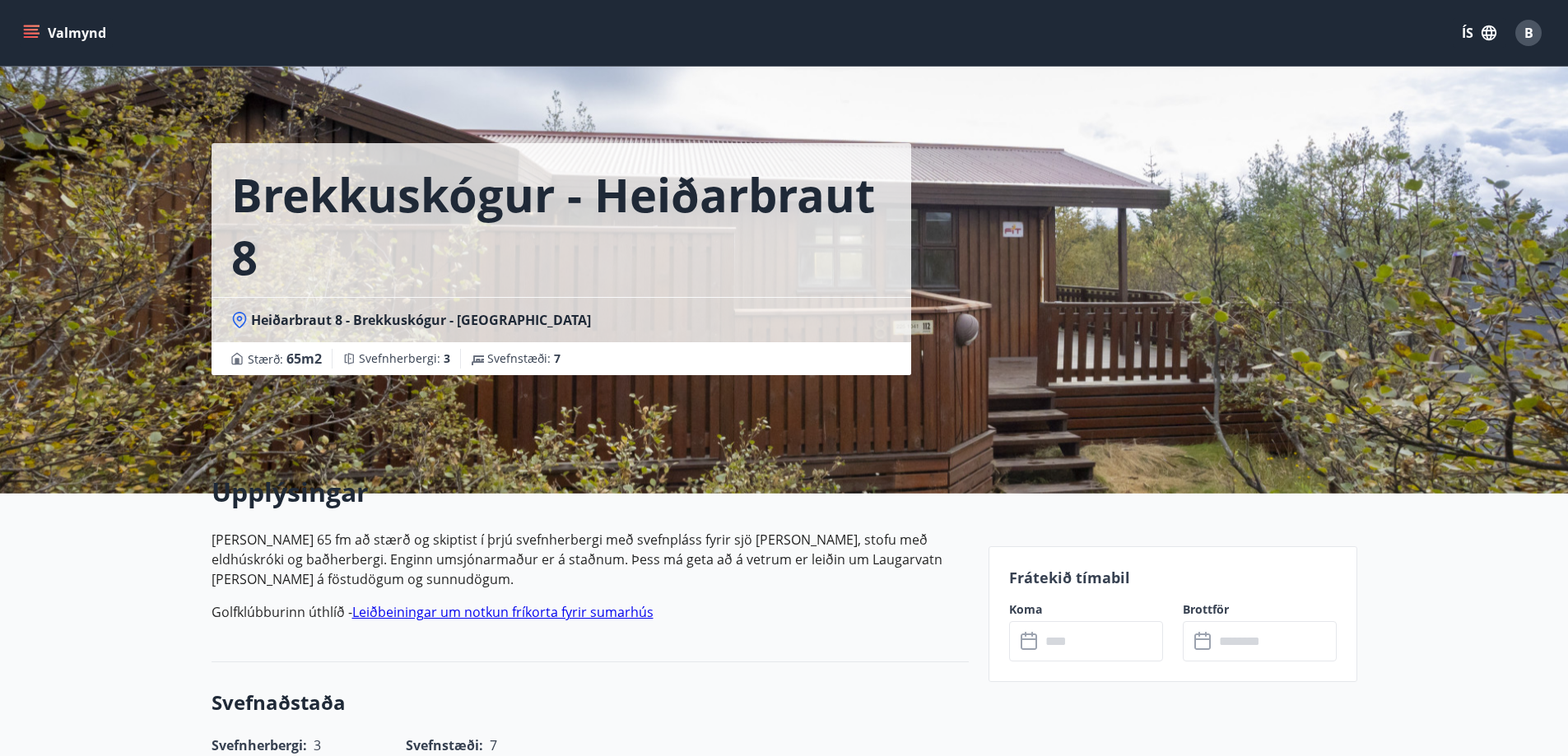
click at [294, 412] on div "Brekkuskógur - Heiðarbraut 8 Heiðarbraut 8 - Brekkuskógur - [GEOGRAPHIC_DATA] S…" at bounding box center [593, 246] width 763 height 494
click at [1004, 451] on div "Brekkuskógur - Heiðarbraut 8 Heiðarbraut 8 - Brekkuskógur - [GEOGRAPHIC_DATA] S…" at bounding box center [784, 246] width 1146 height 494
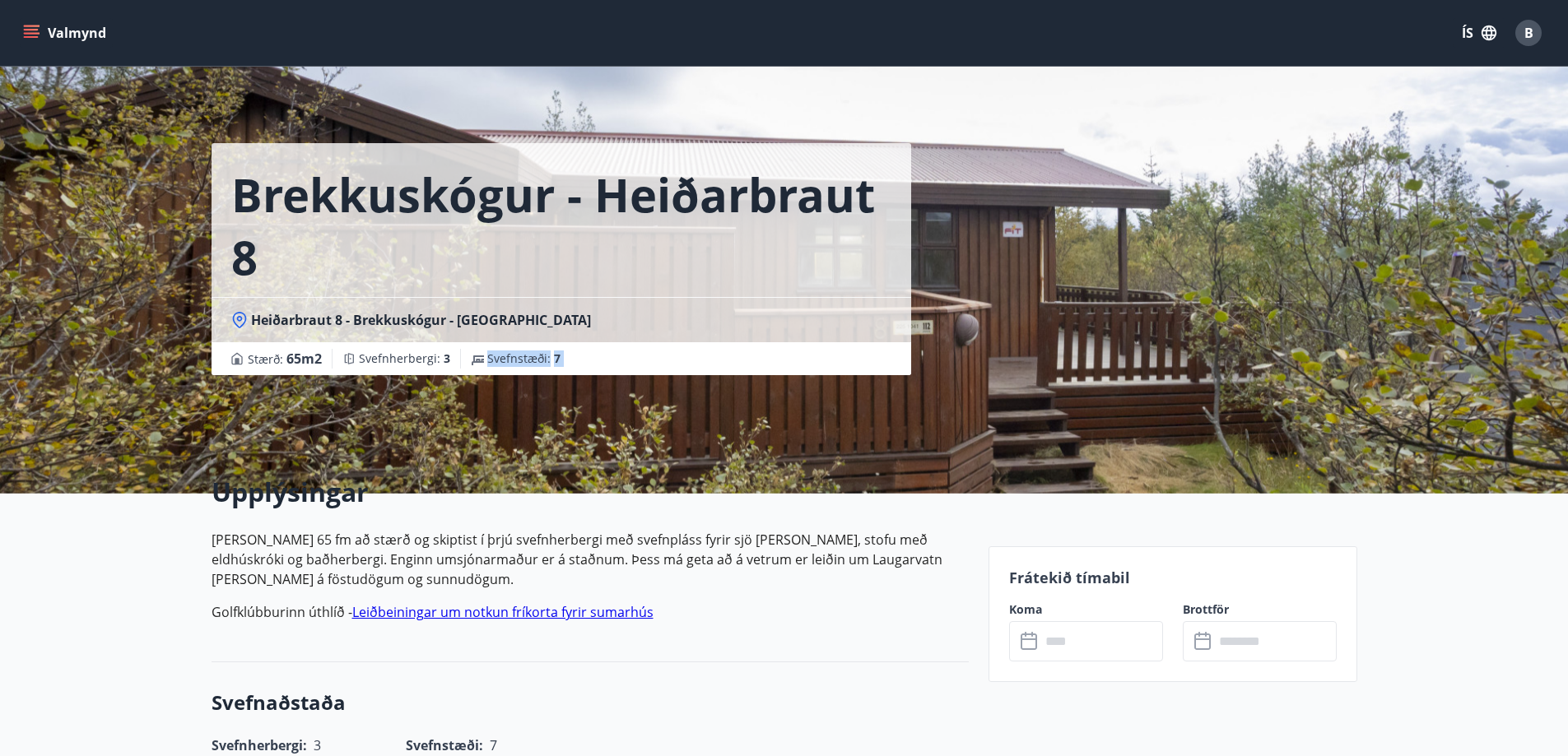
click at [1004, 451] on div "Brekkuskógur - Heiðarbraut 8 Heiðarbraut 8 - Brekkuskógur - [GEOGRAPHIC_DATA] S…" at bounding box center [784, 246] width 1146 height 494
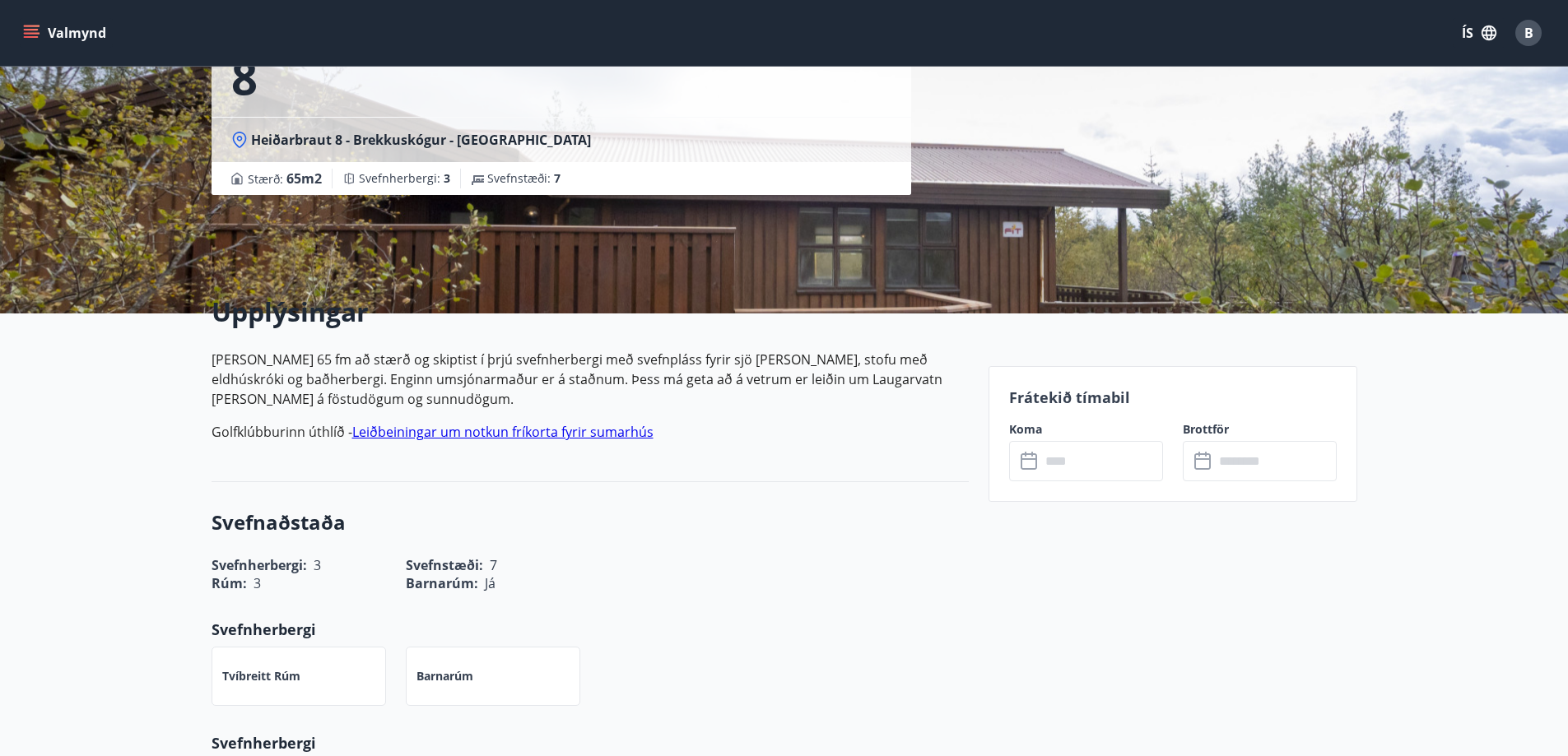
scroll to position [181, 0]
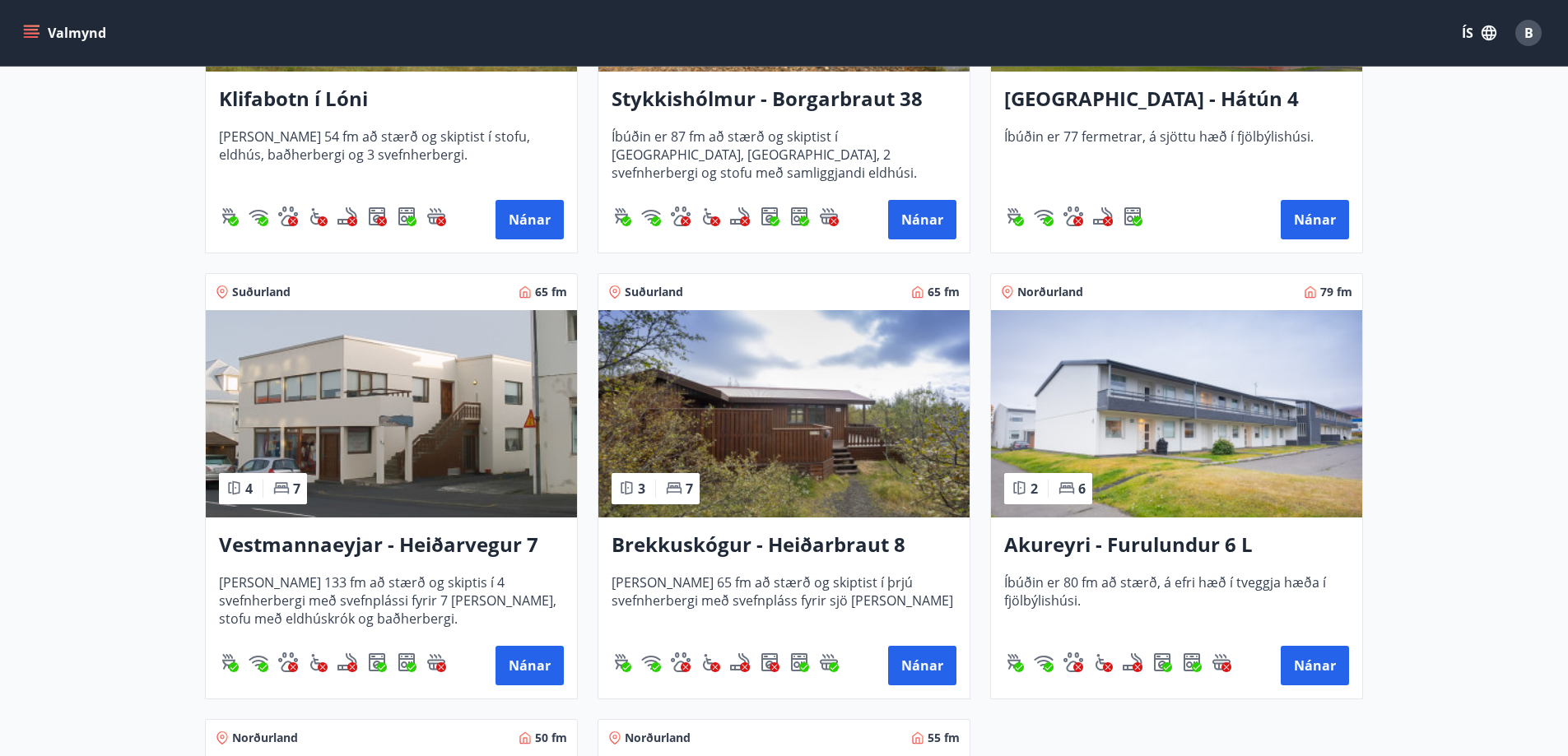
scroll to position [719, 0]
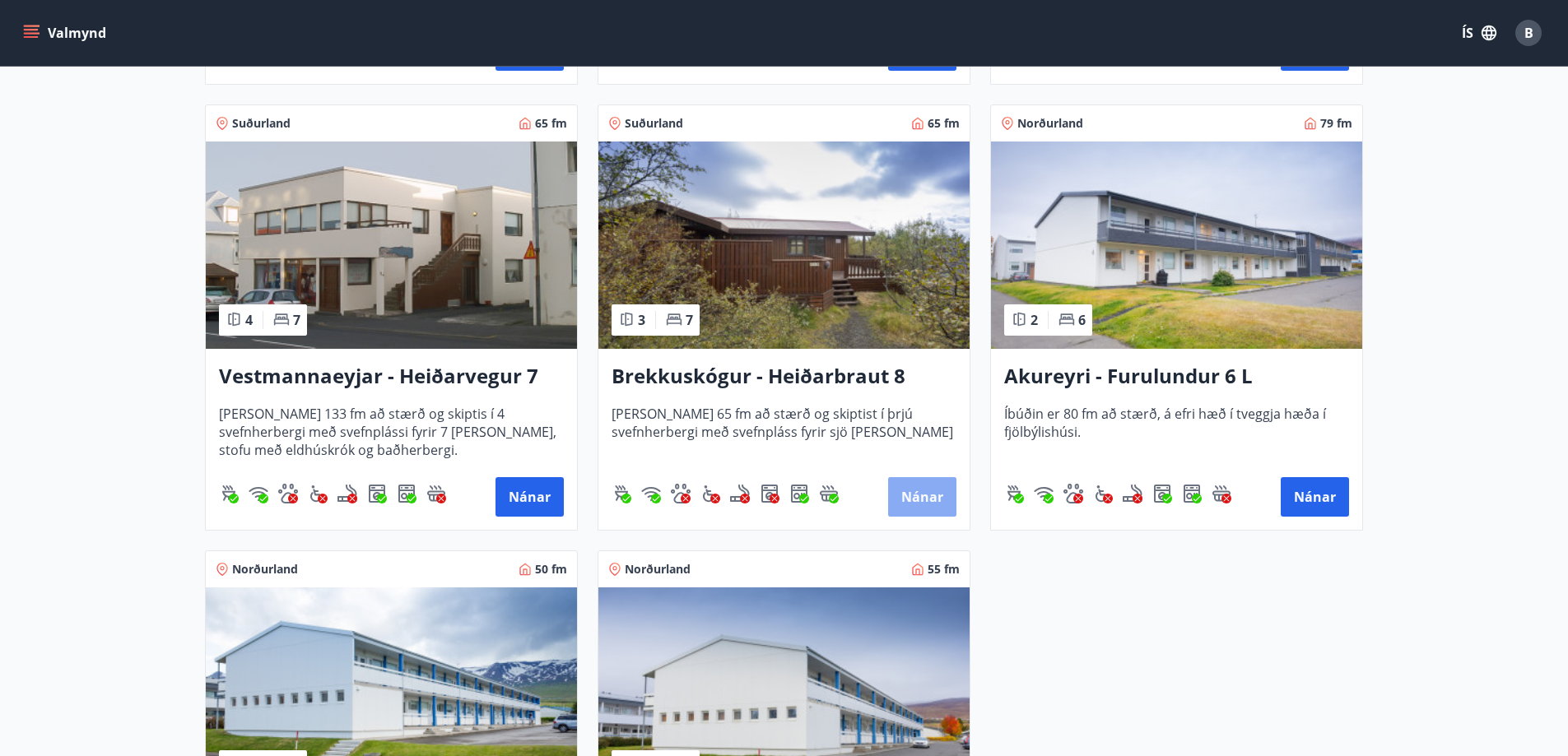
click at [926, 494] on button "Nánar" at bounding box center [922, 497] width 68 height 39
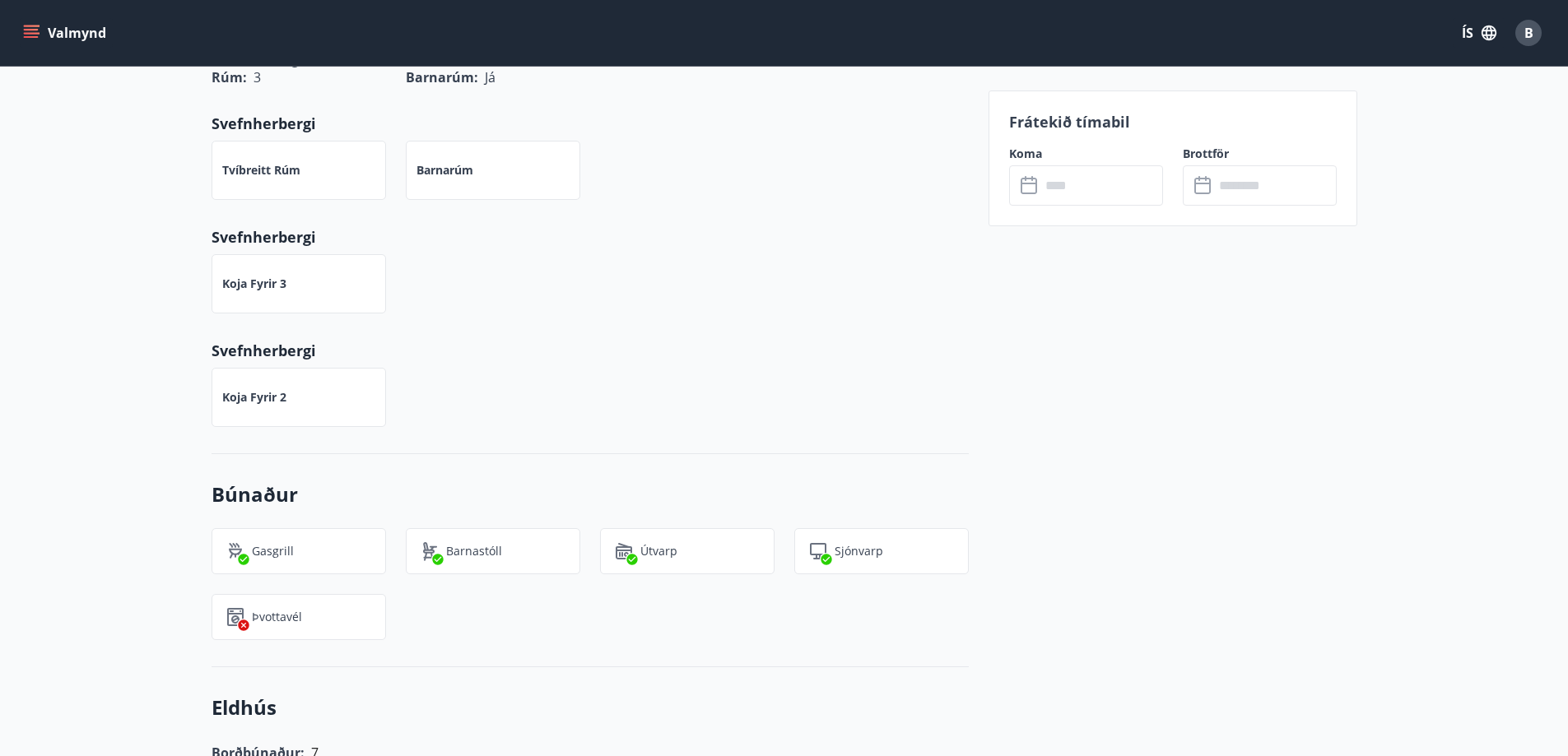
scroll to position [688, 0]
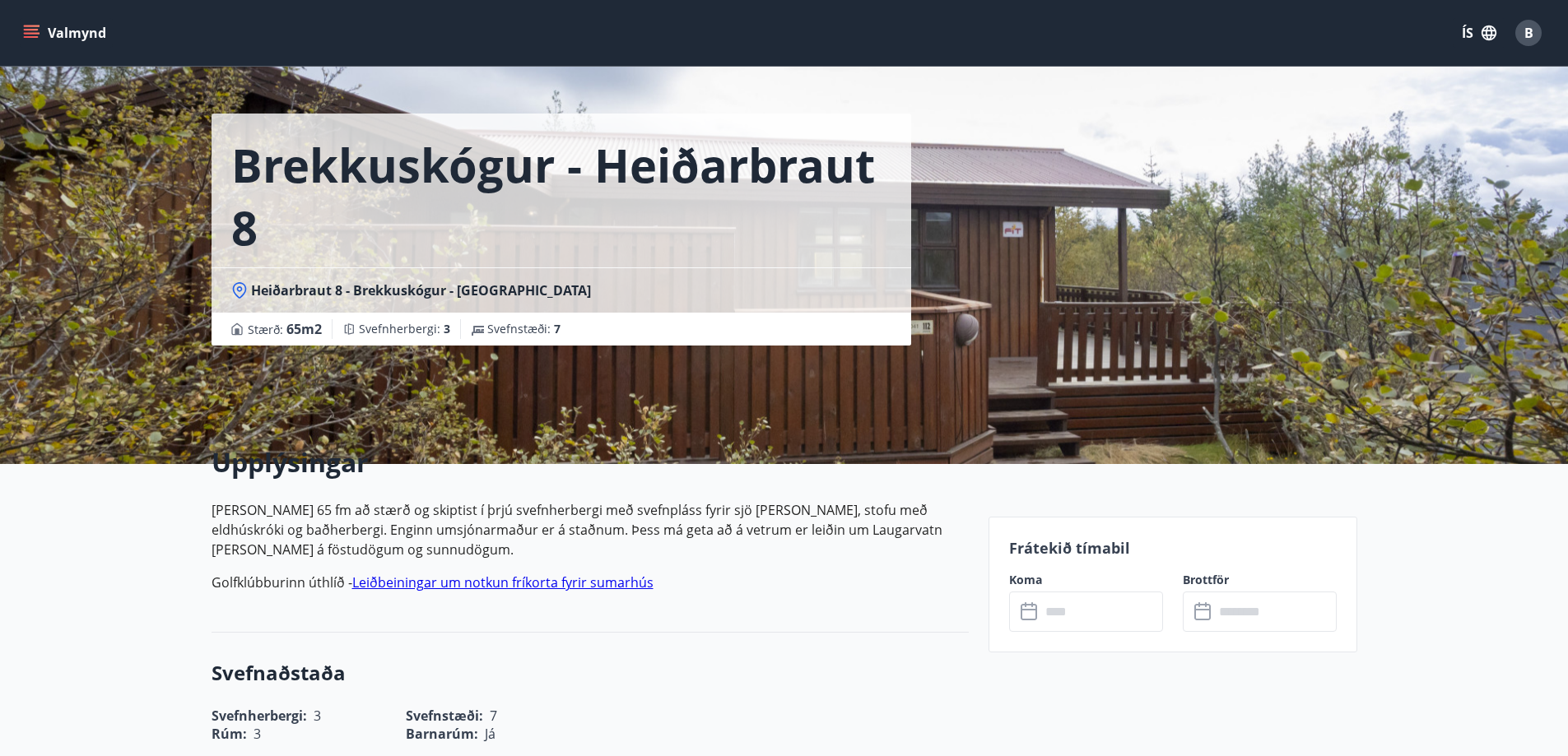
scroll to position [0, 0]
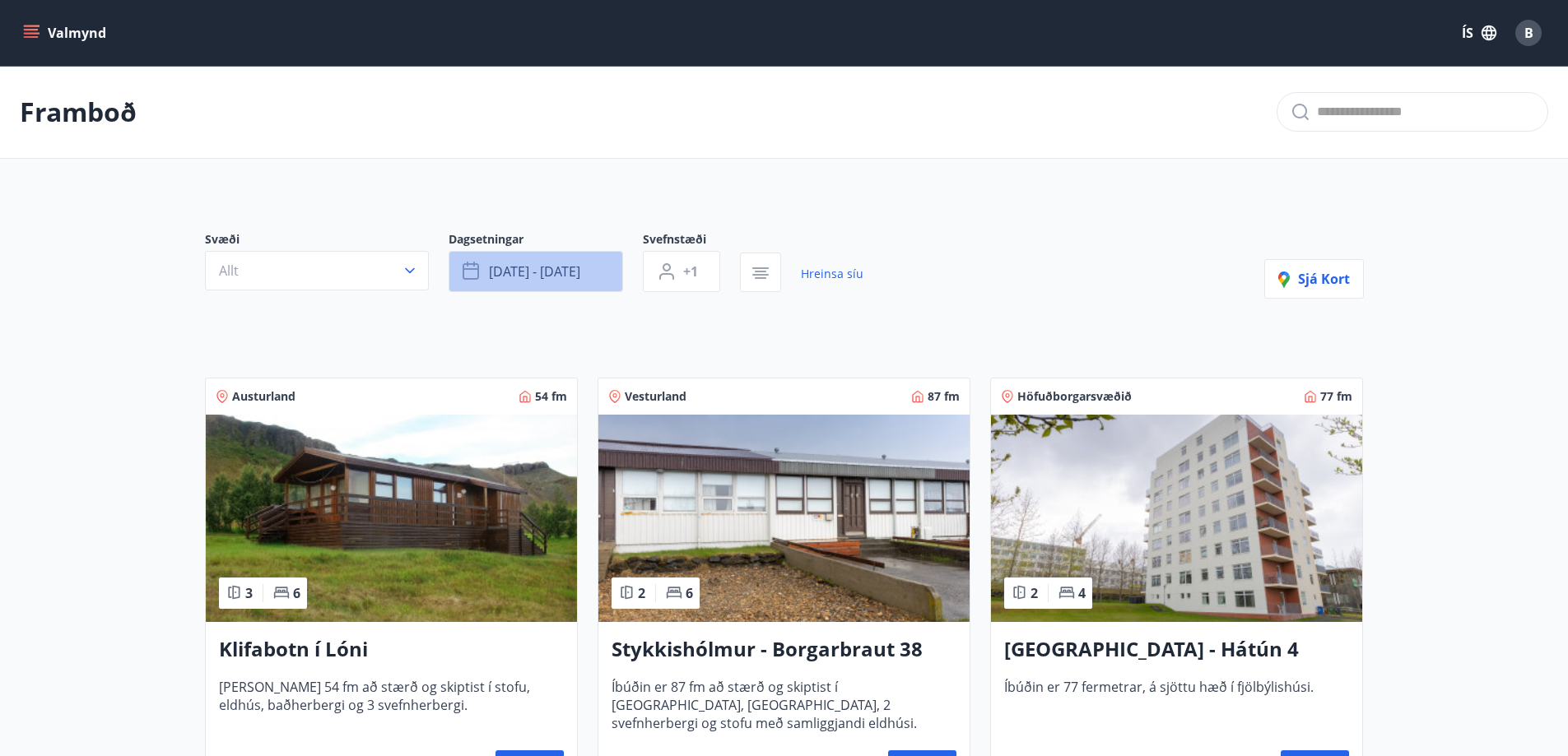
click at [496, 275] on span "[DATE] - [DATE]" at bounding box center [535, 271] width 91 height 18
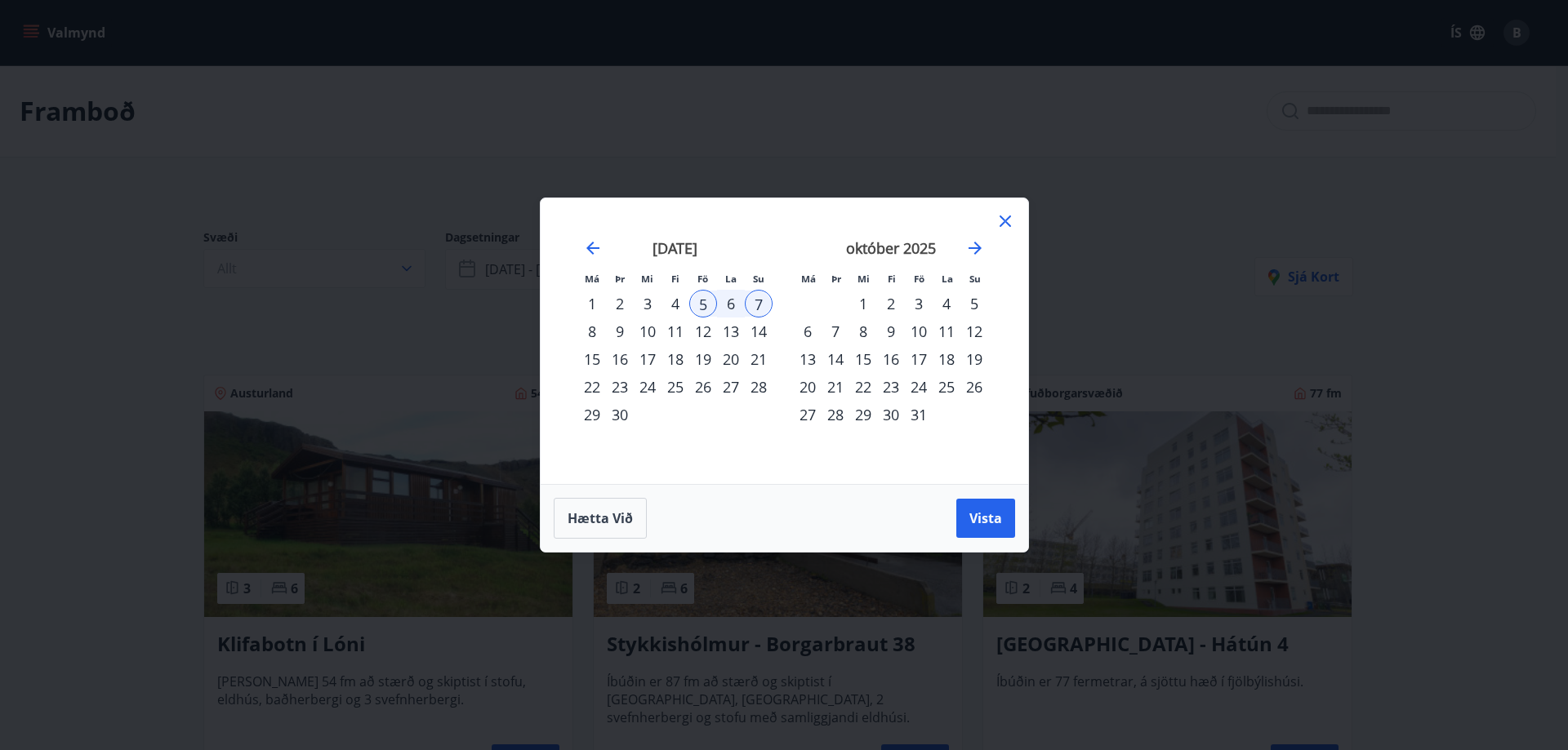
click at [710, 330] on div "12" at bounding box center [702, 331] width 28 height 28
click at [760, 330] on div "14" at bounding box center [758, 331] width 28 height 28
click at [977, 515] on span "Vista" at bounding box center [985, 518] width 33 height 18
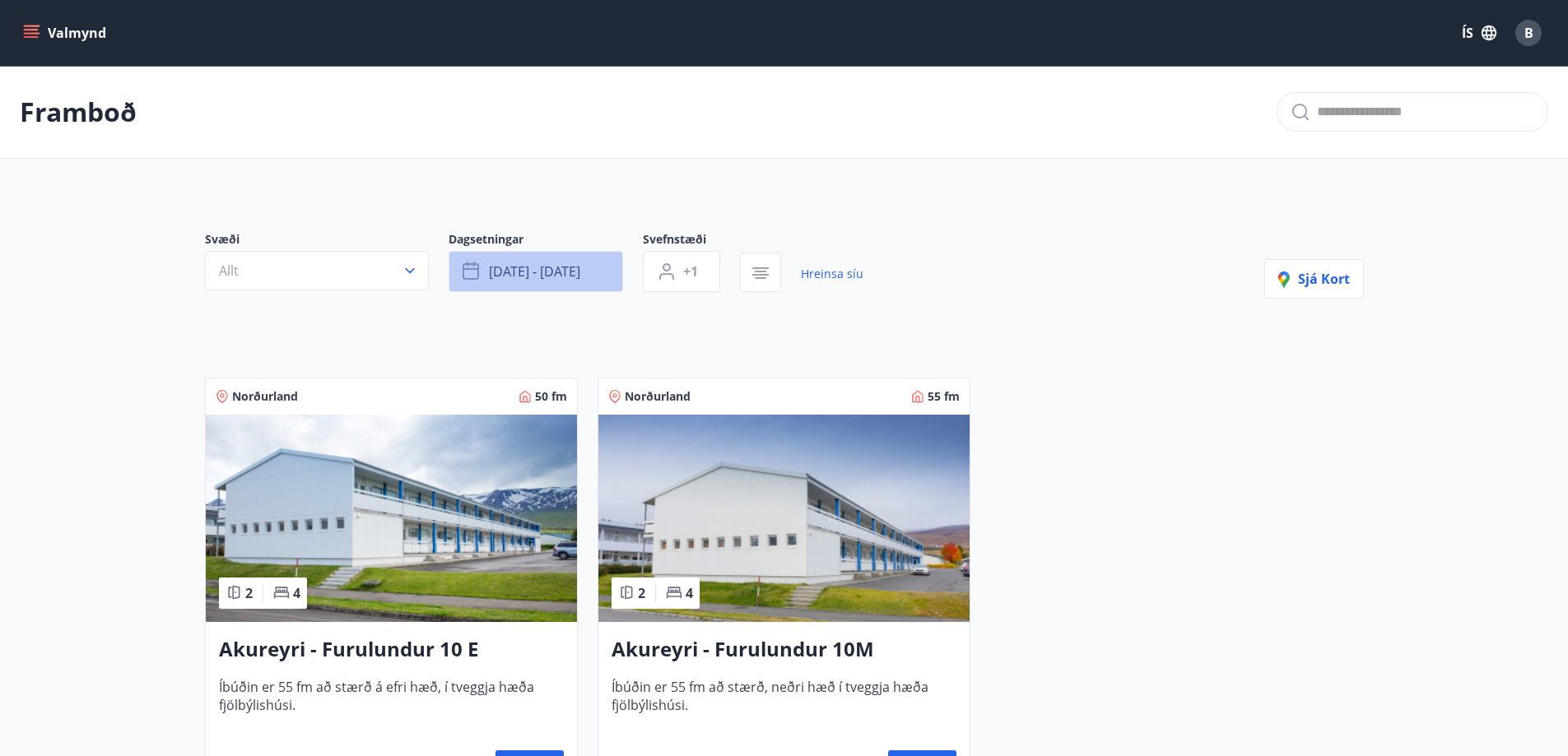
click at [499, 281] on button "[DATE] - [DATE]" at bounding box center [536, 271] width 175 height 41
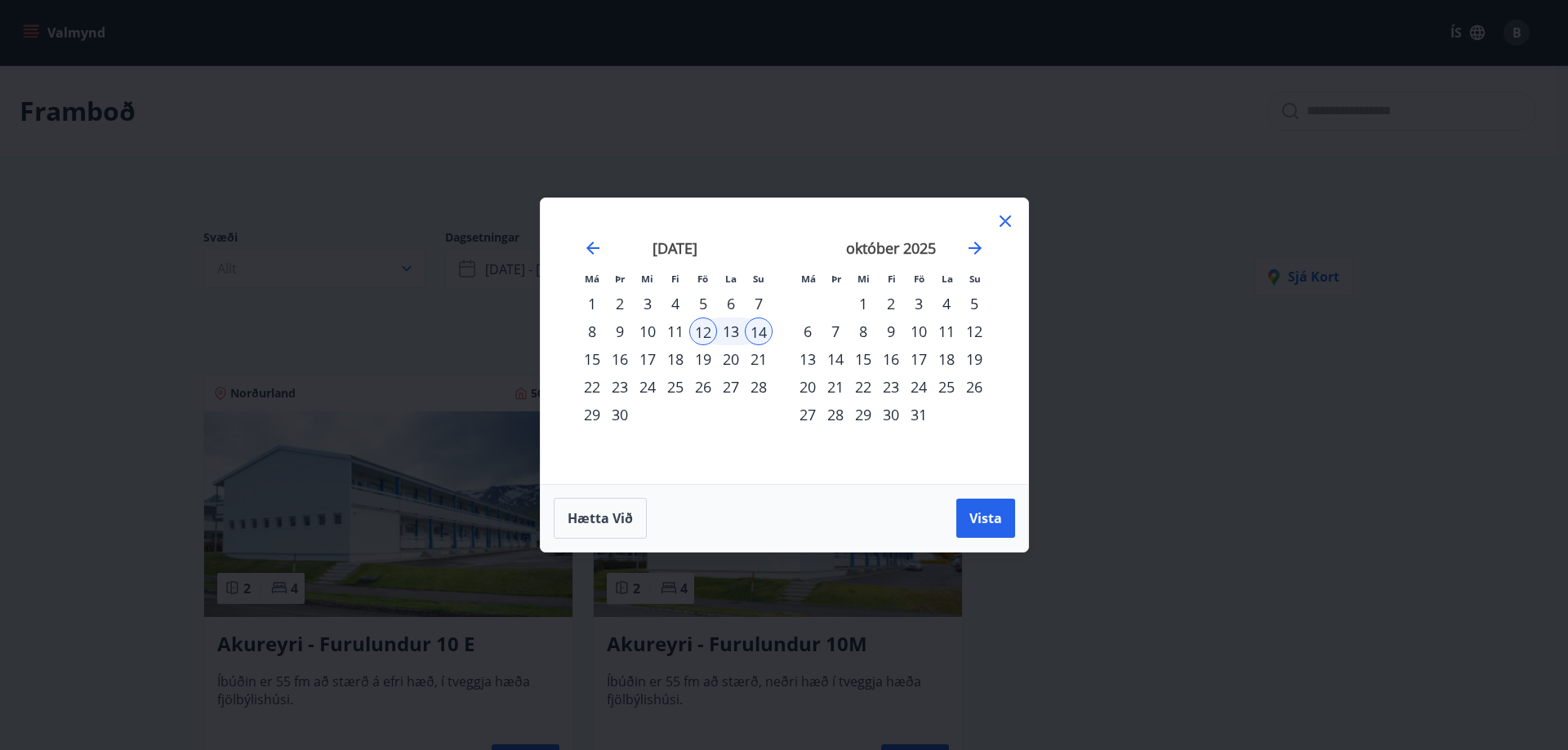
click at [701, 298] on div "5" at bounding box center [702, 303] width 28 height 28
click at [761, 300] on div "7" at bounding box center [758, 303] width 28 height 28
click at [972, 522] on span "Vista" at bounding box center [985, 518] width 33 height 18
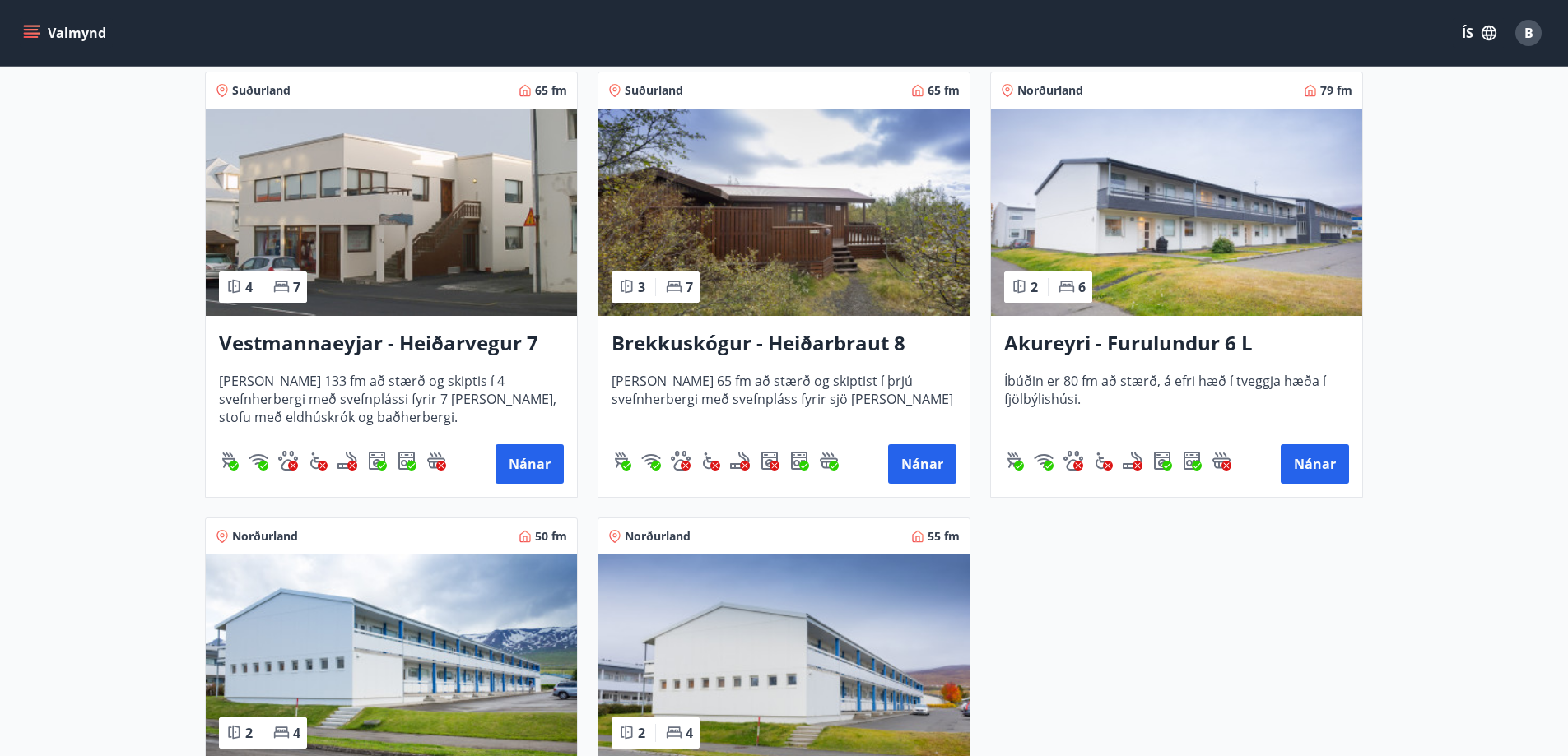
scroll to position [751, 0]
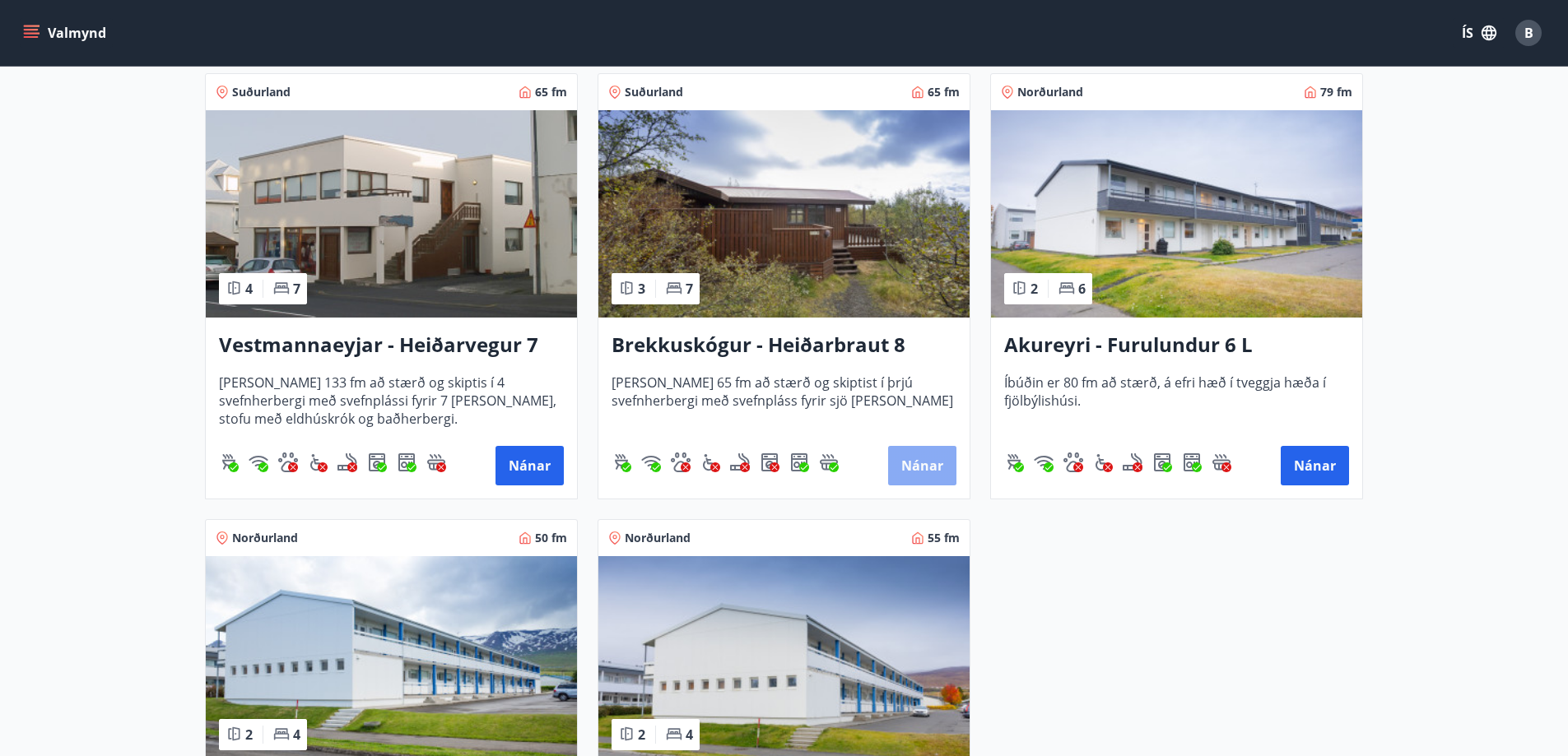
click at [923, 477] on button "Nánar" at bounding box center [922, 466] width 68 height 39
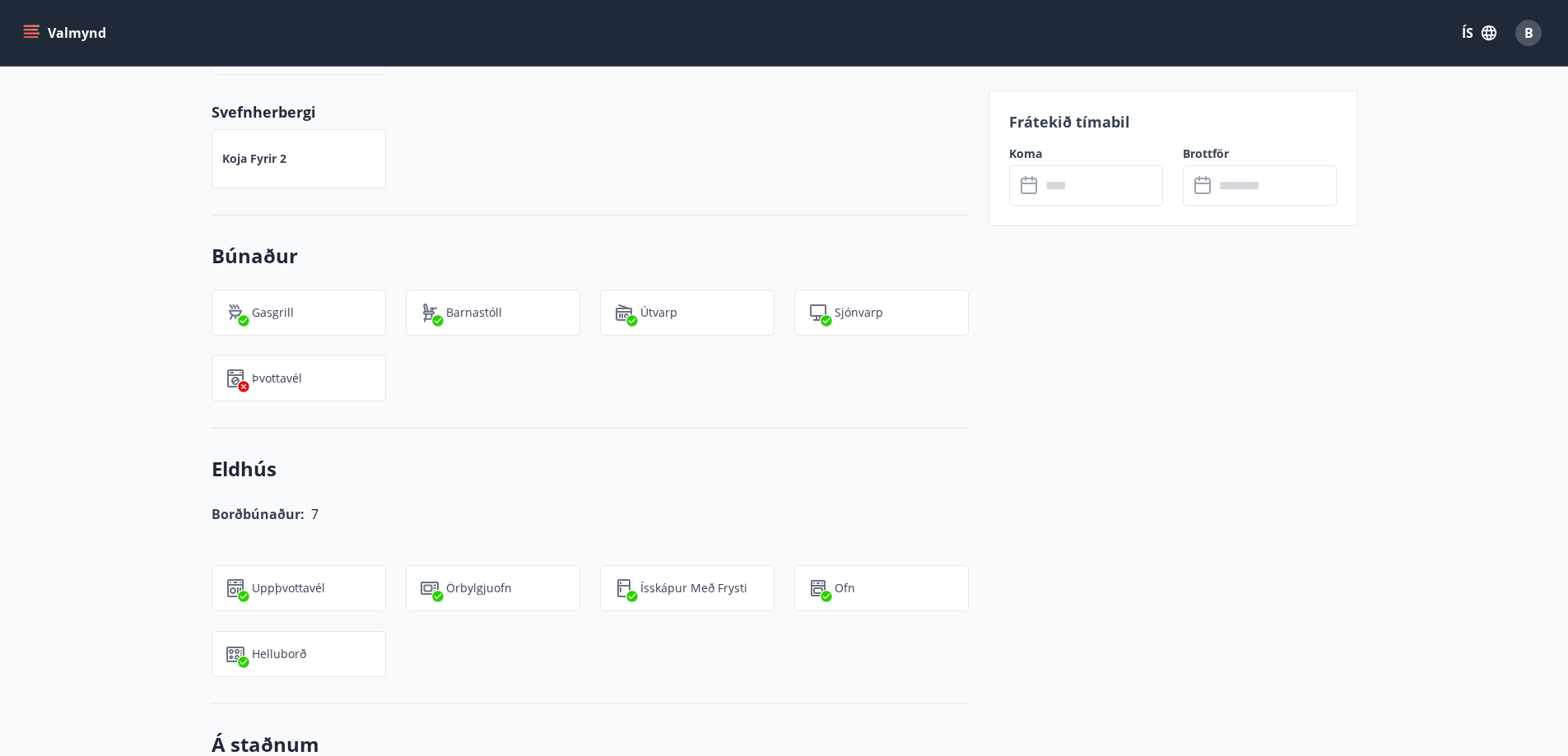
scroll to position [889, 0]
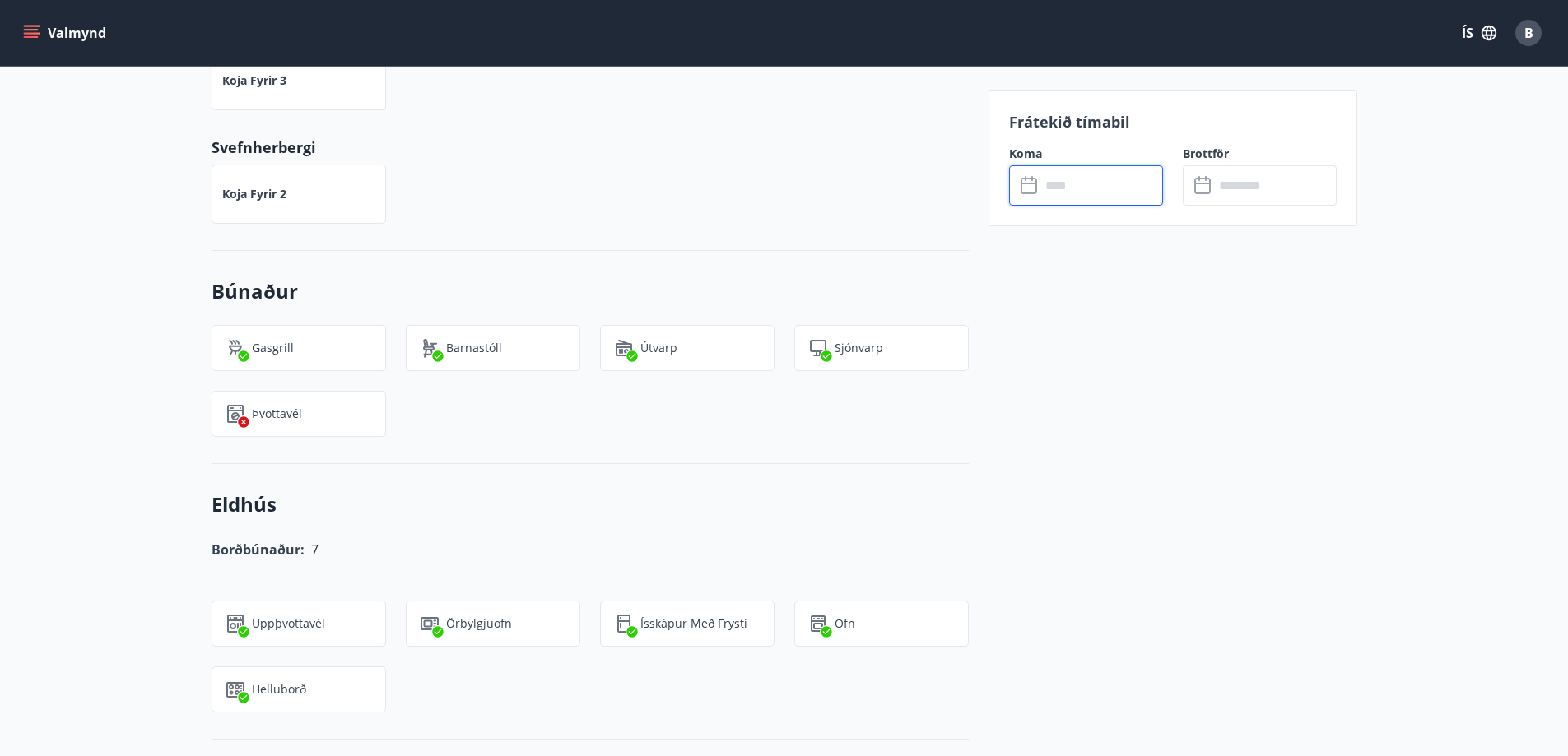
click at [1080, 190] on input "text" at bounding box center [1101, 185] width 123 height 40
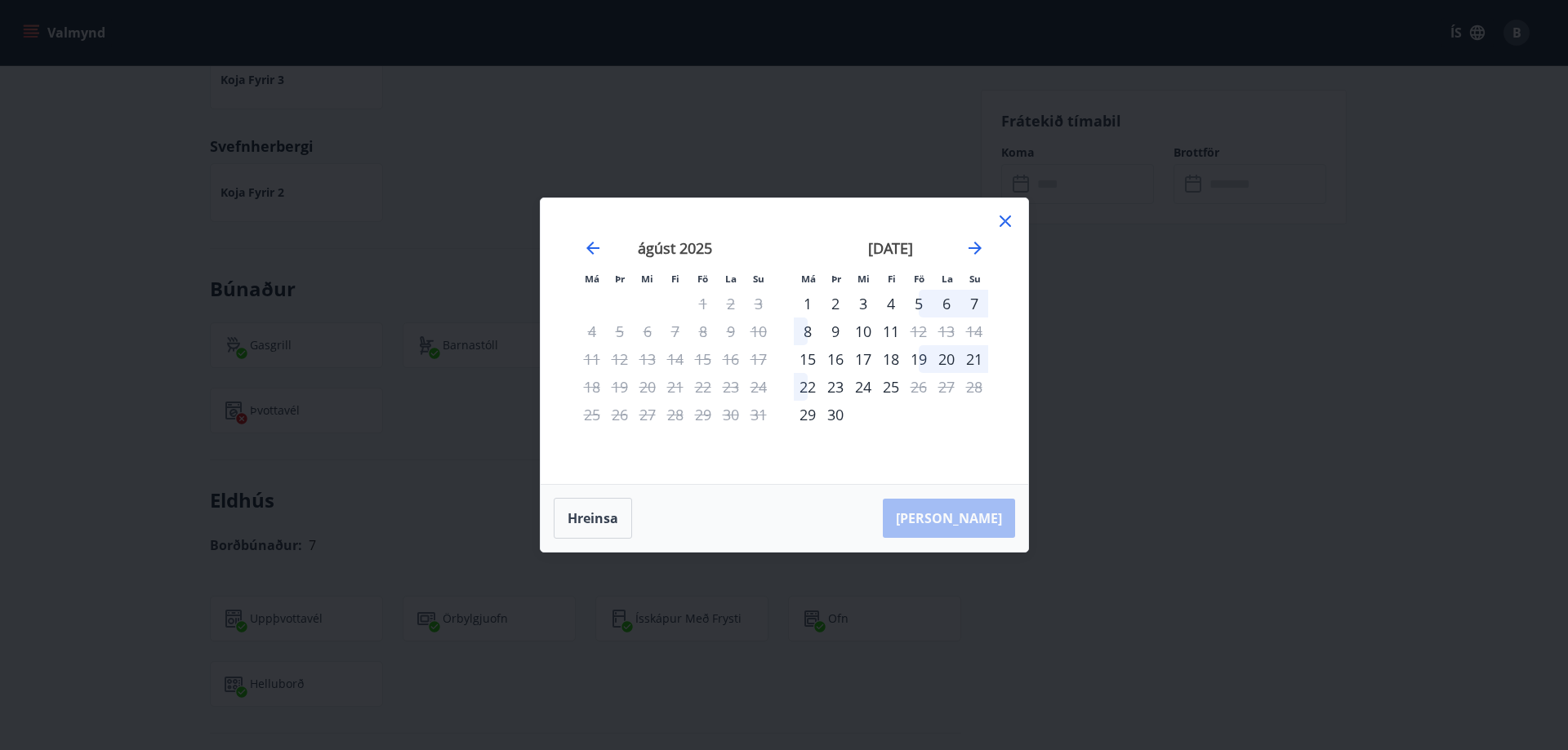
click at [923, 299] on div "5" at bounding box center [918, 303] width 28 height 28
click at [973, 301] on div "7" at bounding box center [973, 303] width 28 height 28
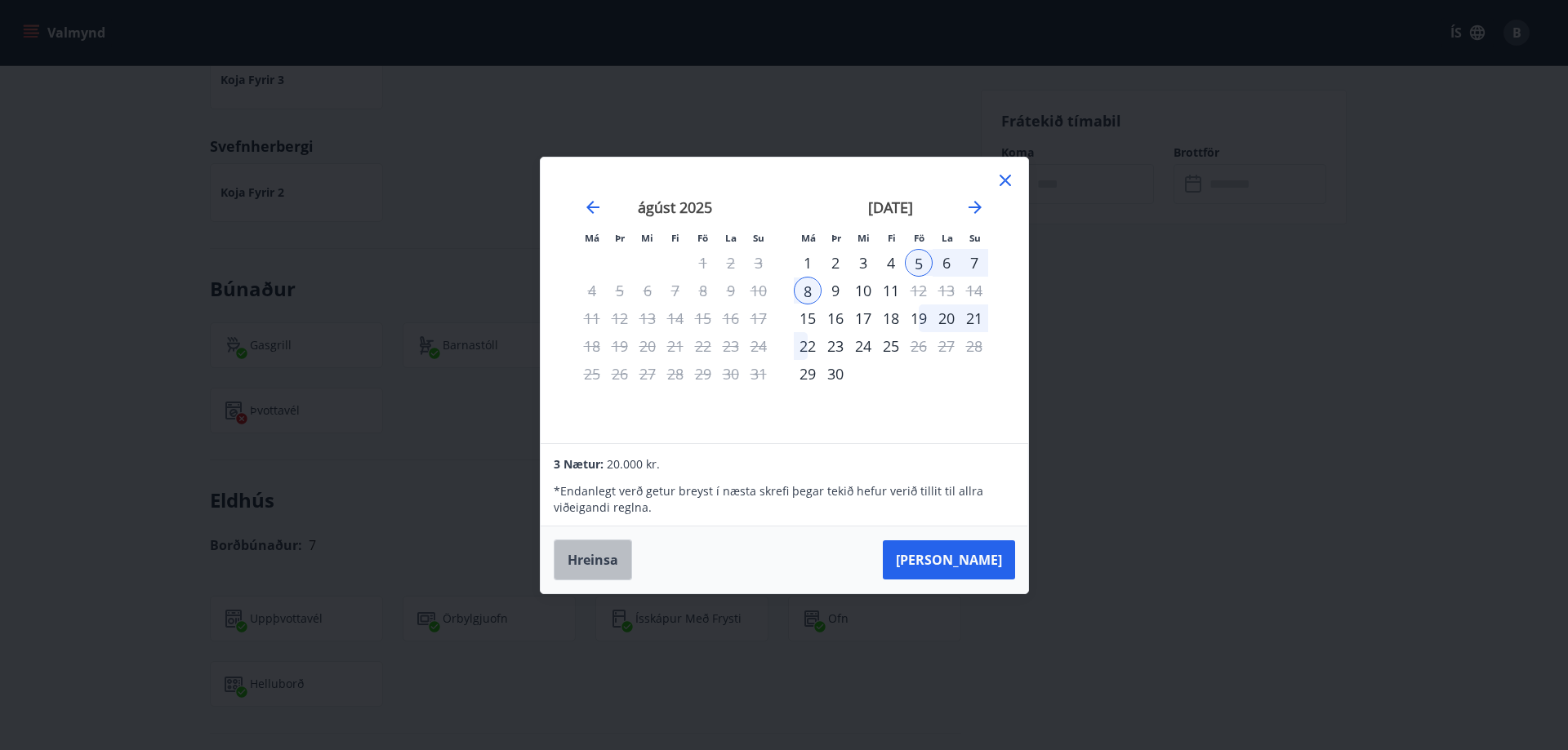
click at [601, 548] on button "Hreinsa" at bounding box center [593, 560] width 78 height 41
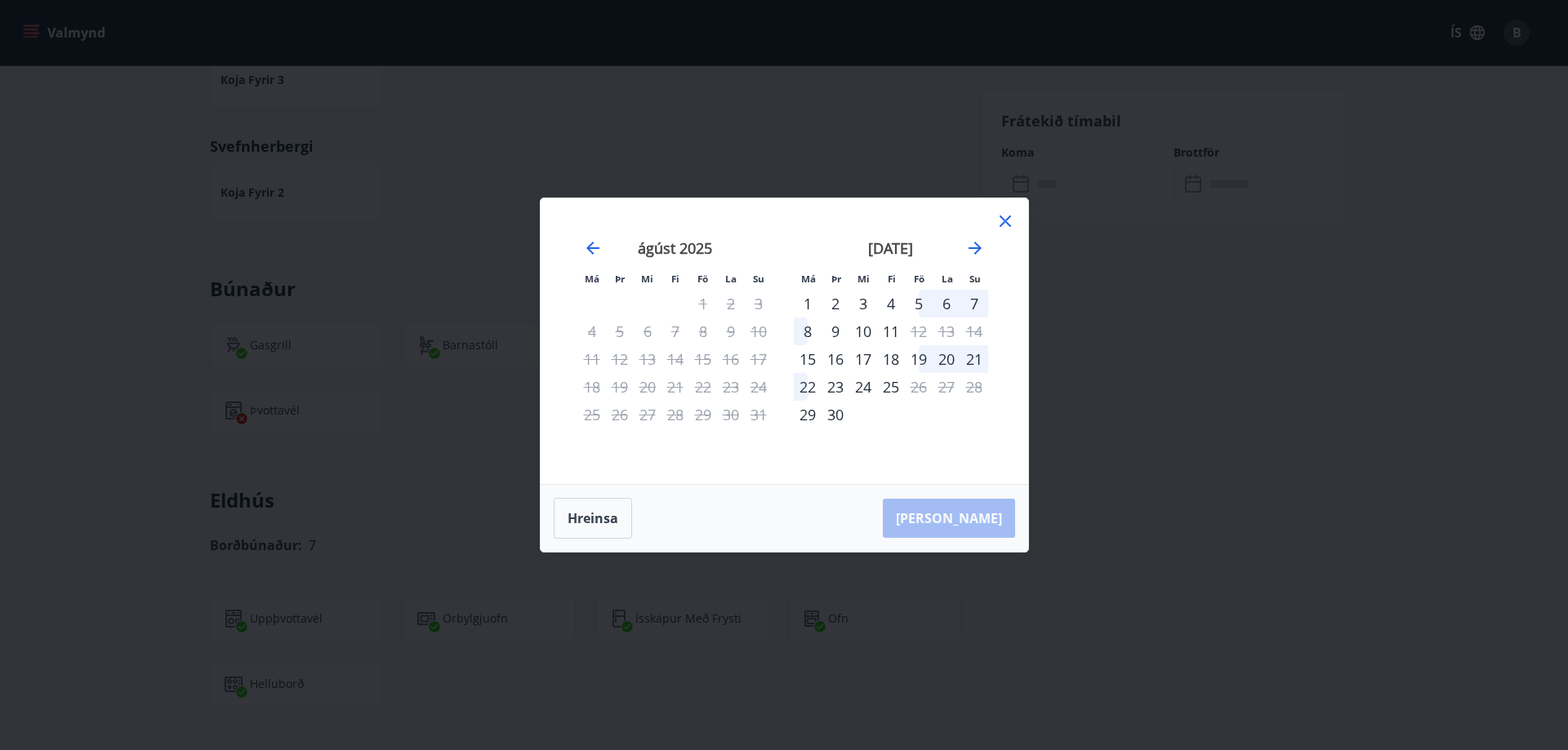
click at [422, 370] on div "Má Þr Mi Fi Fö La Su Má Þr Mi Fi Fö La Su [DATE] 1 2 3 4 5 6 7 8 9 10 11 12 13 …" at bounding box center [784, 375] width 1568 height 750
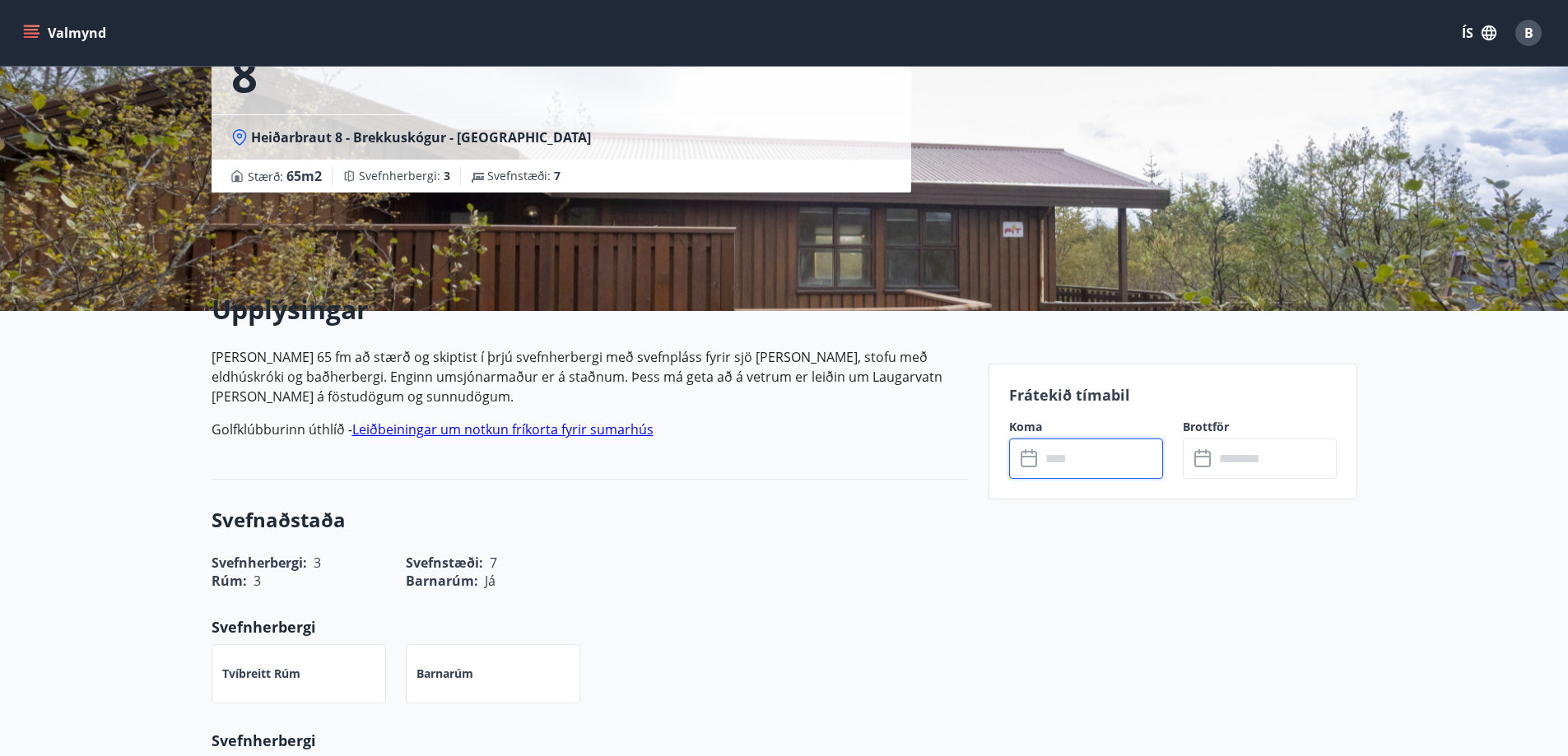
scroll to position [0, 0]
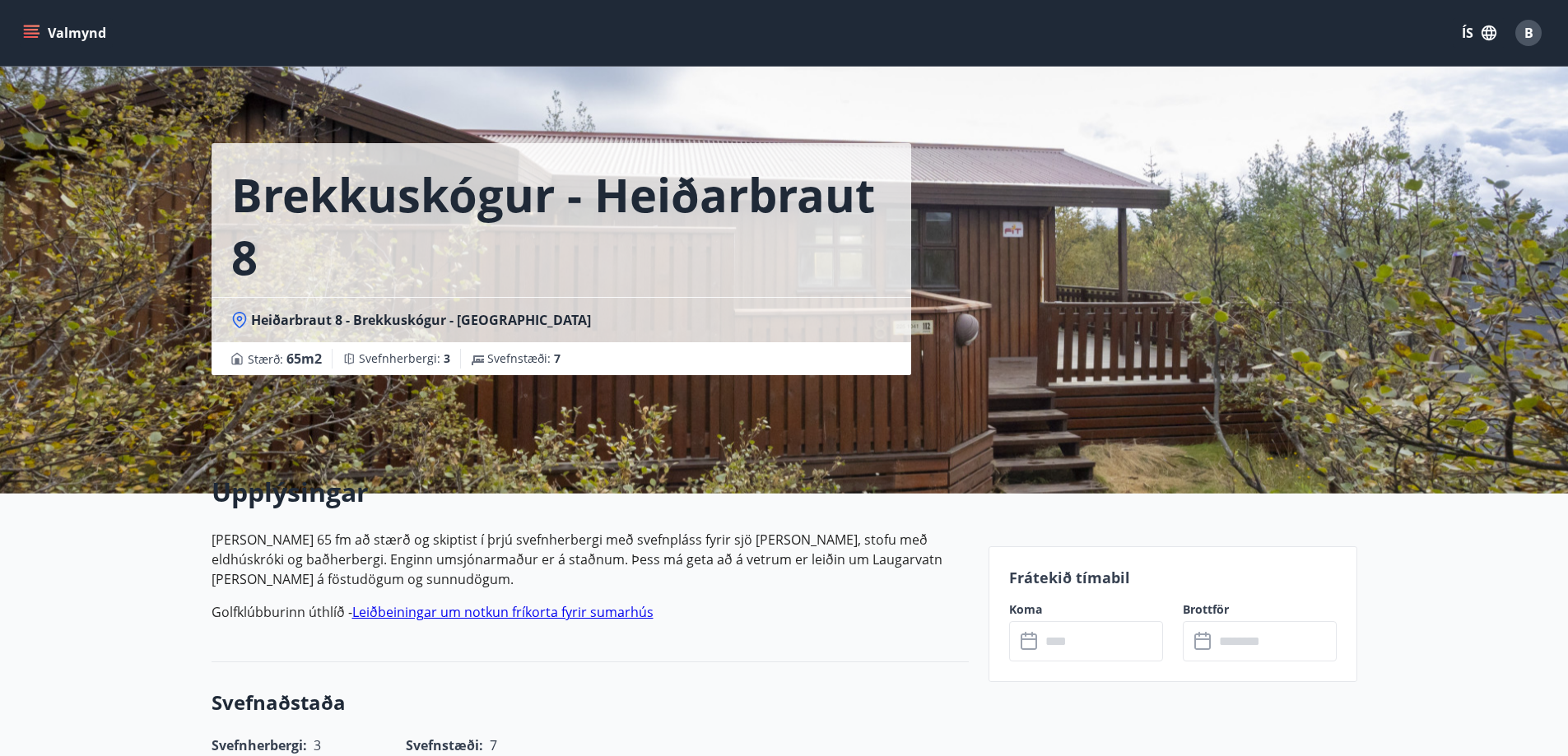
click at [349, 210] on h1 "Brekkuskógur - Heiðarbraut 8" at bounding box center [561, 226] width 660 height 125
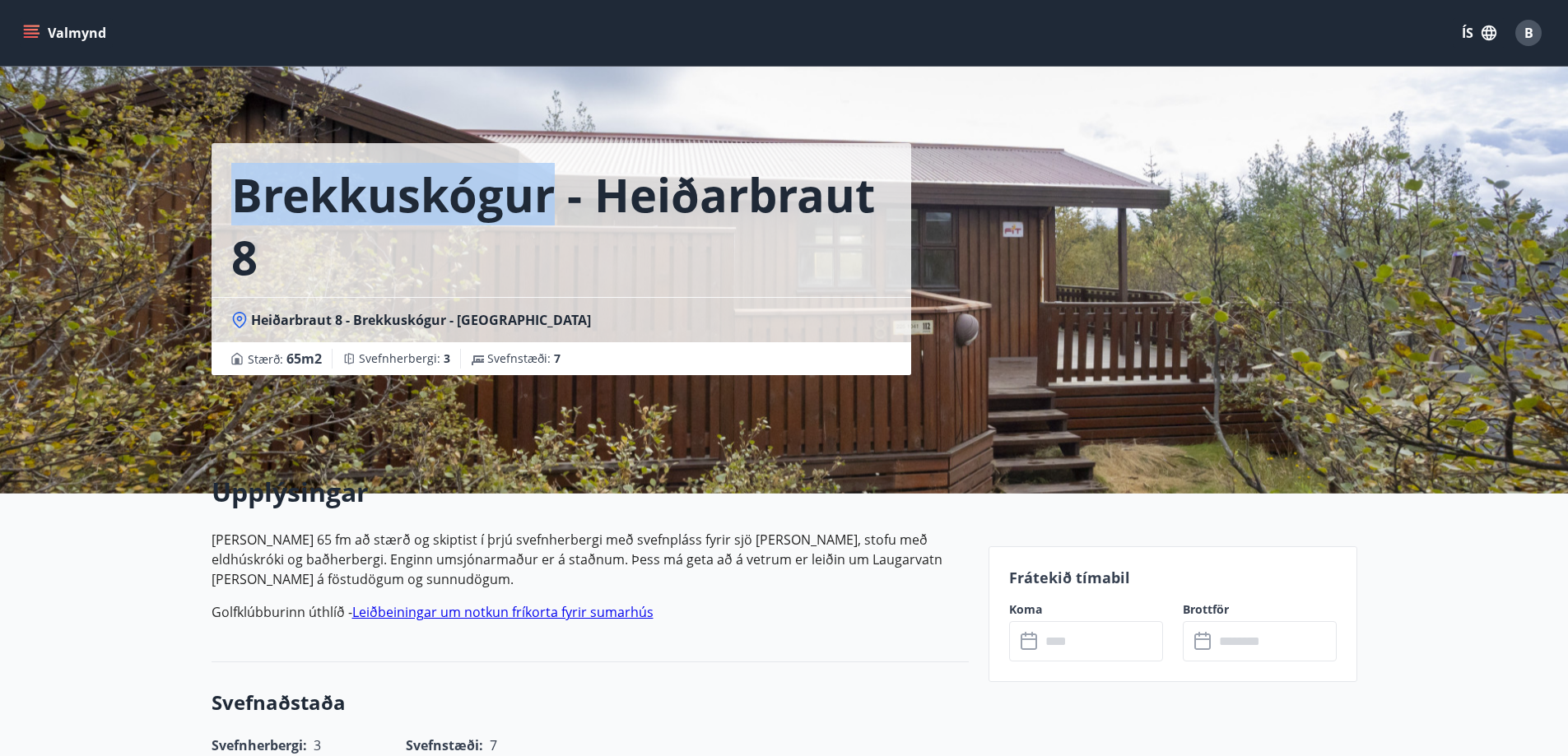
click at [349, 210] on h1 "Brekkuskógur - Heiðarbraut 8" at bounding box center [561, 226] width 660 height 125
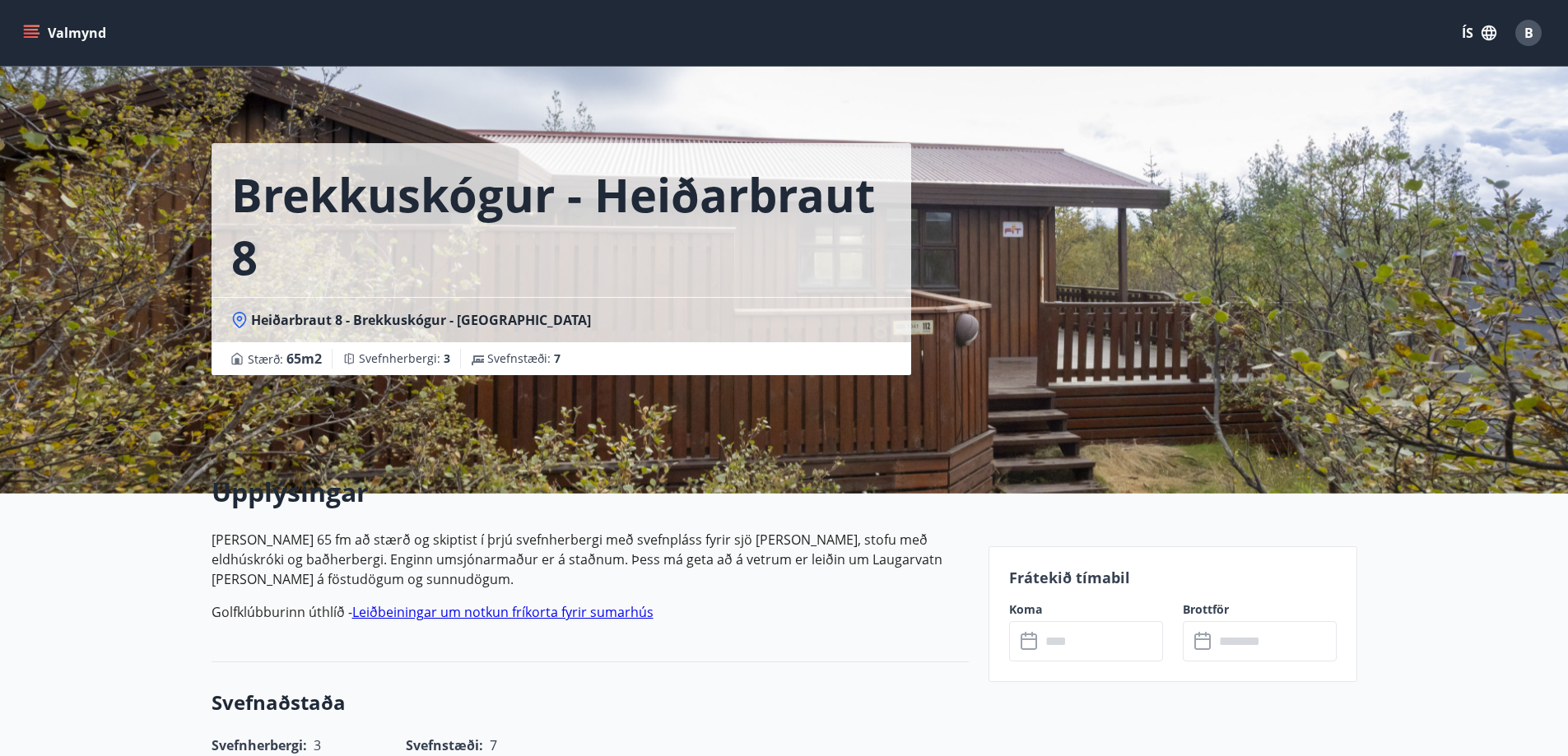
drag, startPoint x: 349, startPoint y: 210, endPoint x: 304, endPoint y: 232, distance: 50.1
click at [304, 232] on h1 "Brekkuskógur - Heiðarbraut 8" at bounding box center [561, 226] width 660 height 125
click at [340, 200] on h1 "Brekkuskógur - Heiðarbraut 8" at bounding box center [561, 226] width 660 height 125
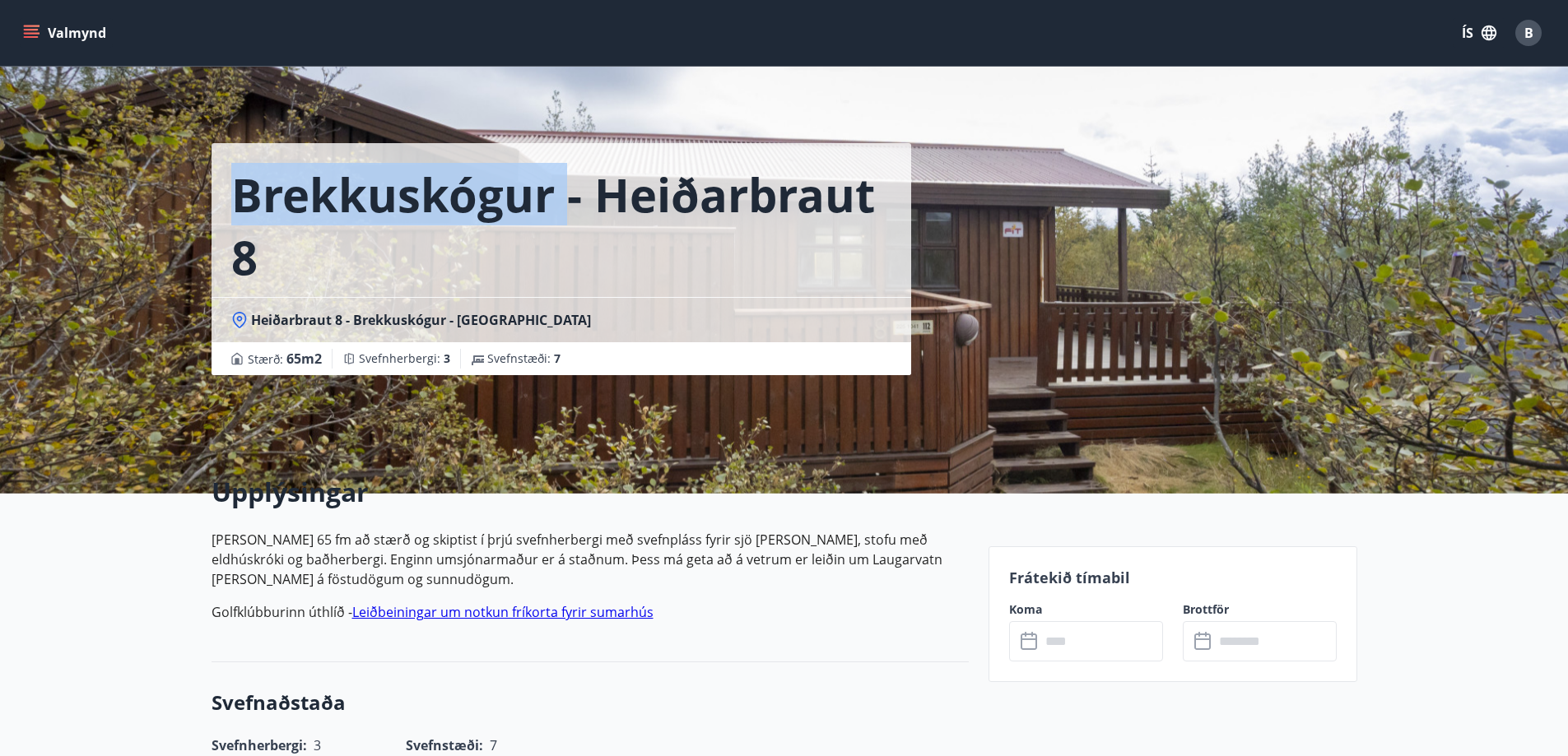
click at [340, 200] on h1 "Brekkuskógur - Heiðarbraut 8" at bounding box center [561, 226] width 660 height 125
copy h1 "Brekkuskógur"
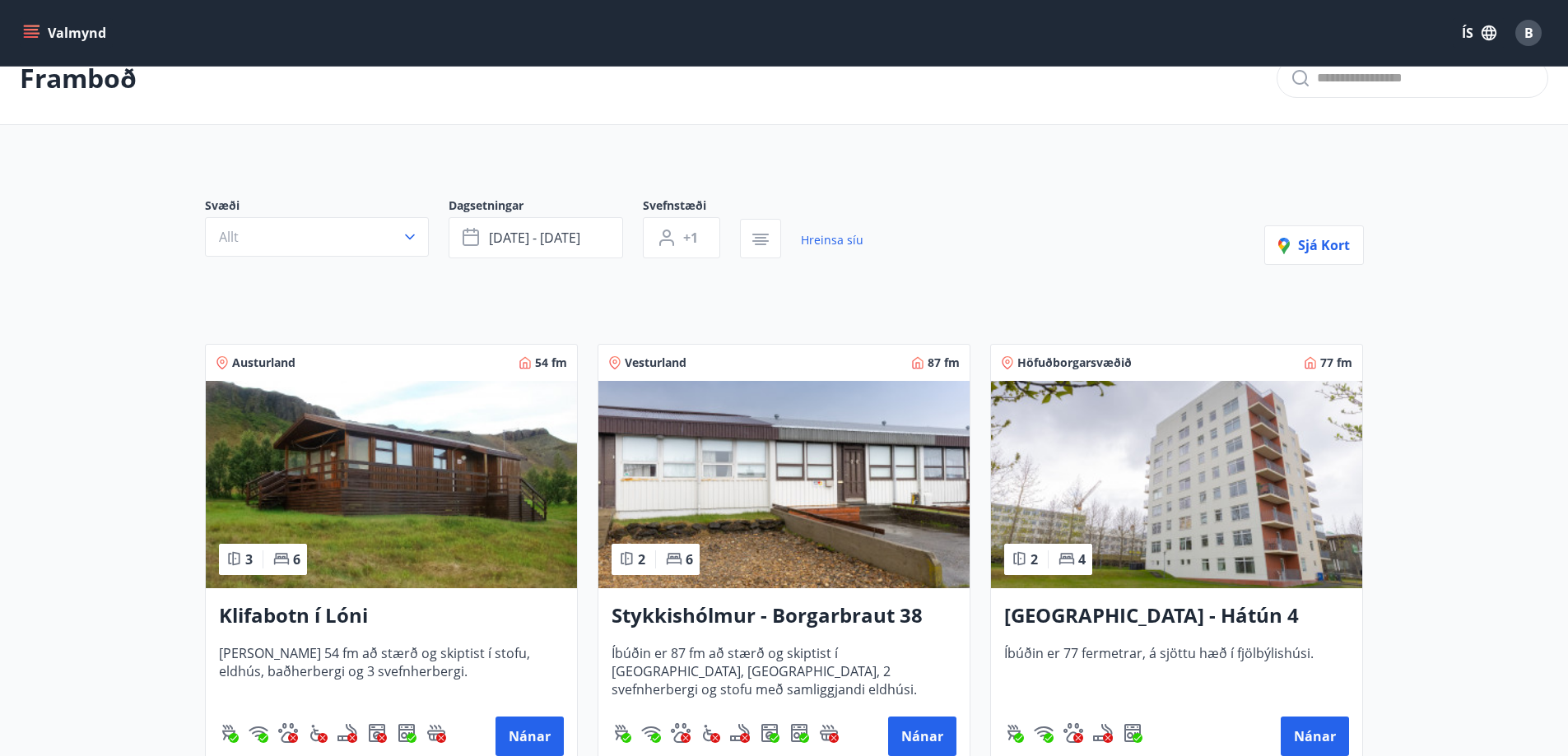
scroll to position [35, 0]
click at [494, 229] on span "[DATE] - [DATE]" at bounding box center [535, 236] width 91 height 18
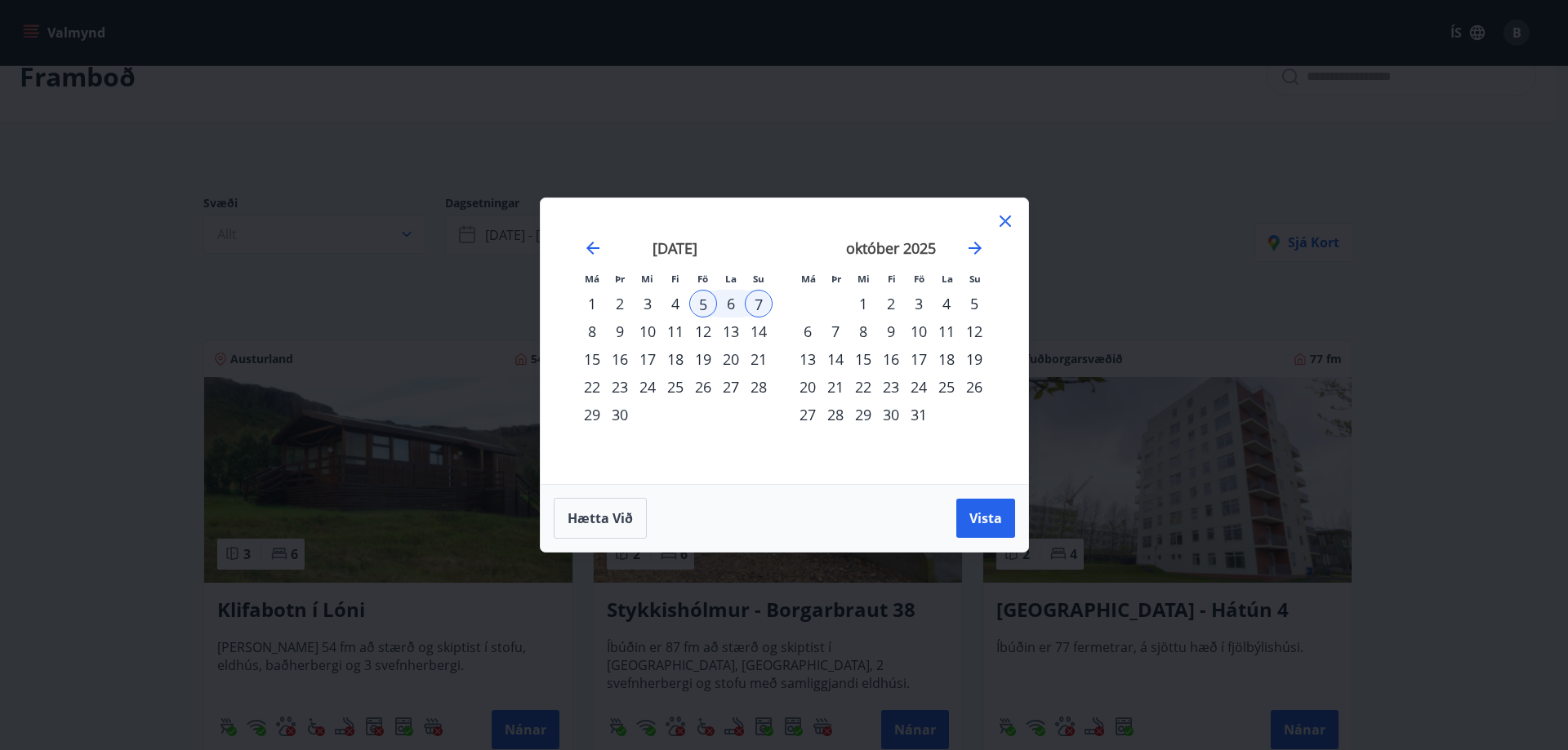
click at [700, 331] on div "12" at bounding box center [702, 331] width 28 height 28
click at [762, 326] on div "14" at bounding box center [758, 331] width 28 height 28
click at [965, 518] on button "Vista" at bounding box center [986, 518] width 59 height 39
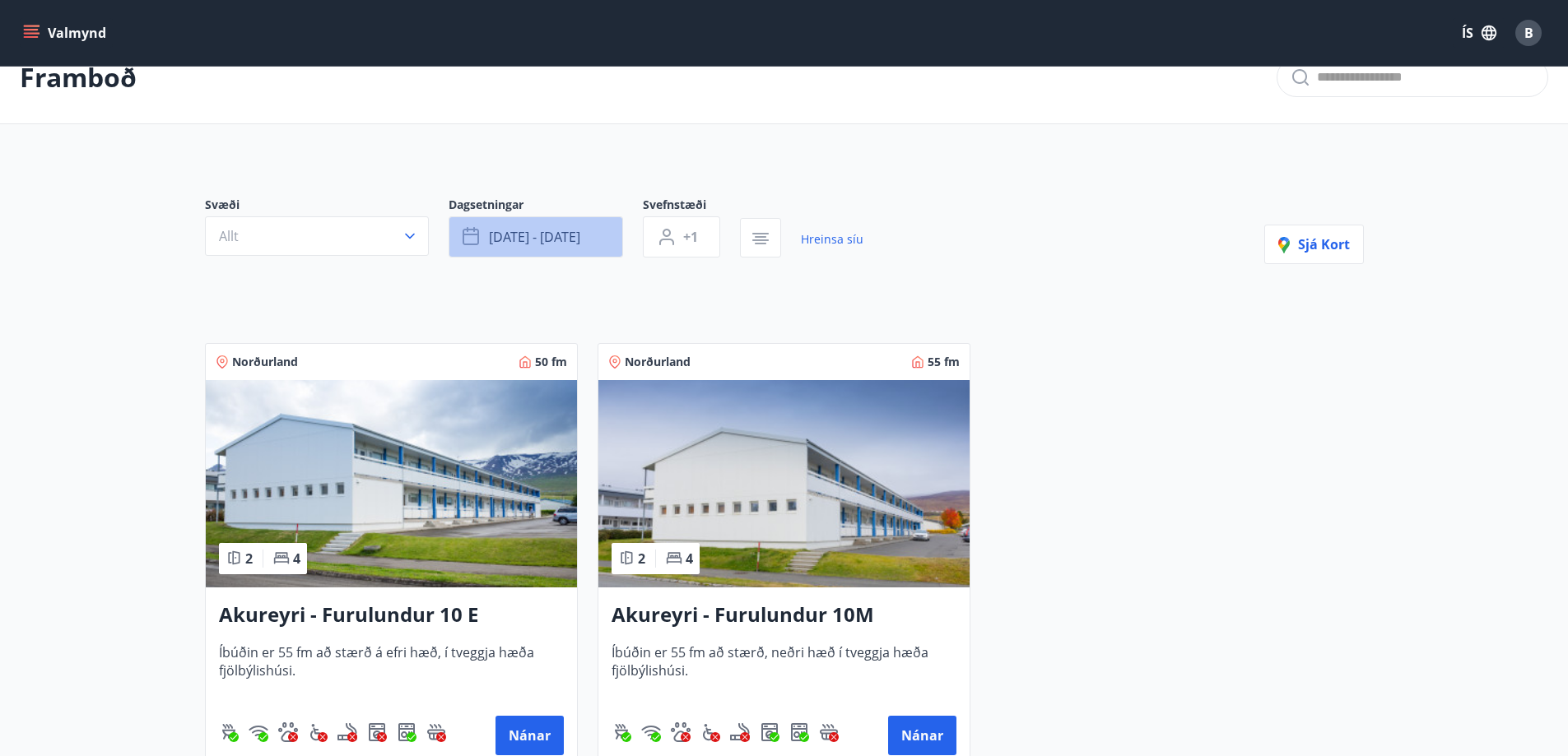
click at [545, 222] on button "[DATE] - [DATE]" at bounding box center [536, 237] width 175 height 41
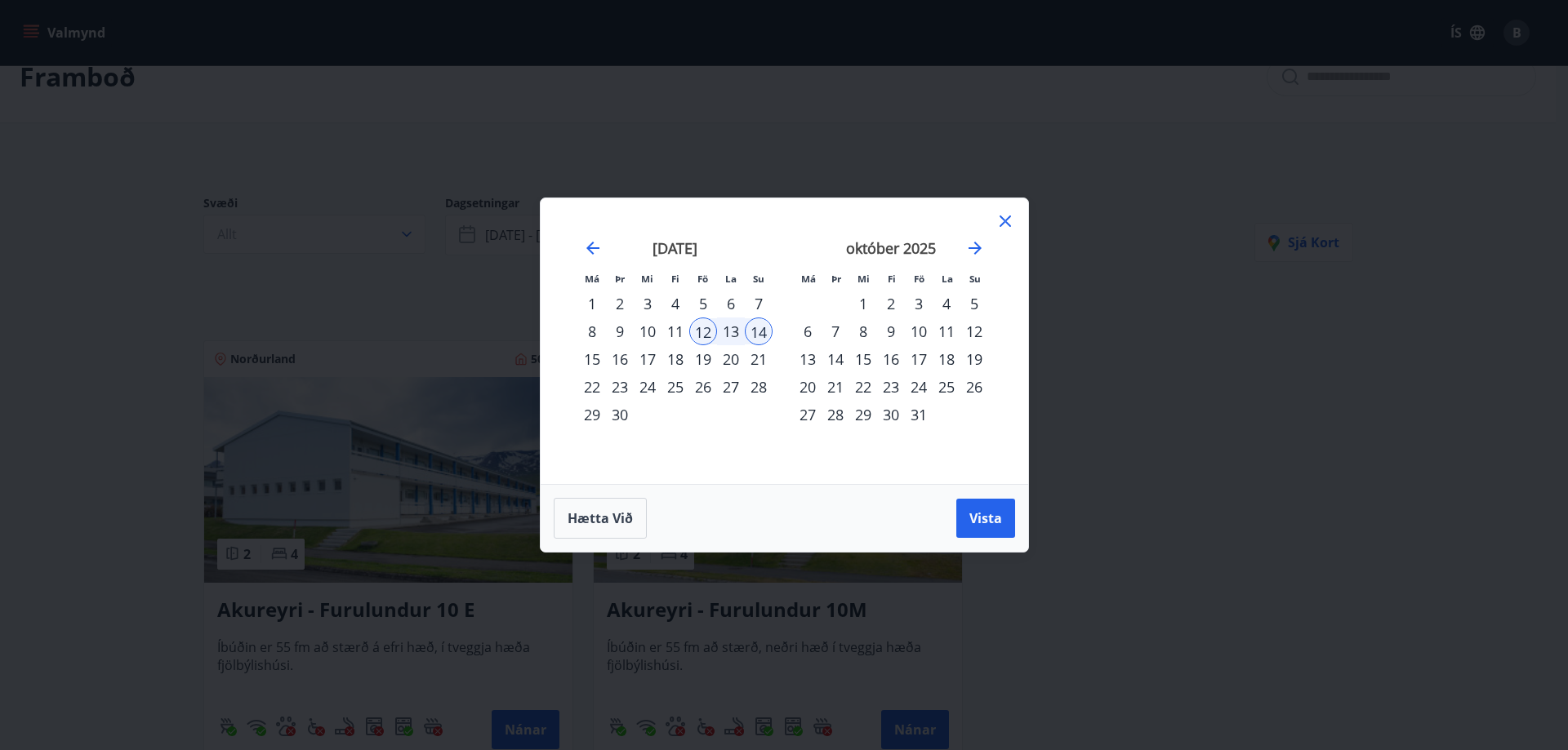
click at [705, 367] on div "19" at bounding box center [702, 359] width 28 height 28
click at [757, 360] on div "21" at bounding box center [758, 359] width 28 height 28
click at [971, 529] on button "Vista" at bounding box center [986, 518] width 59 height 39
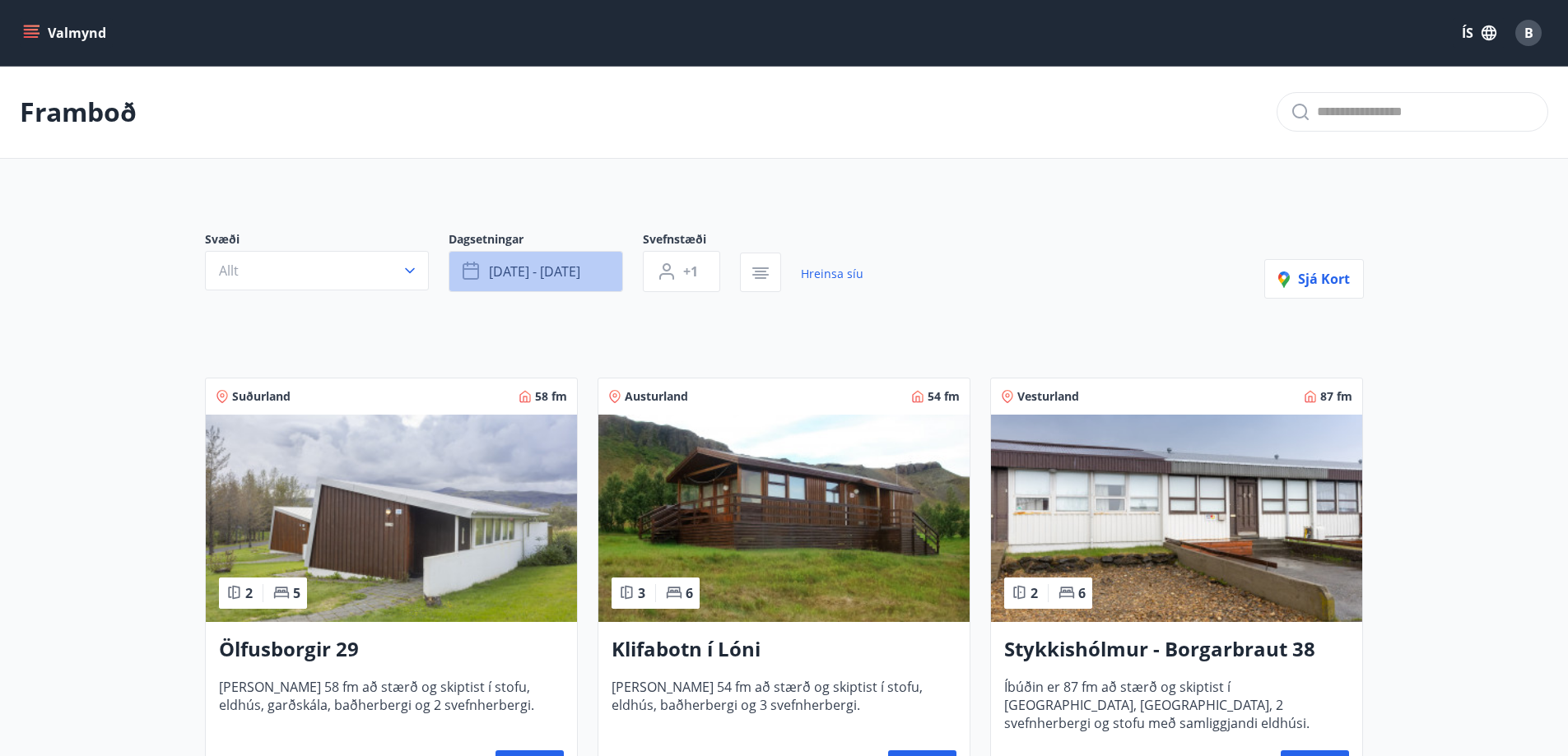
click at [519, 290] on button "[DATE] - [DATE]" at bounding box center [536, 271] width 175 height 41
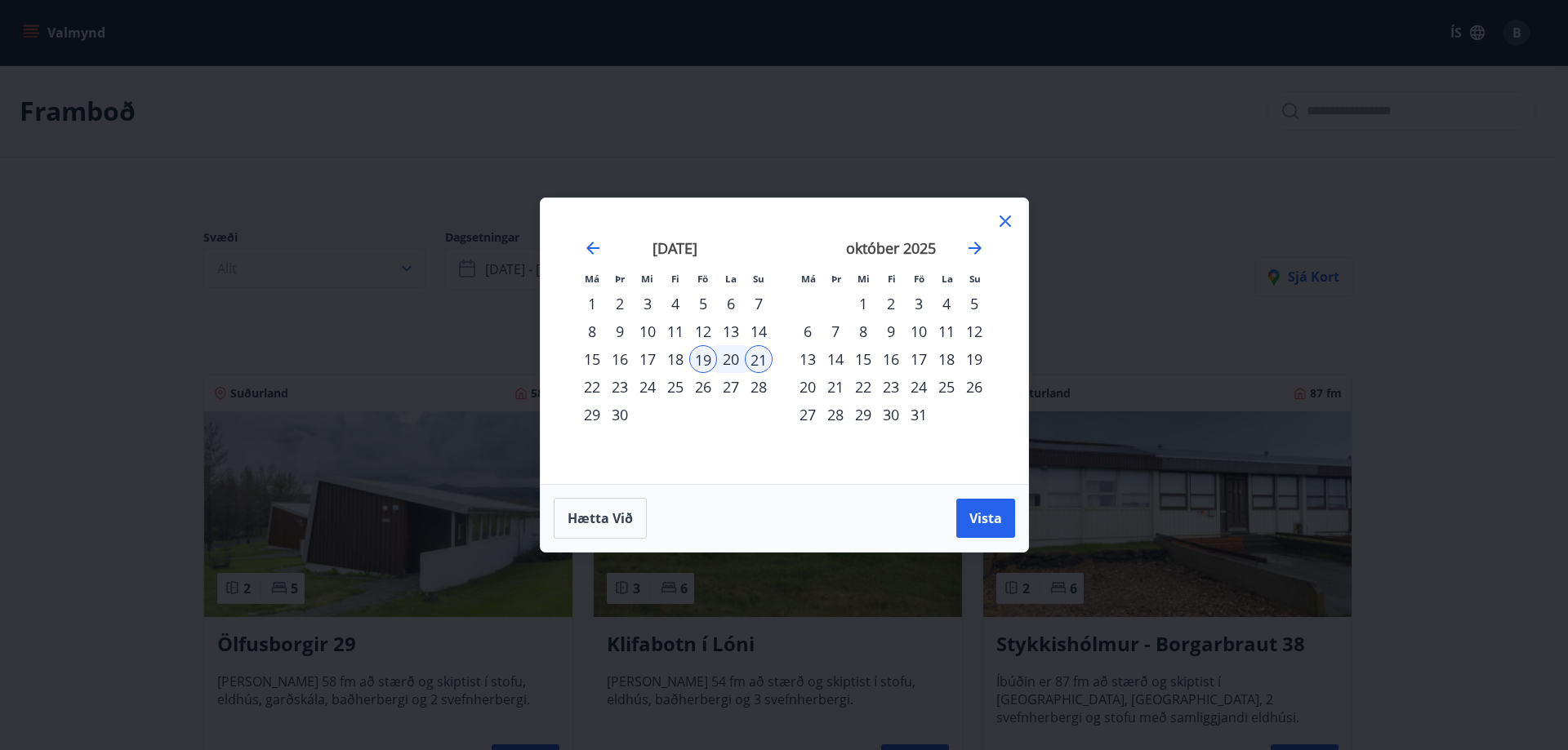
click at [708, 300] on div "5" at bounding box center [702, 303] width 28 height 28
click at [762, 300] on div "7" at bounding box center [758, 303] width 28 height 28
click at [967, 502] on button "Vista" at bounding box center [986, 518] width 59 height 39
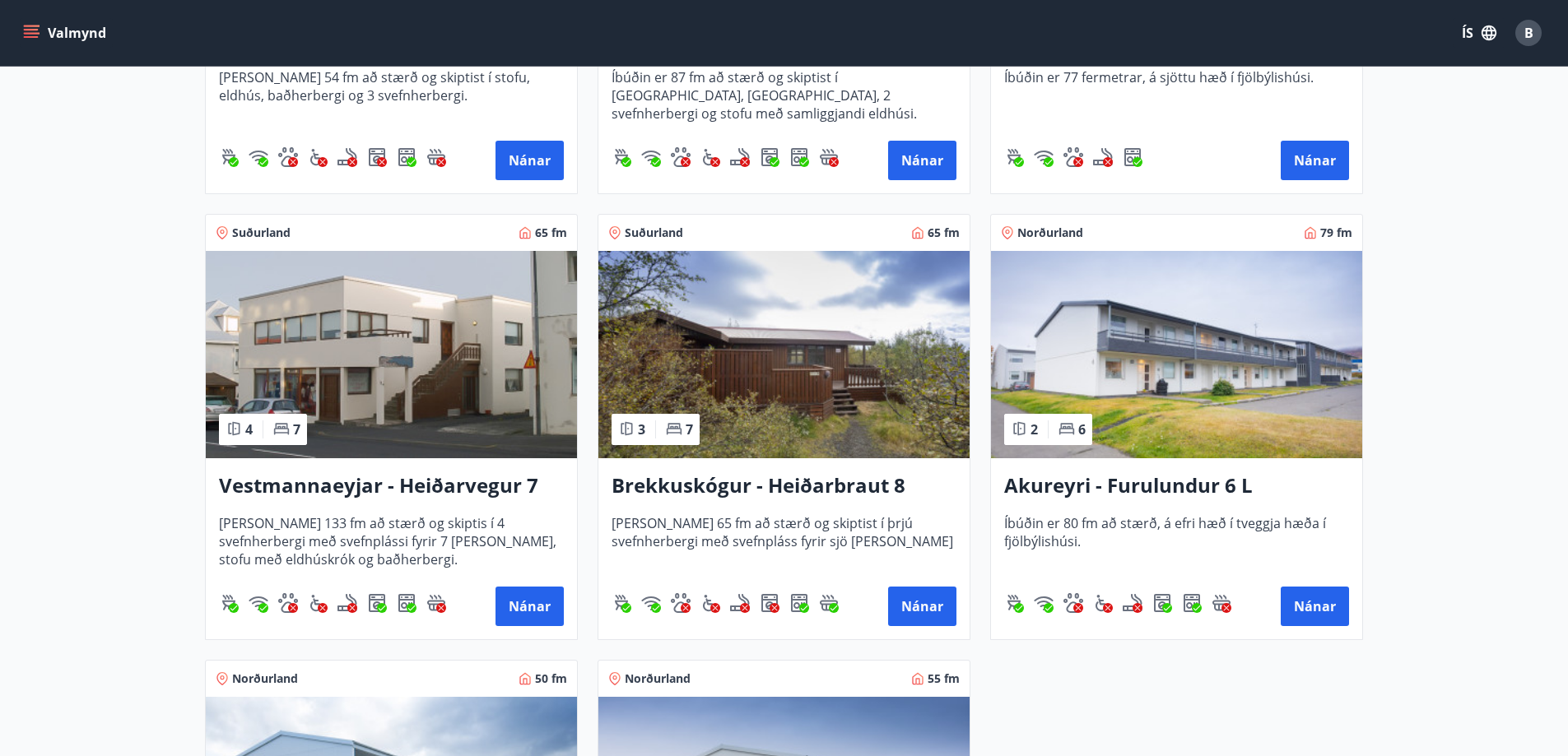
scroll to position [662, 0]
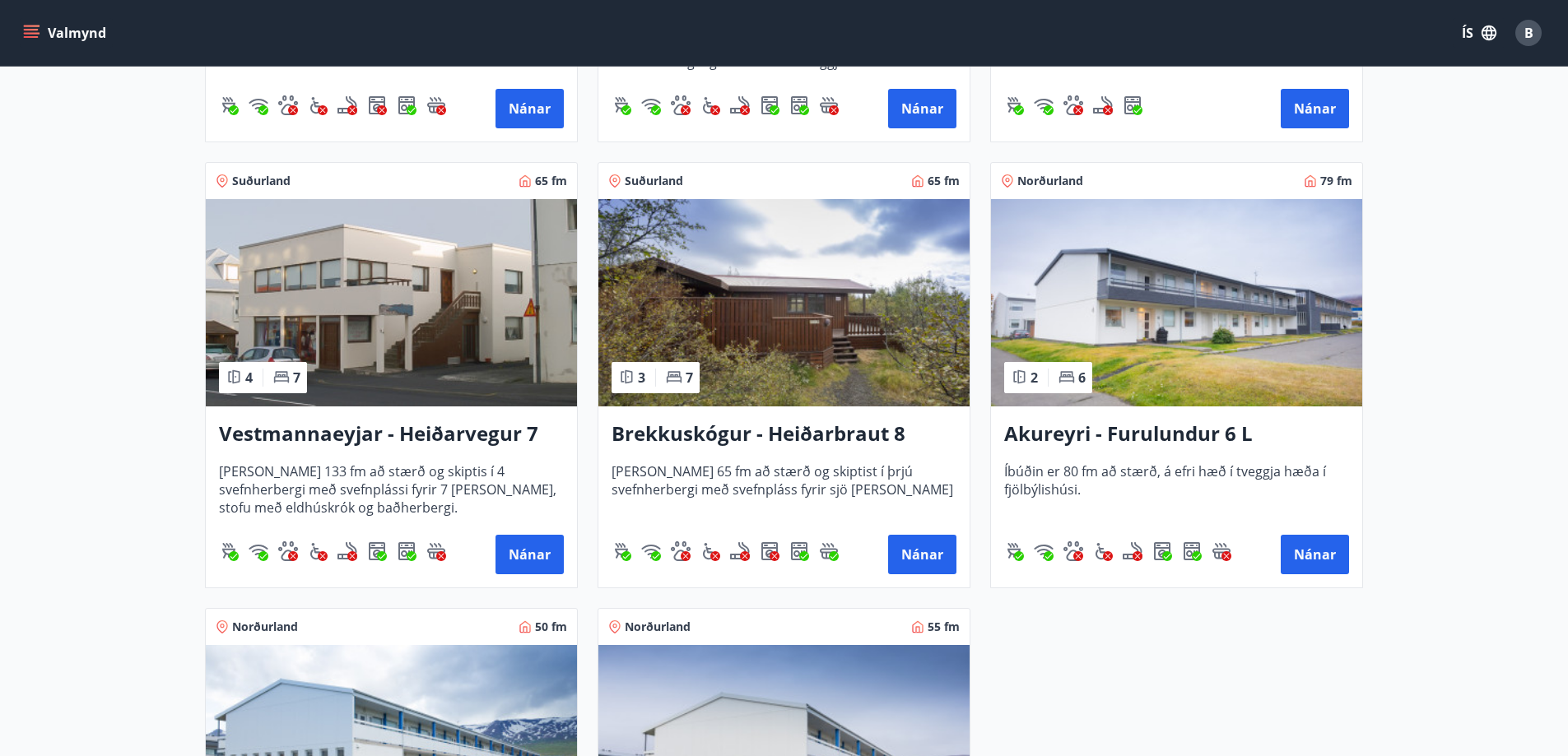
click at [777, 444] on h3 "Brekkuskógur - Heiðarbraut 8" at bounding box center [784, 434] width 345 height 30
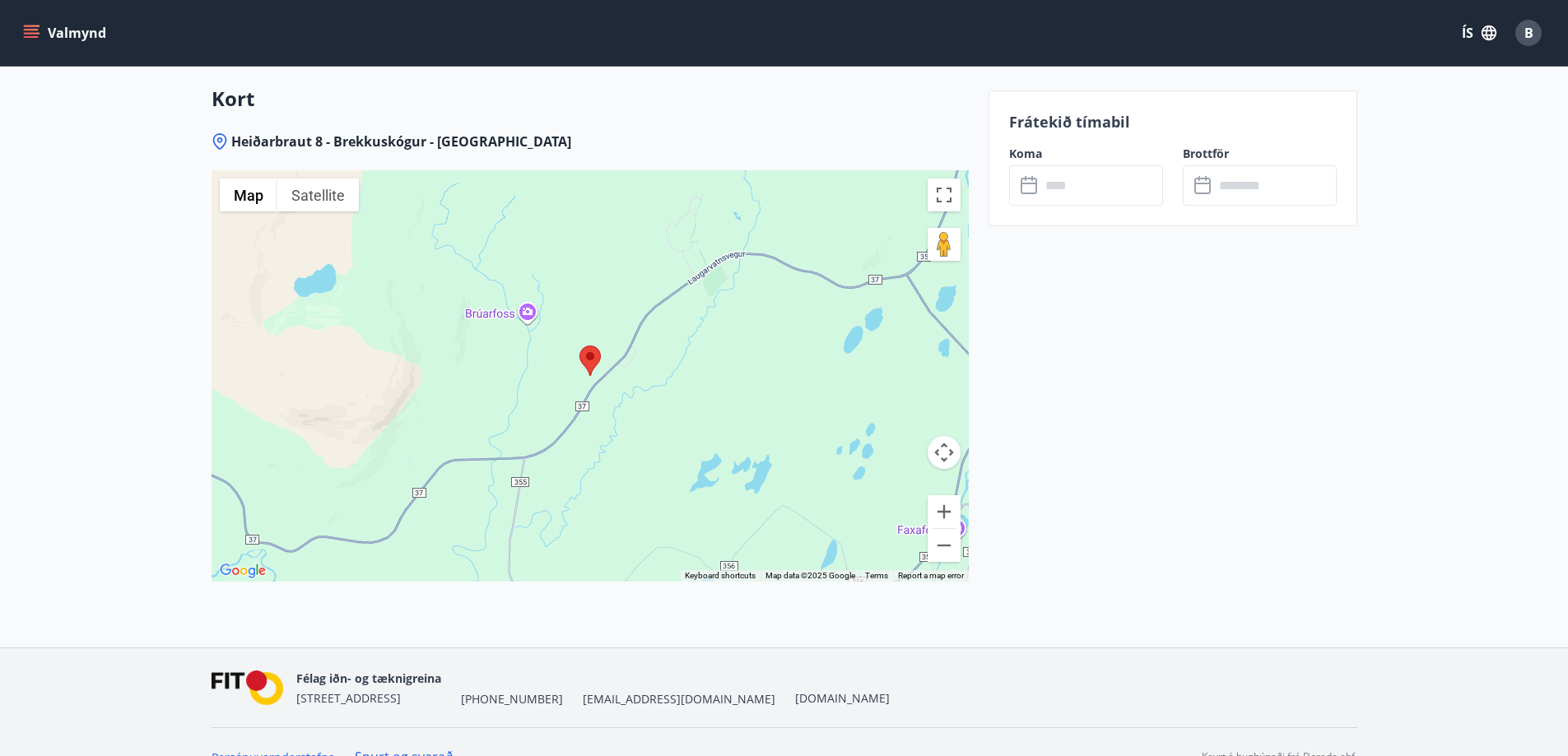
scroll to position [2027, 0]
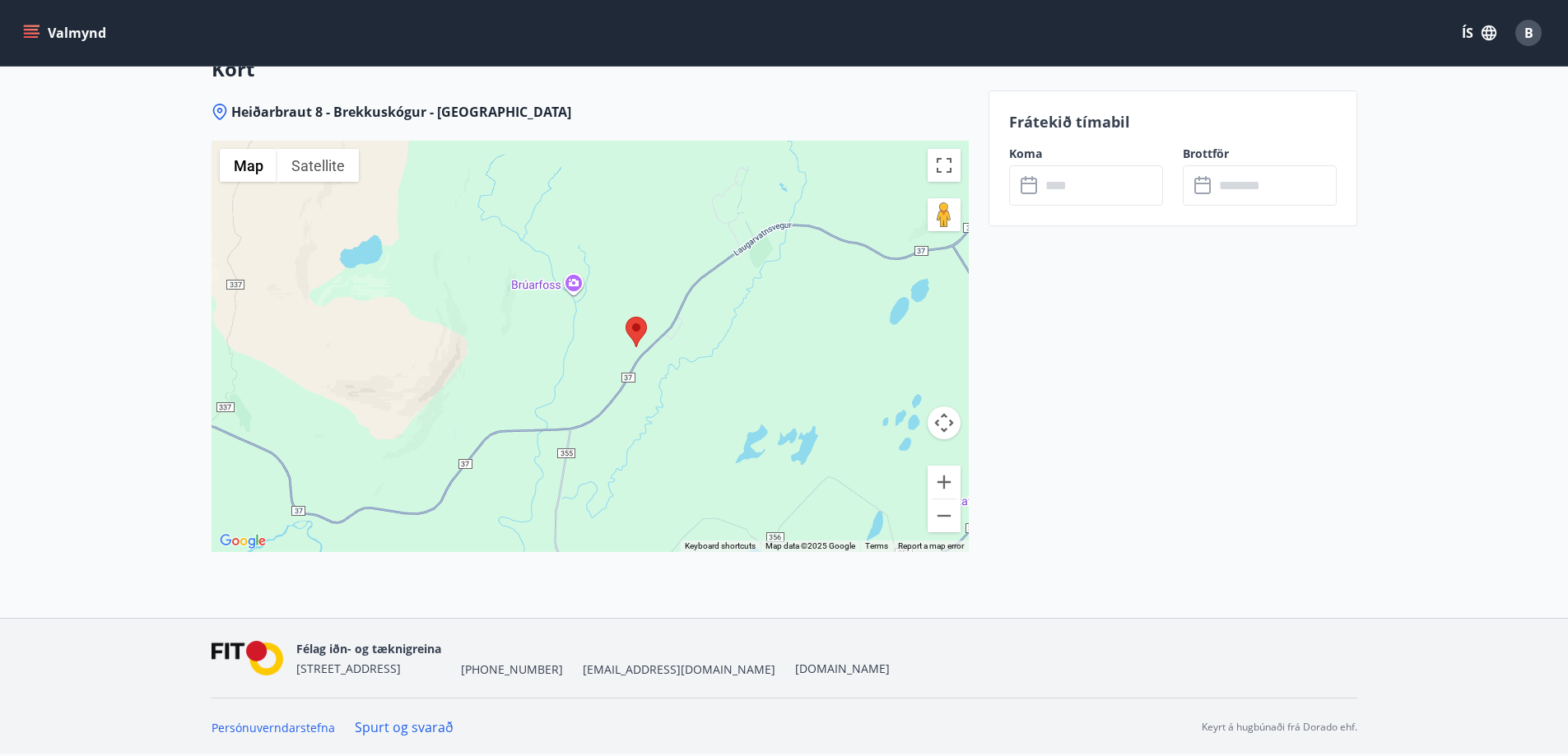
drag, startPoint x: 556, startPoint y: 399, endPoint x: 615, endPoint y: 398, distance: 59.0
click at [615, 398] on div at bounding box center [590, 346] width 757 height 411
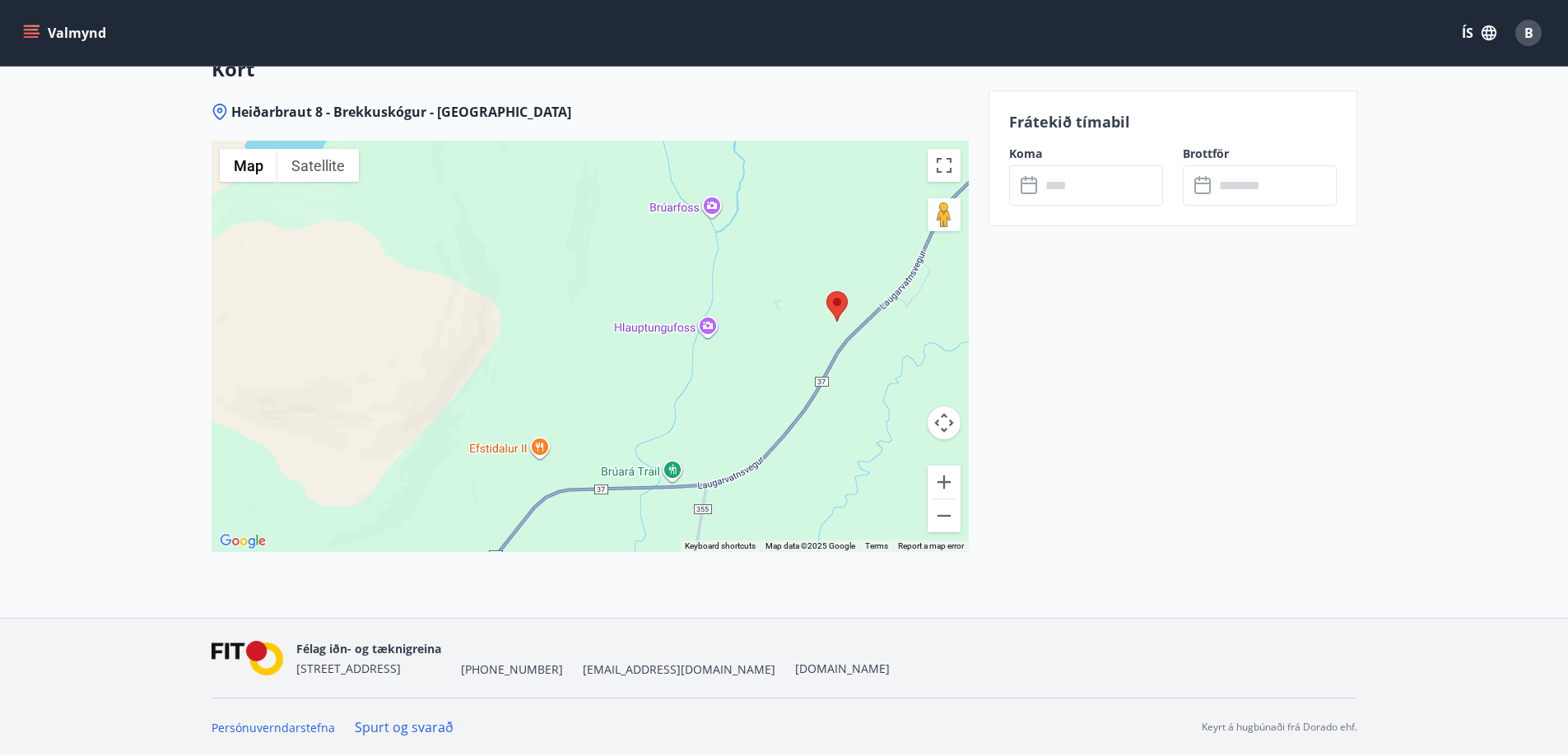
drag, startPoint x: 506, startPoint y: 317, endPoint x: 672, endPoint y: 348, distance: 168.9
click at [672, 348] on div at bounding box center [590, 346] width 757 height 411
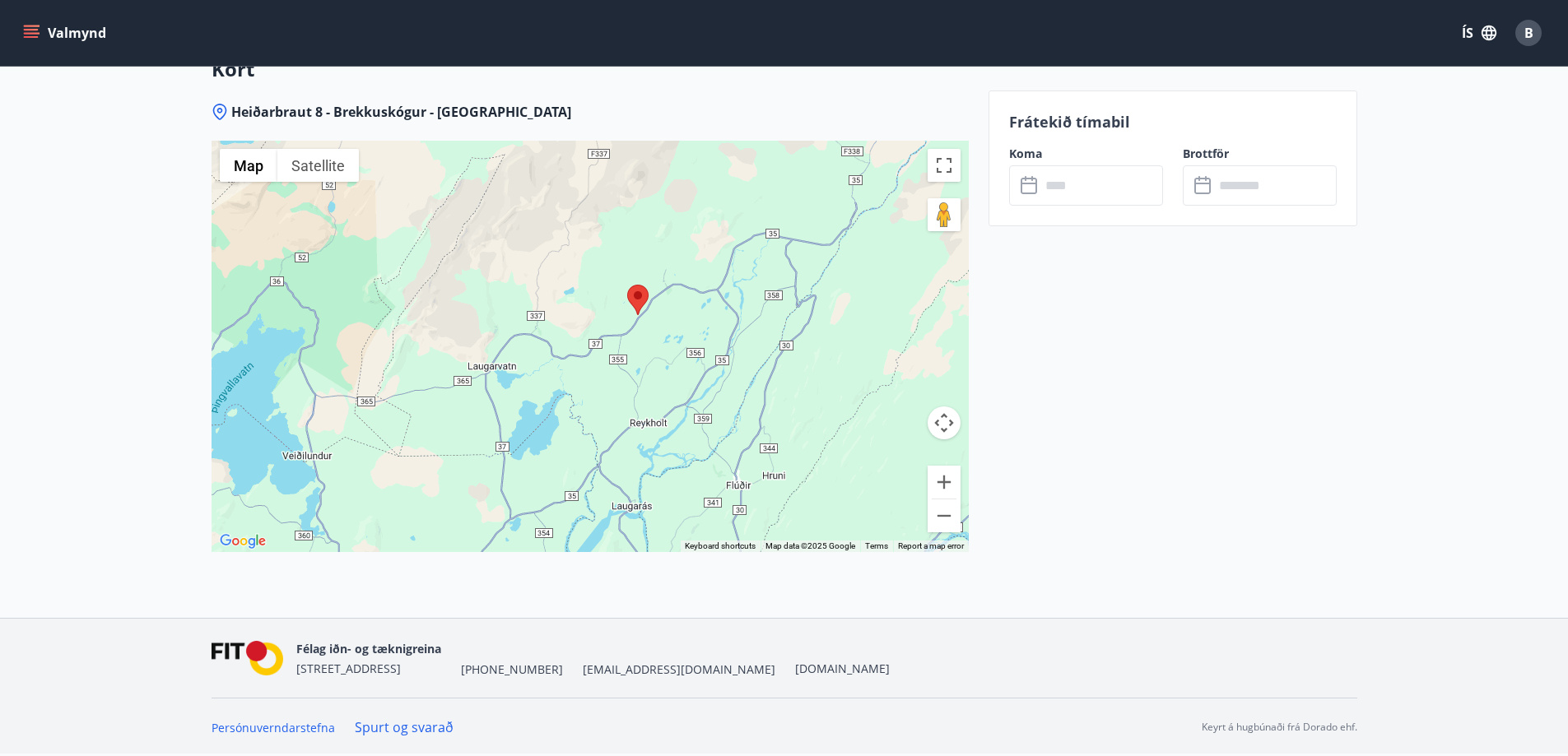
drag, startPoint x: 723, startPoint y: 394, endPoint x: 662, endPoint y: 360, distance: 69.8
click at [662, 360] on div at bounding box center [590, 346] width 757 height 411
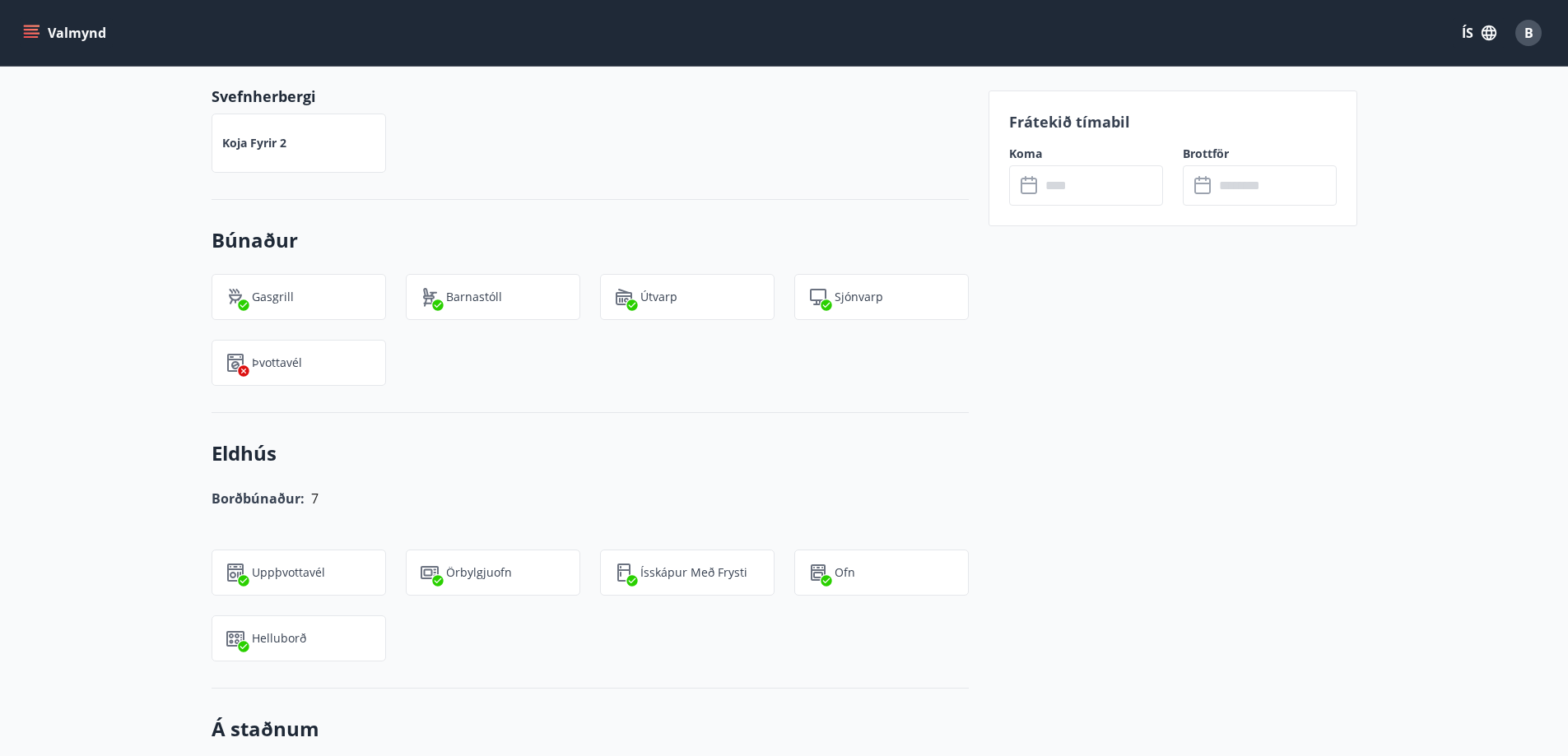
scroll to position [929, 0]
